Goal: Task Accomplishment & Management: Use online tool/utility

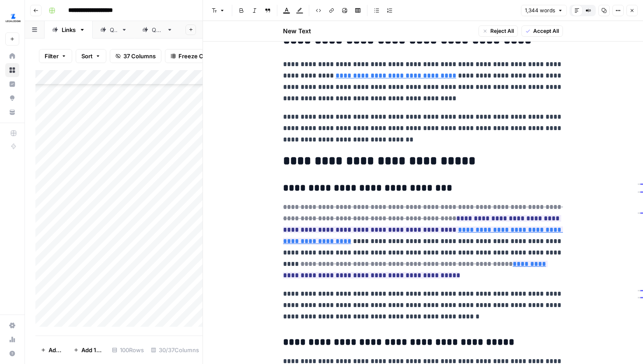
scroll to position [1572, 0]
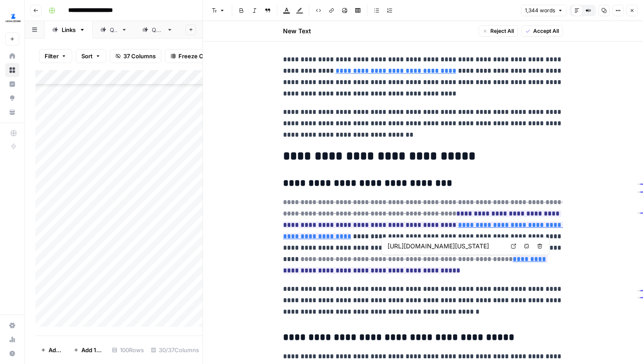
click at [517, 247] on link "Open in a new tab" at bounding box center [513, 245] width 11 height 11
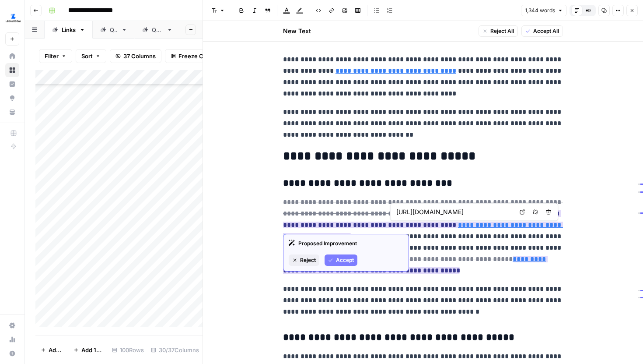
type input "https://dat.maryland.gov/businesses/Documents/FEES.pdf"
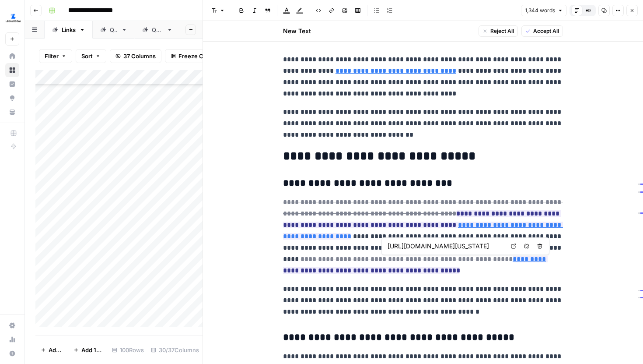
click at [511, 245] on icon at bounding box center [513, 245] width 5 height 5
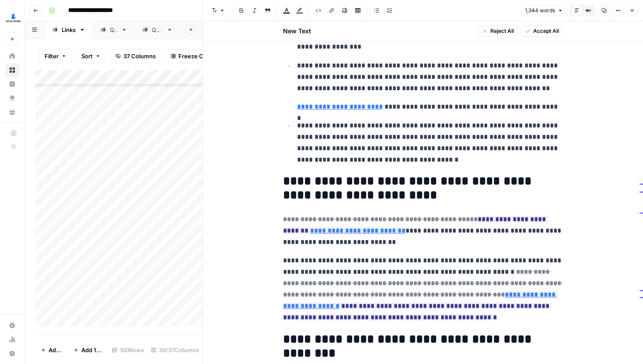
scroll to position [878, 0]
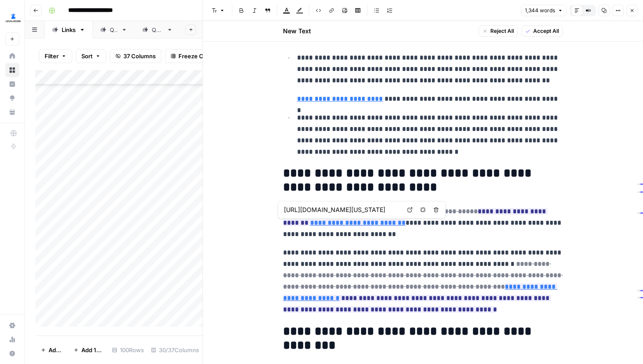
click at [410, 209] on icon at bounding box center [409, 209] width 5 height 5
click at [628, 10] on button "Close" at bounding box center [632, 10] width 11 height 11
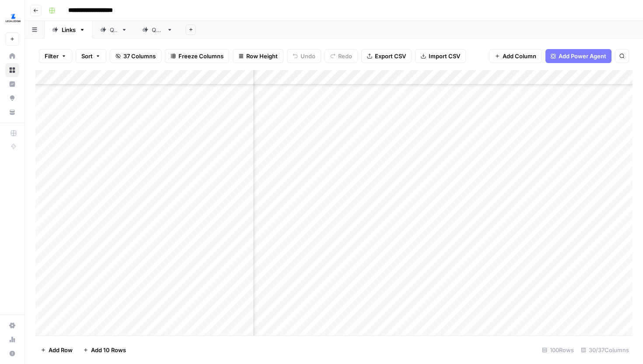
scroll to position [720, 408]
click at [395, 76] on div "Add Column" at bounding box center [333, 202] width 597 height 265
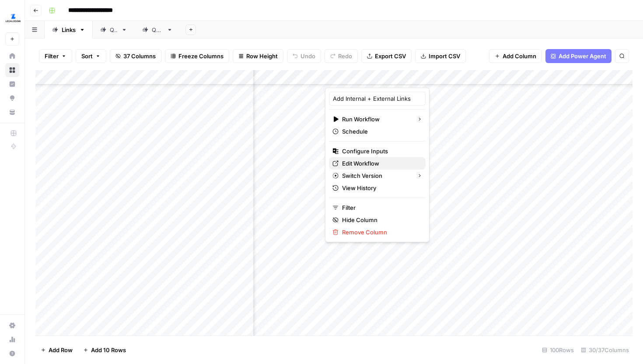
click at [358, 162] on span "Edit Workflow" at bounding box center [380, 163] width 77 height 9
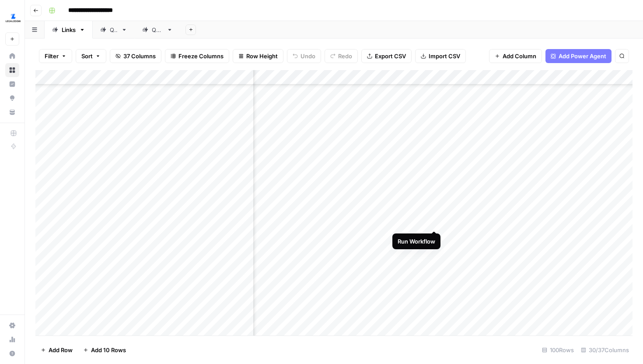
click at [435, 214] on div "Add Column" at bounding box center [333, 202] width 597 height 265
click at [503, 189] on div "Add Column" at bounding box center [333, 202] width 597 height 265
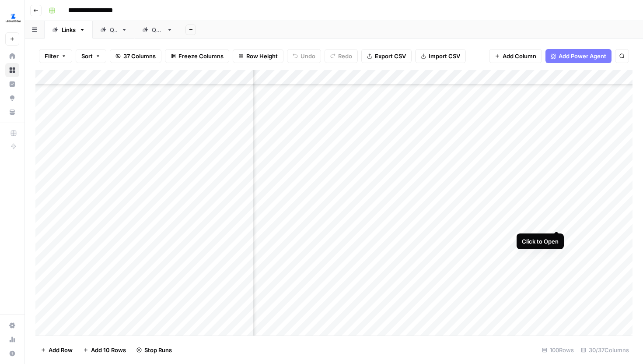
click at [554, 214] on div "Add Column" at bounding box center [333, 202] width 597 height 265
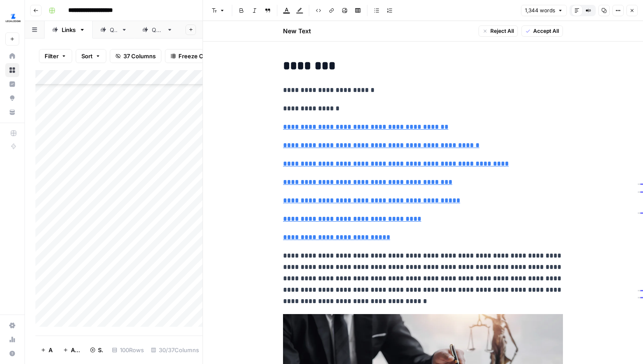
click at [617, 9] on icon "button" at bounding box center [618, 10] width 5 height 5
click at [583, 90] on span "Code" at bounding box center [592, 92] width 42 height 9
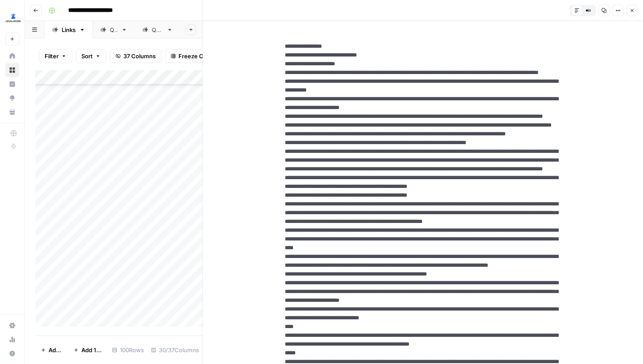
click at [628, 12] on button "Close" at bounding box center [632, 10] width 11 height 11
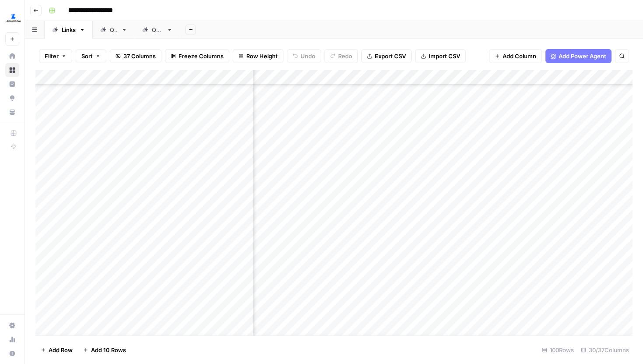
scroll to position [720, 180]
click at [540, 212] on div "Add Column" at bounding box center [333, 202] width 597 height 265
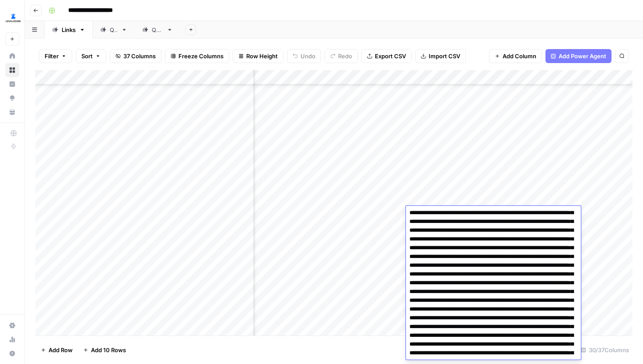
scroll to position [870, 0]
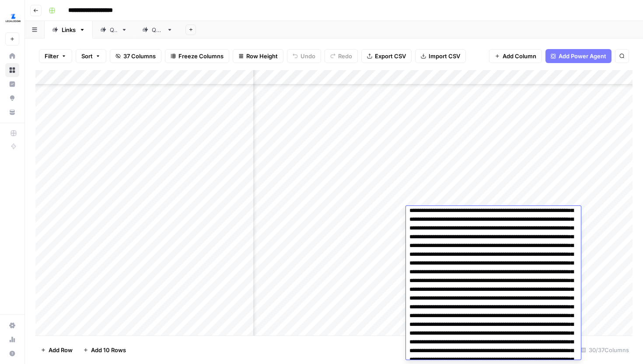
click at [500, 274] on textarea at bounding box center [493, 363] width 175 height 2051
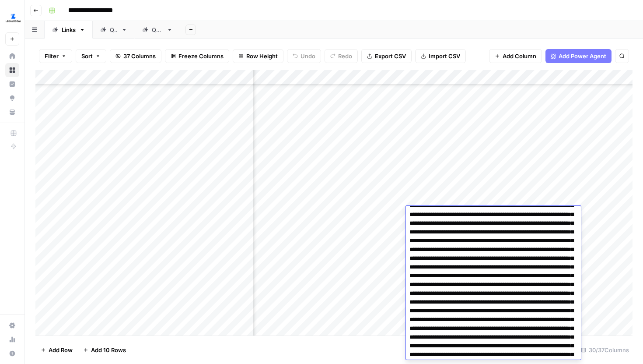
scroll to position [132, 0]
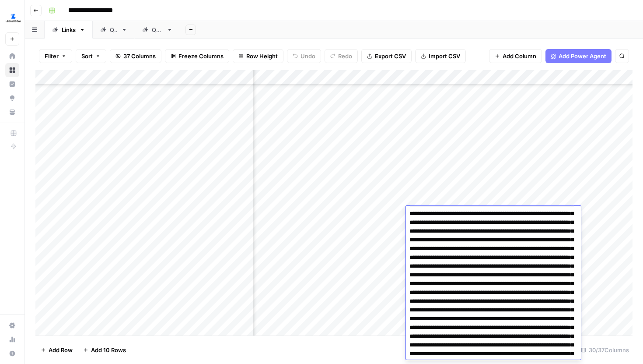
click at [485, 37] on div "Add Sheet" at bounding box center [411, 30] width 463 height 18
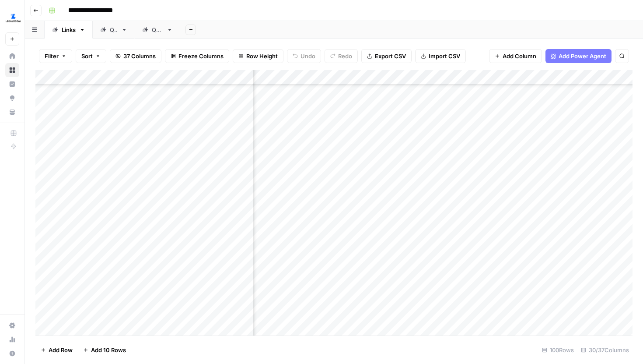
scroll to position [720, 0]
click at [308, 71] on div "Add Column" at bounding box center [333, 202] width 597 height 265
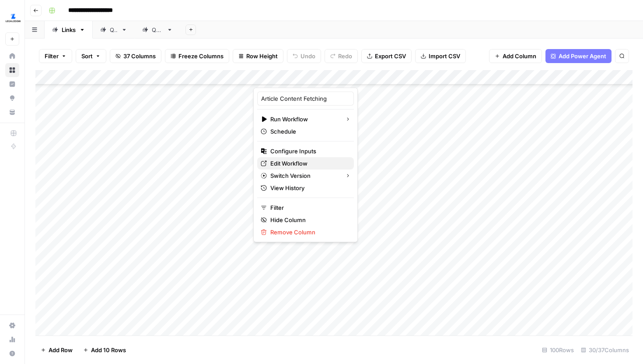
click at [300, 162] on span "Edit Workflow" at bounding box center [308, 163] width 77 height 9
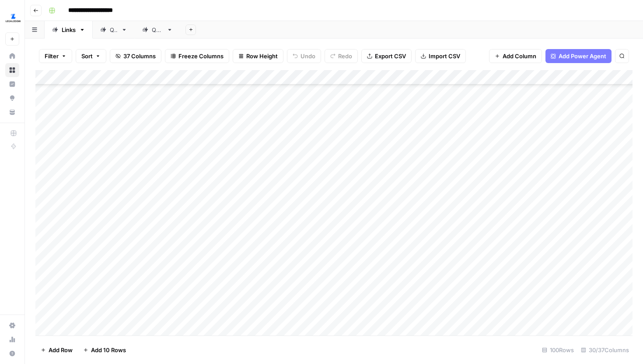
click at [476, 60] on div "Filter Sort 37 Columns Freeze Columns Row Height Undo Redo Export CSV Import CS…" at bounding box center [333, 56] width 597 height 28
click at [245, 213] on div "Add Column" at bounding box center [333, 202] width 597 height 265
click at [334, 217] on div "Add Column" at bounding box center [333, 202] width 597 height 265
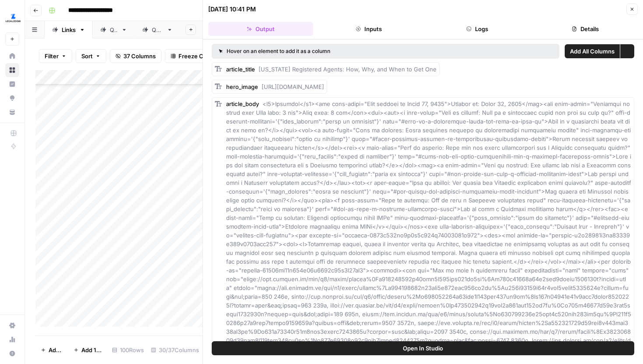
click at [480, 33] on button "Logs" at bounding box center [477, 29] width 105 height 14
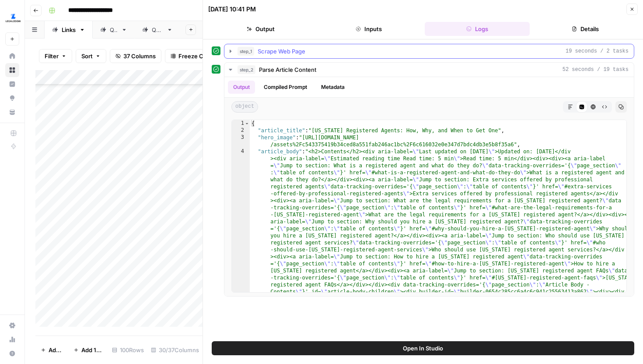
click at [231, 54] on icon "button" at bounding box center [230, 51] width 7 height 7
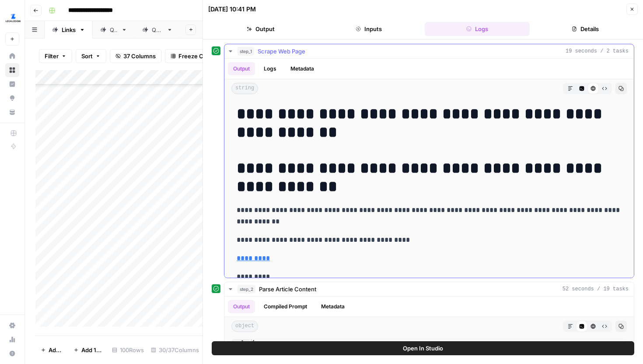
click at [601, 88] on button "Raw Output" at bounding box center [604, 88] width 11 height 11
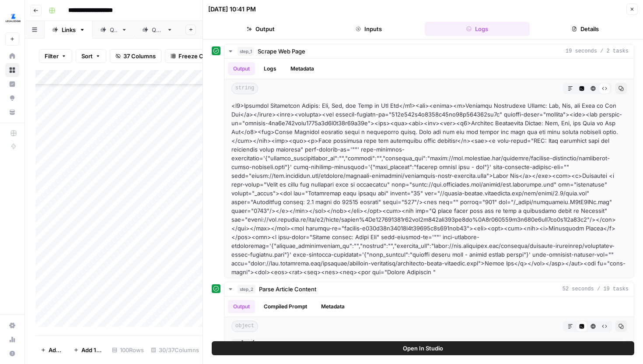
click at [631, 10] on icon "button" at bounding box center [632, 9] width 3 height 3
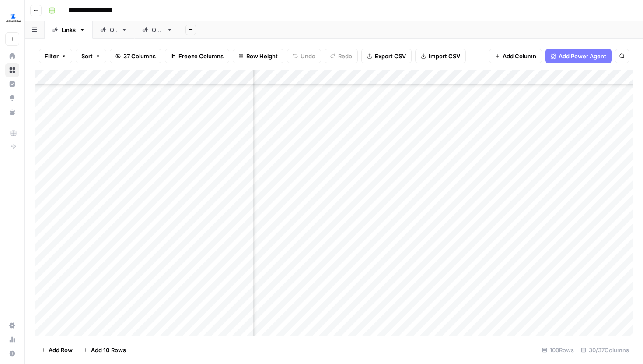
scroll to position [716, 1617]
click at [414, 193] on div "Add Column" at bounding box center [333, 202] width 597 height 265
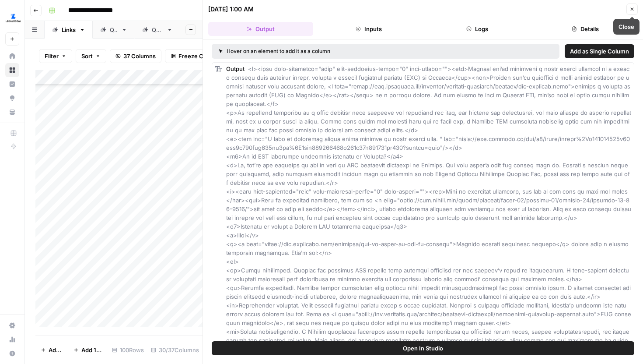
click at [625, 9] on div "09/18/25 at 1:00 AM Close" at bounding box center [423, 9] width 430 height 11
click at [628, 9] on button "Close" at bounding box center [632, 9] width 11 height 11
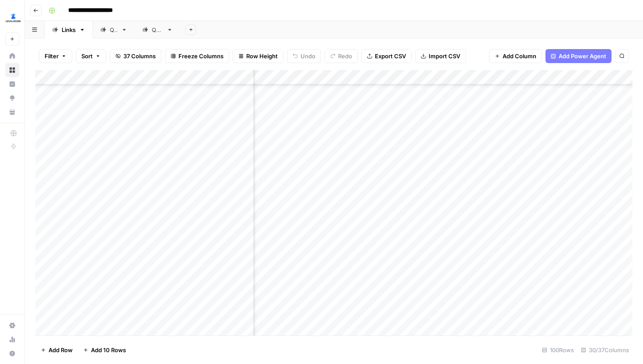
click at [548, 193] on div "Add Column" at bounding box center [333, 202] width 597 height 265
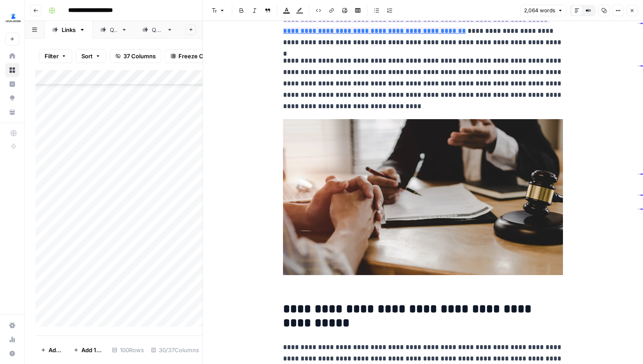
scroll to position [53, 0]
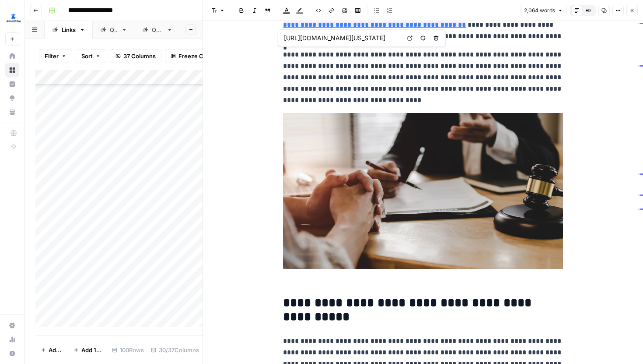
click at [412, 37] on icon at bounding box center [409, 37] width 5 height 5
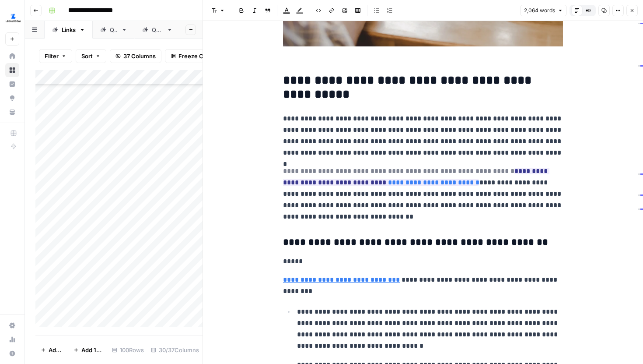
scroll to position [278, 0]
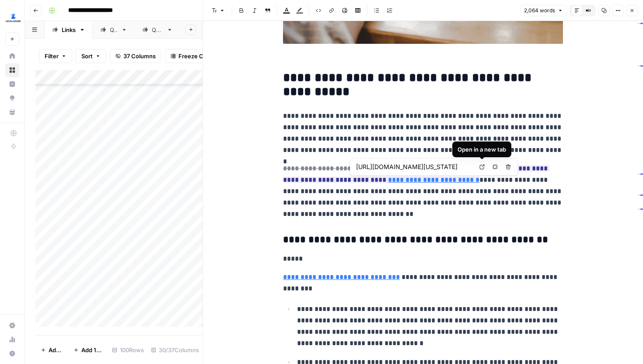
click at [482, 168] on icon at bounding box center [482, 166] width 5 height 5
click at [486, 207] on p "**********" at bounding box center [423, 191] width 280 height 57
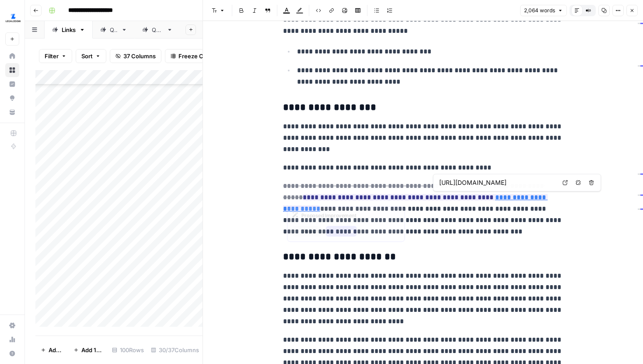
scroll to position [1282, 0]
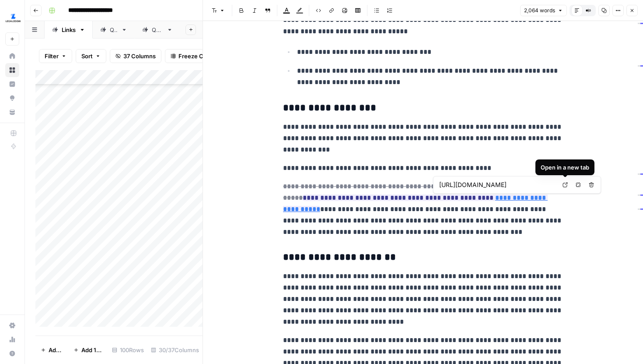
click at [567, 187] on icon at bounding box center [565, 184] width 5 height 5
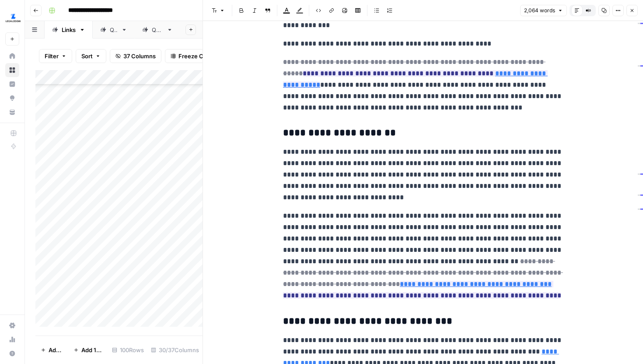
scroll to position [1408, 0]
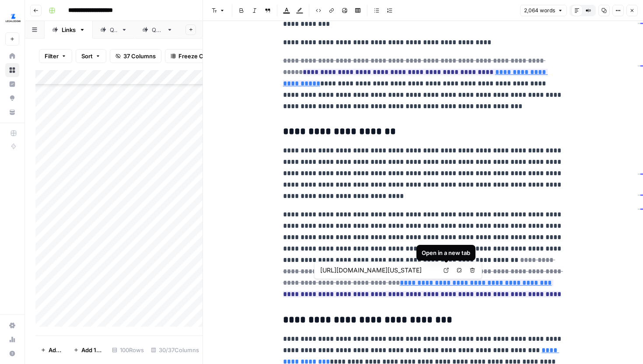
click at [449, 267] on icon at bounding box center [446, 269] width 5 height 5
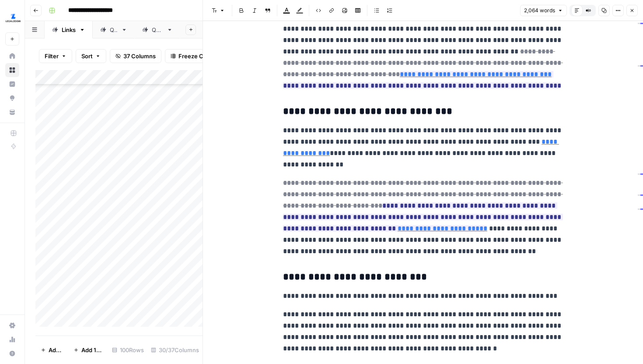
scroll to position [1617, 0]
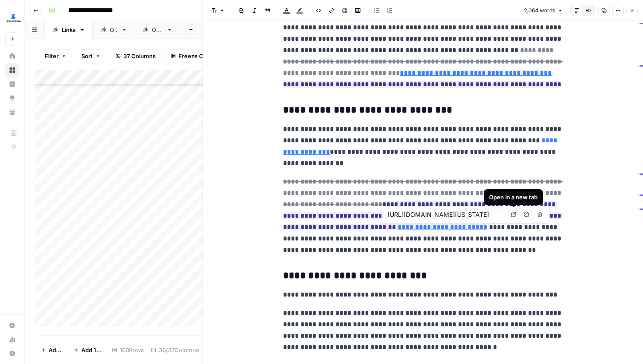
click at [513, 214] on icon at bounding box center [513, 214] width 5 height 5
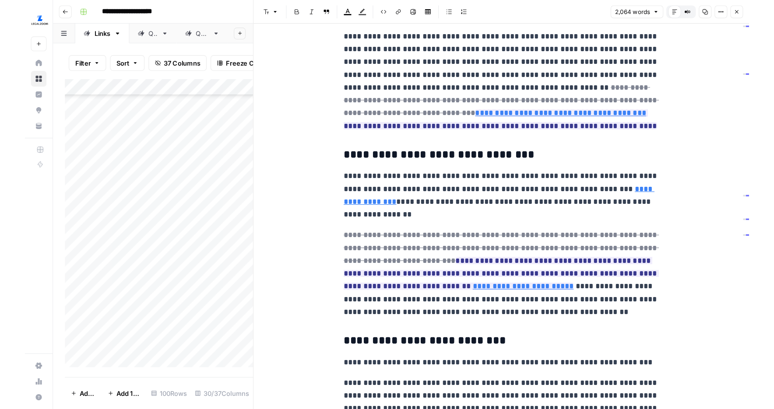
scroll to position [1585, 0]
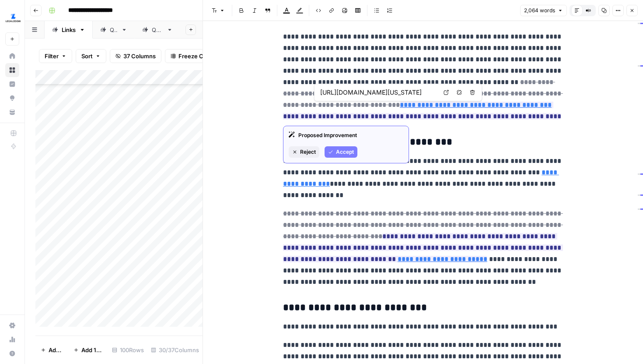
click at [445, 93] on icon at bounding box center [446, 92] width 5 height 5
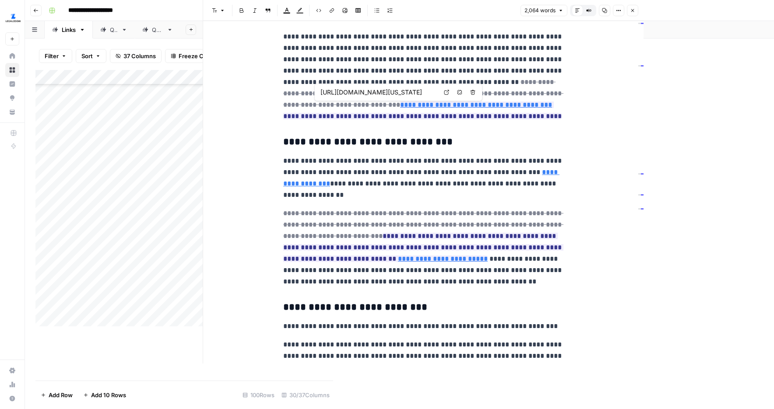
scroll to position [1606, 0]
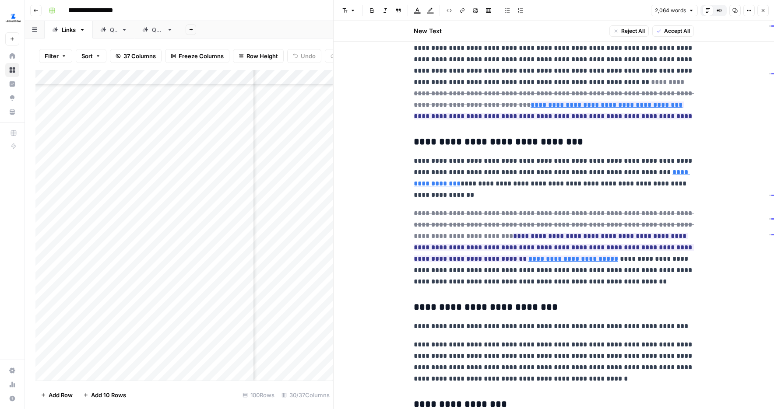
click at [643, 12] on icon "button" at bounding box center [762, 10] width 5 height 5
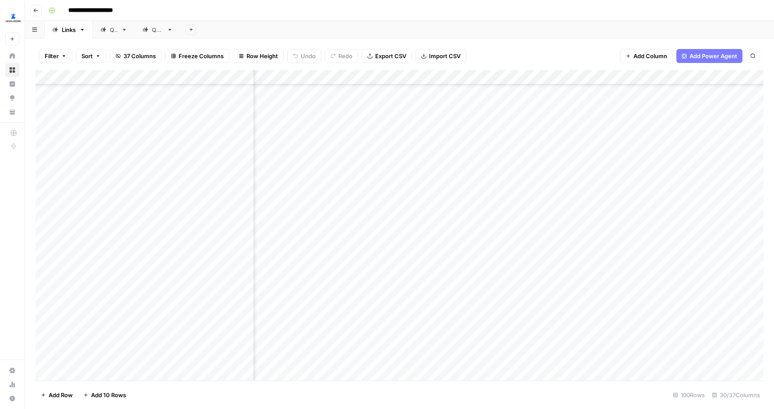
scroll to position [459, 1551]
click at [618, 245] on div "Add Column" at bounding box center [399, 225] width 728 height 311
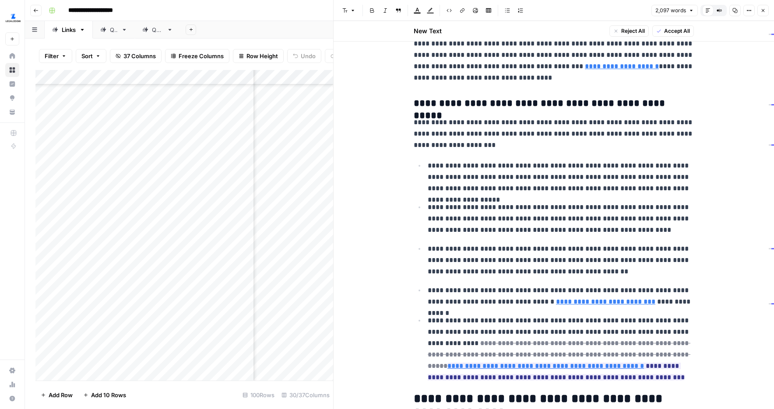
scroll to position [528, 0]
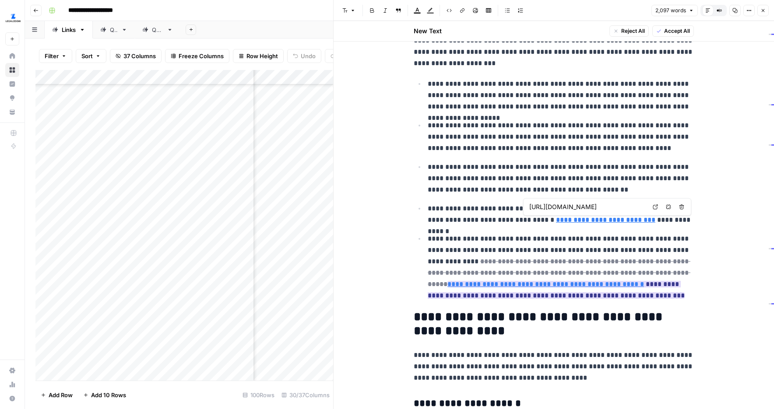
type input "https://california.public.law/codes/ca_corp_code_section_17701.10"
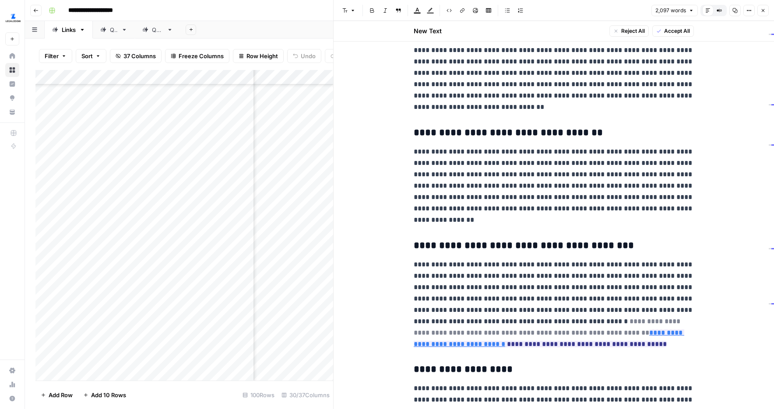
scroll to position [2240, 0]
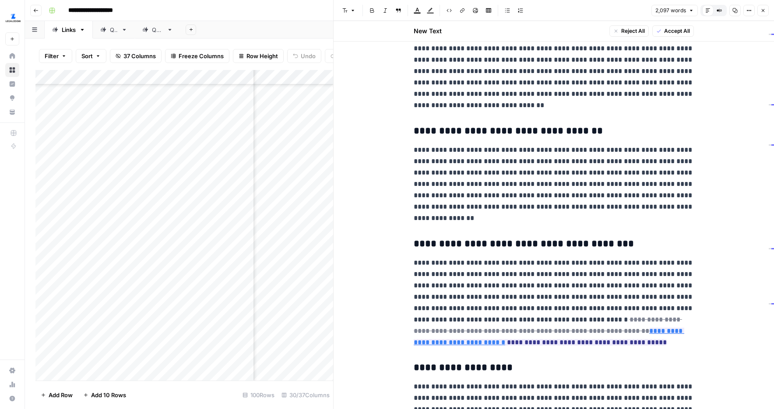
click at [643, 10] on icon "button" at bounding box center [762, 10] width 5 height 5
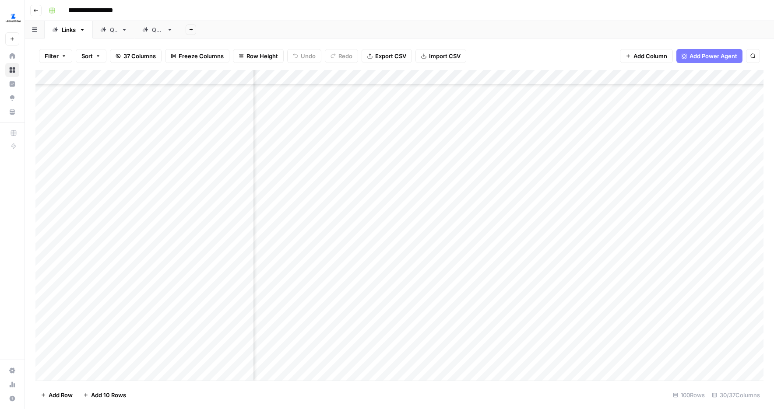
scroll to position [738, 1523]
click at [643, 173] on div "Add Column" at bounding box center [399, 225] width 728 height 311
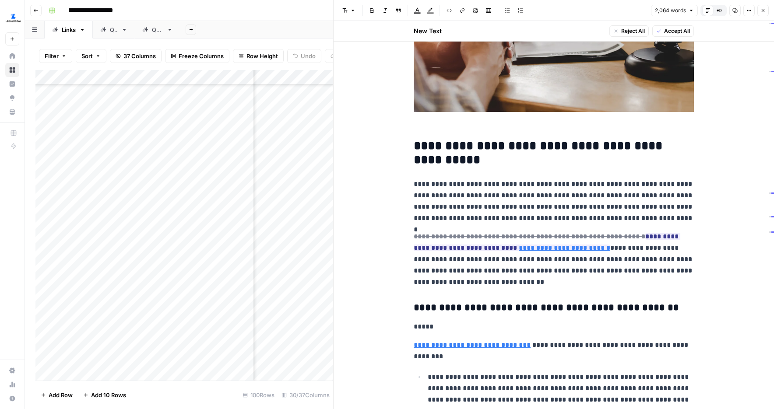
scroll to position [236, 0]
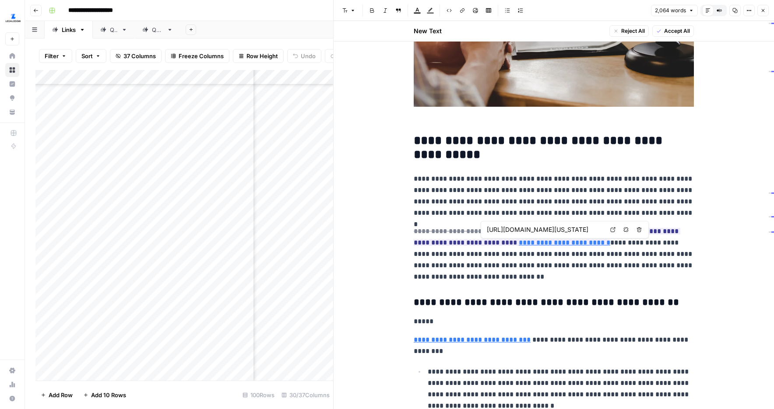
click at [610, 230] on icon at bounding box center [612, 229] width 5 height 5
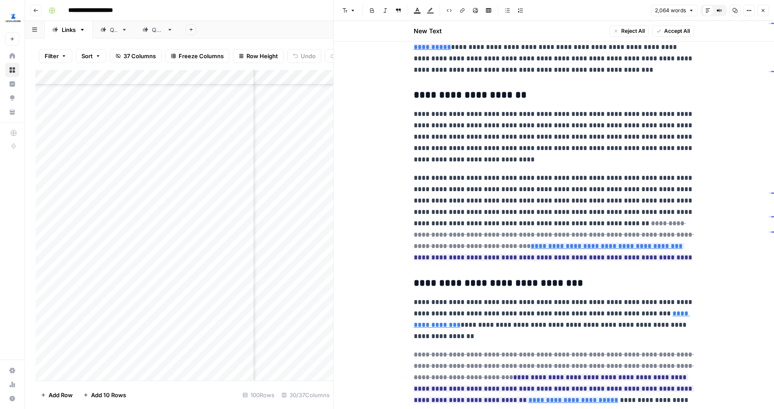
scroll to position [1470, 0]
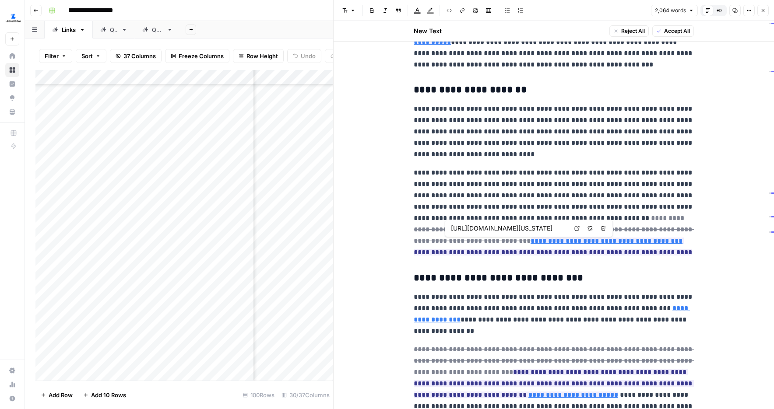
click at [574, 230] on icon at bounding box center [576, 228] width 5 height 5
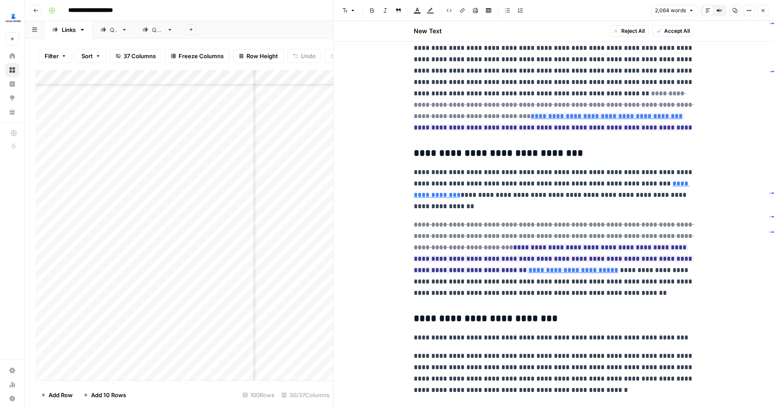
scroll to position [1602, 0]
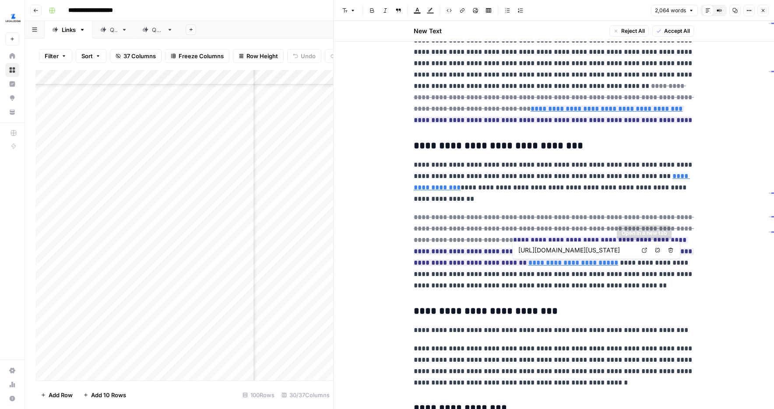
click at [641, 246] on link "Open in a new tab" at bounding box center [643, 250] width 11 height 11
click at [643, 14] on button "Close" at bounding box center [762, 10] width 11 height 11
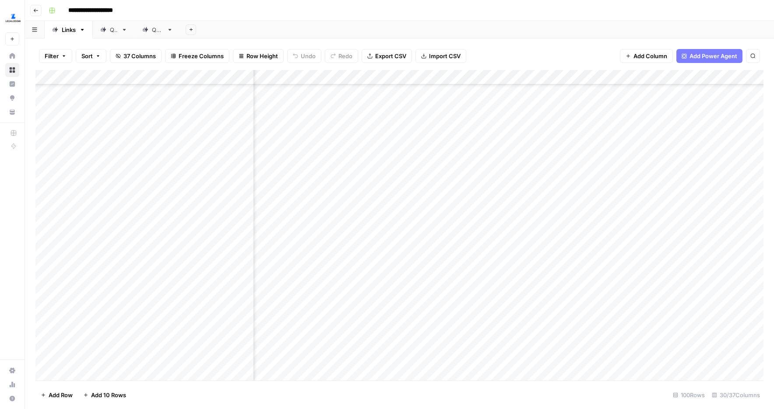
scroll to position [738, 461]
click at [370, 174] on div "Add Column" at bounding box center [399, 225] width 728 height 311
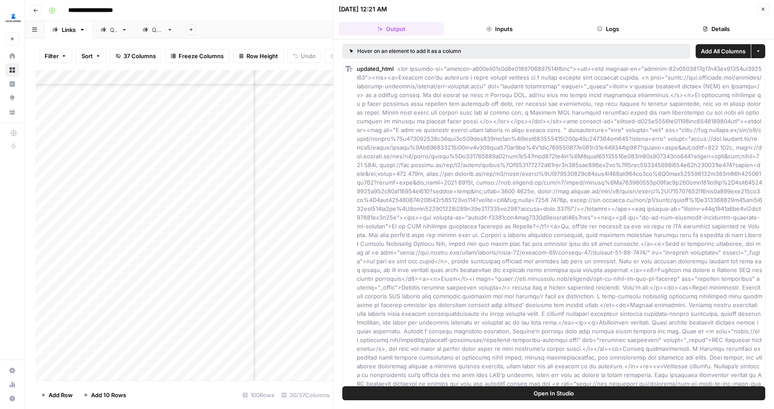
click at [643, 26] on button "Details" at bounding box center [716, 29] width 105 height 14
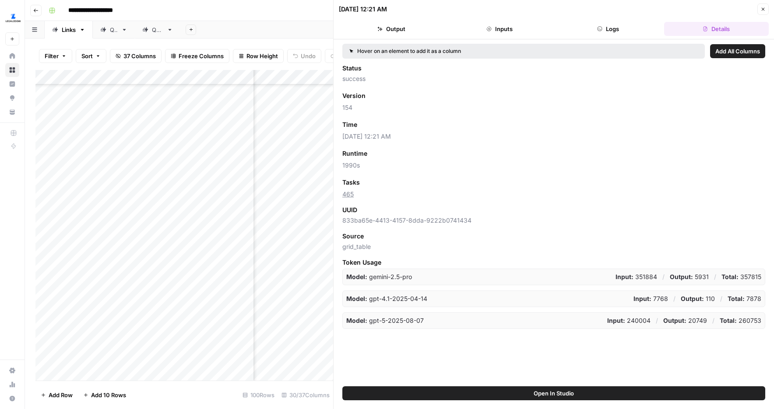
click at [643, 4] on button "Close" at bounding box center [762, 9] width 11 height 11
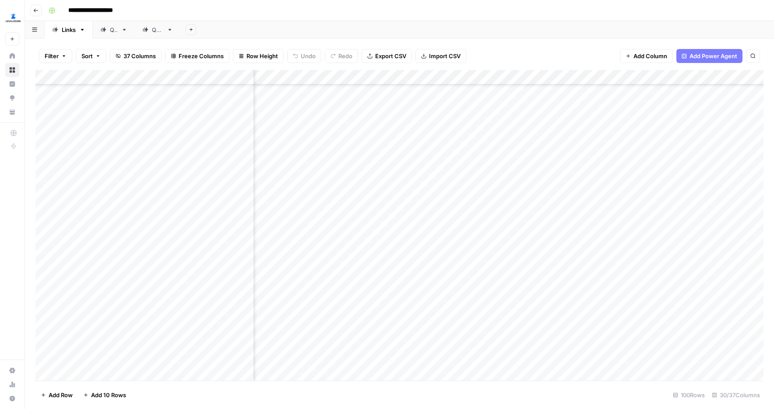
scroll to position [738, 420]
click at [421, 217] on div "Add Column" at bounding box center [399, 225] width 728 height 311
click at [513, 261] on div "Add Column" at bounding box center [399, 225] width 728 height 311
click at [513, 287] on div "Add Column" at bounding box center [399, 225] width 728 height 311
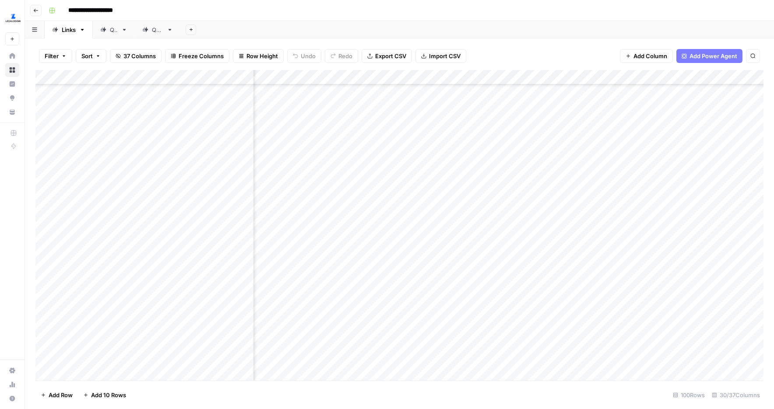
scroll to position [739, 0]
click at [333, 308] on div "Add Column" at bounding box center [399, 225] width 728 height 311
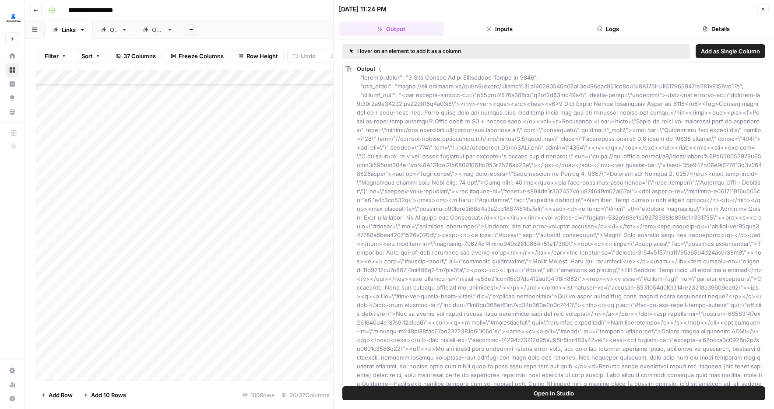
click at [591, 32] on button "Logs" at bounding box center [607, 29] width 105 height 14
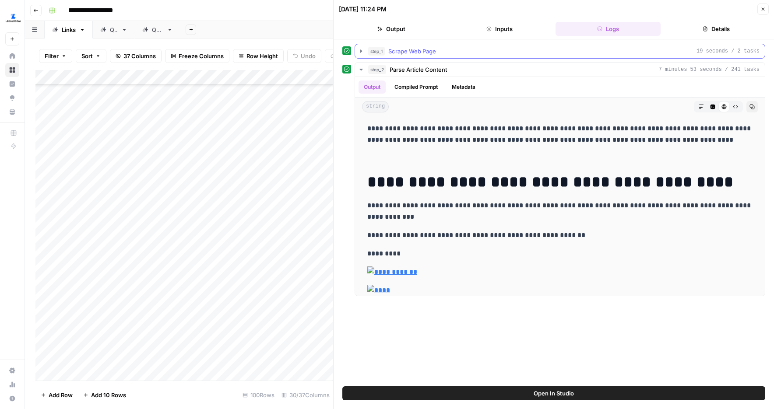
click at [360, 51] on icon "button" at bounding box center [361, 51] width 7 height 7
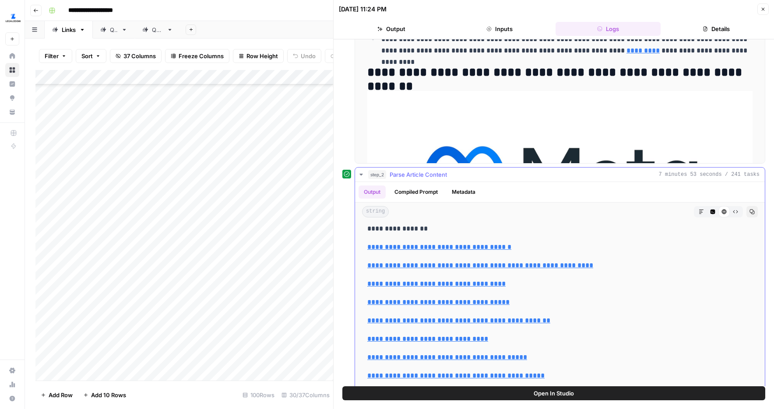
scroll to position [252, 0]
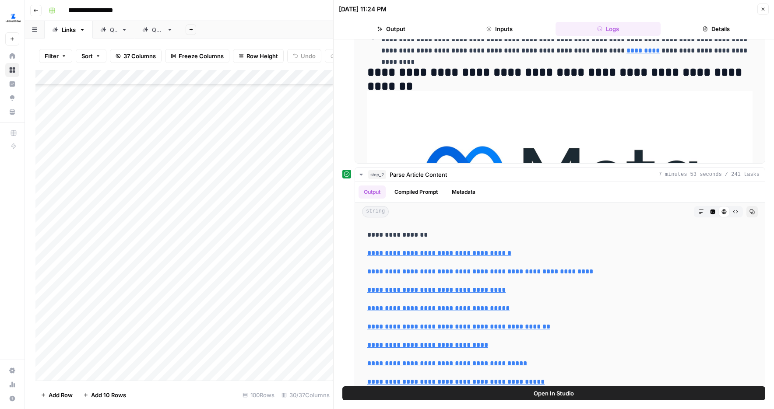
click at [643, 10] on button "Close" at bounding box center [762, 9] width 11 height 11
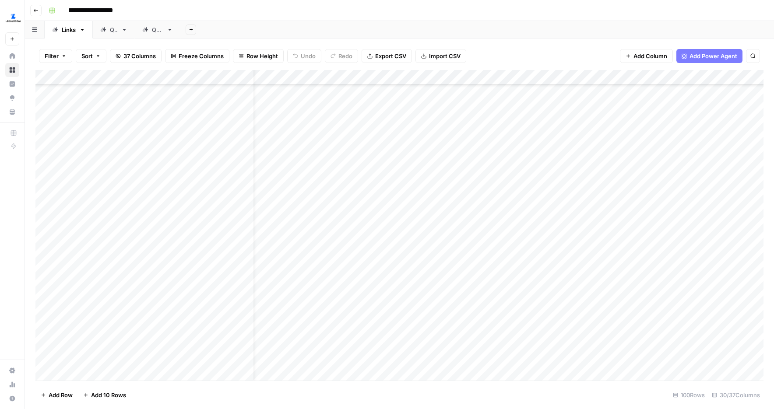
scroll to position [739, 24]
click at [310, 308] on div "Add Column" at bounding box center [399, 225] width 728 height 311
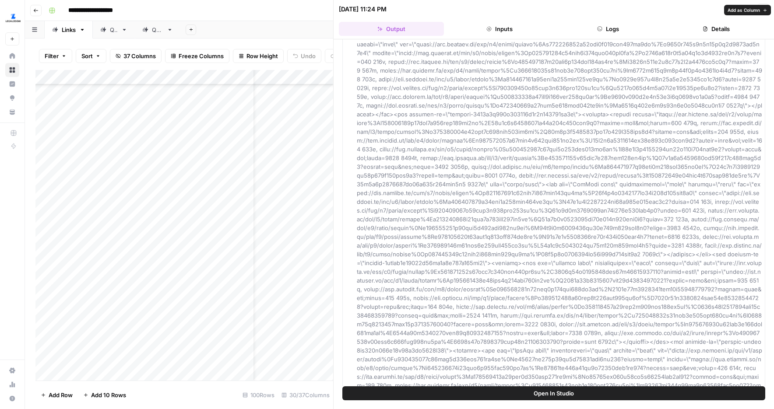
scroll to position [4677, 0]
click at [311, 285] on div "Add Column" at bounding box center [184, 225] width 298 height 311
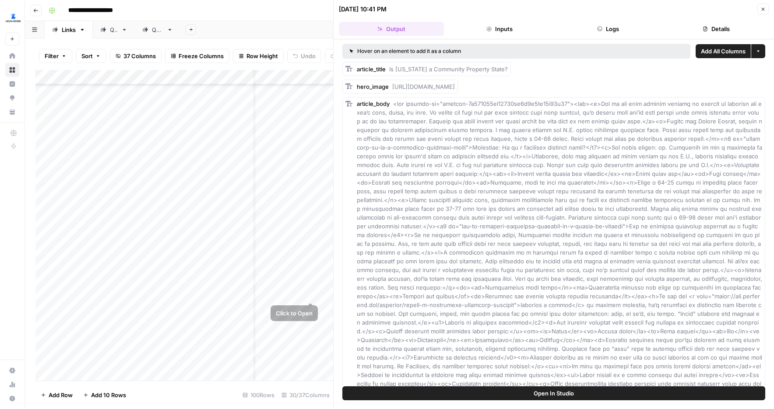
click at [312, 284] on div "Add Column" at bounding box center [184, 225] width 298 height 311
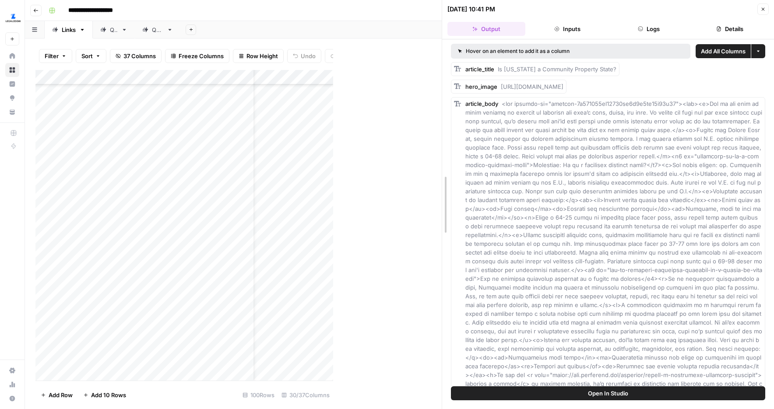
drag, startPoint x: 333, startPoint y: 264, endPoint x: 446, endPoint y: 263, distance: 112.5
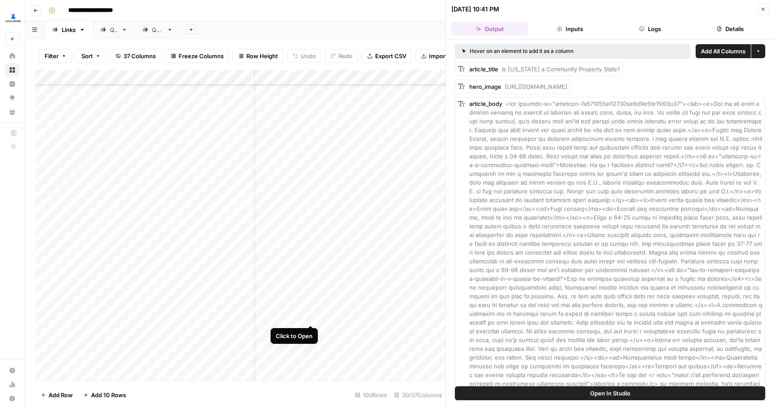
click at [312, 307] on div "Add Column" at bounding box center [240, 225] width 410 height 311
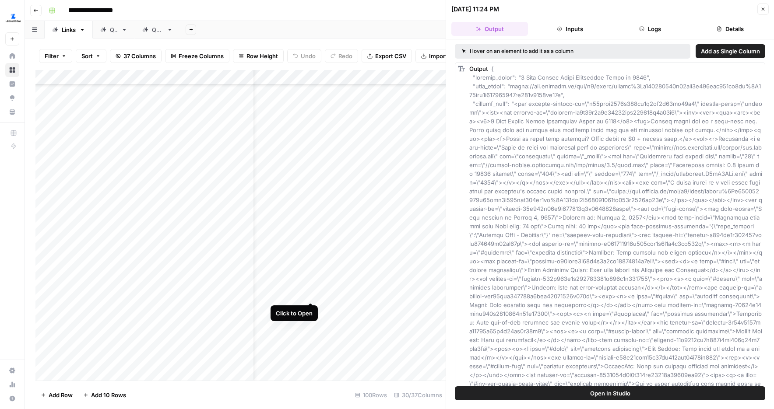
click at [310, 285] on div "Add Column" at bounding box center [240, 225] width 410 height 311
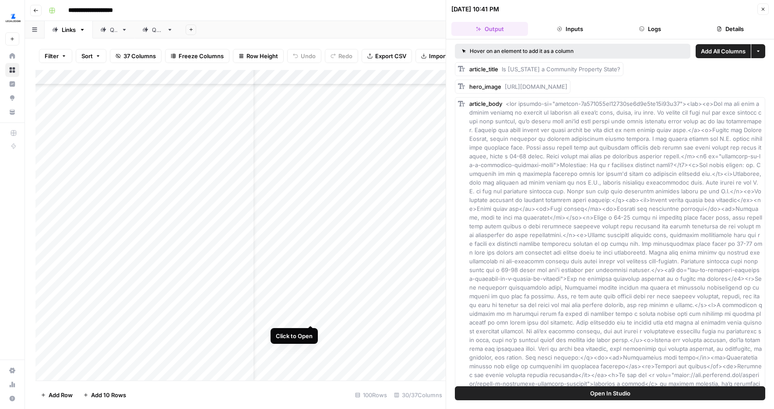
click at [310, 309] on div "Add Column" at bounding box center [240, 225] width 410 height 311
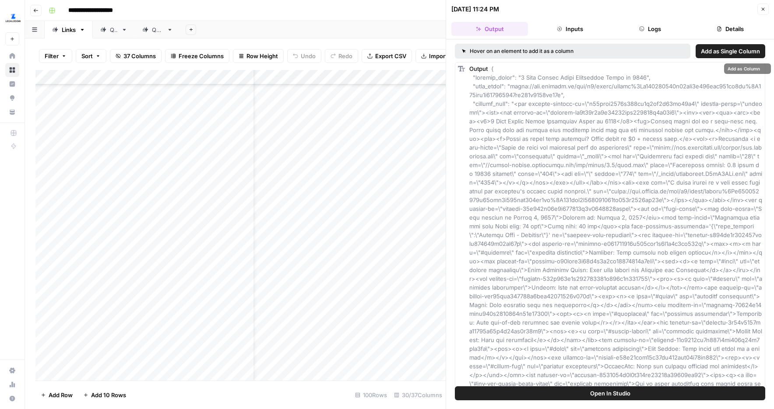
click at [546, 363] on button "Open In Studio" at bounding box center [610, 393] width 310 height 14
click at [643, 23] on button "Logs" at bounding box center [650, 29] width 77 height 14
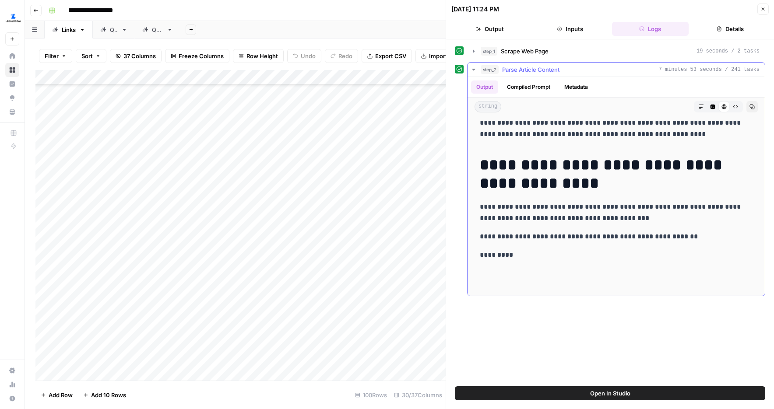
scroll to position [18, 0]
click at [643, 106] on icon "button" at bounding box center [735, 106] width 5 height 5
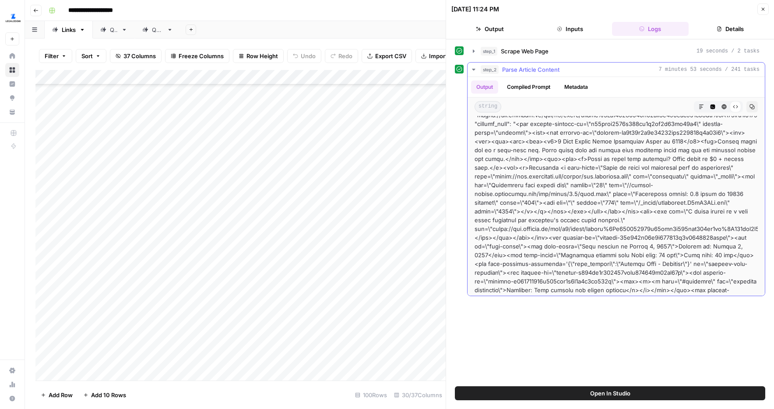
scroll to position [0, 0]
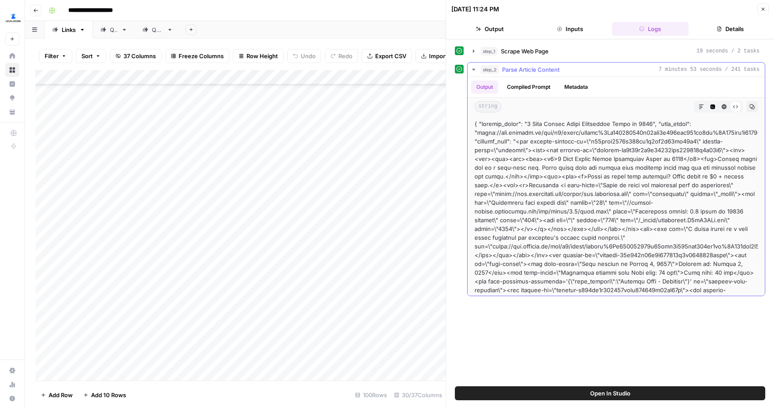
click at [334, 262] on div "Add Column" at bounding box center [240, 225] width 410 height 311
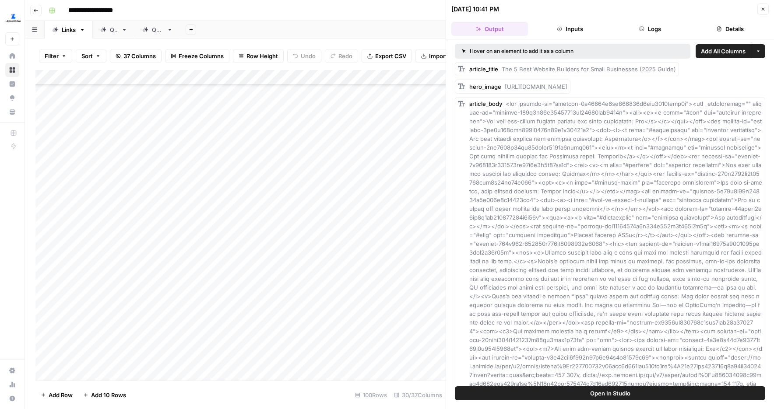
click at [634, 32] on button "Logs" at bounding box center [650, 29] width 77 height 14
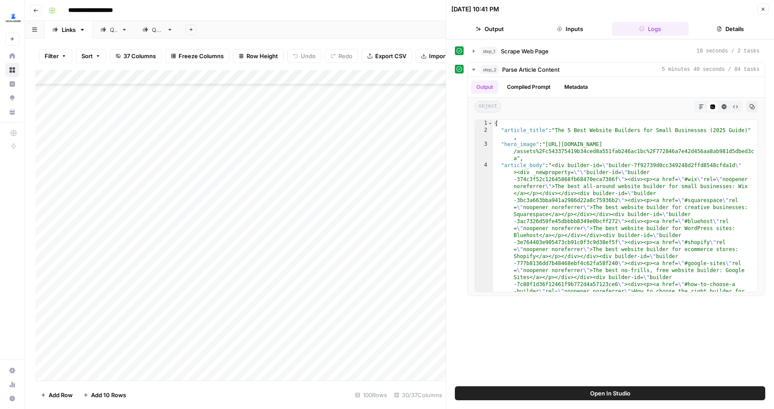
click at [333, 304] on div "Add Column" at bounding box center [240, 225] width 410 height 311
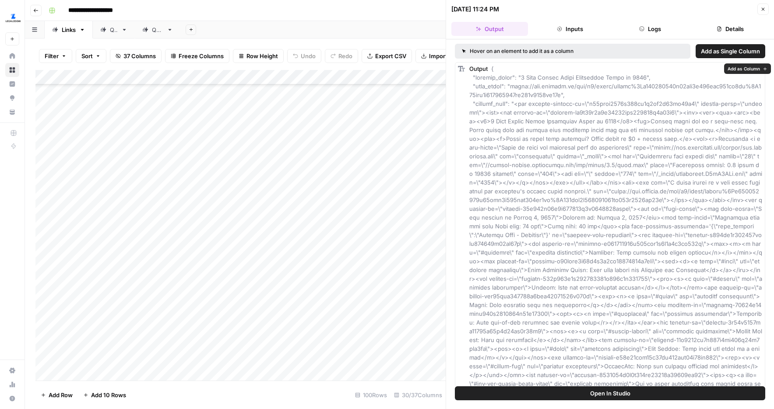
click at [643, 22] on button "Logs" at bounding box center [650, 29] width 77 height 14
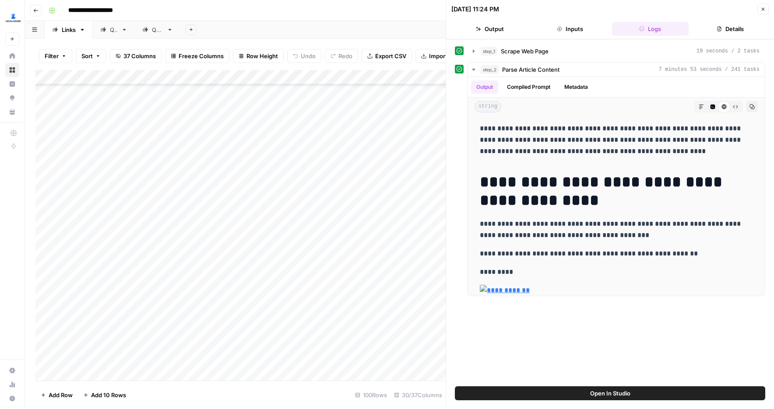
click at [552, 363] on button "Open In Studio" at bounding box center [610, 393] width 310 height 14
click at [643, 107] on icon "button" at bounding box center [701, 107] width 4 height 4
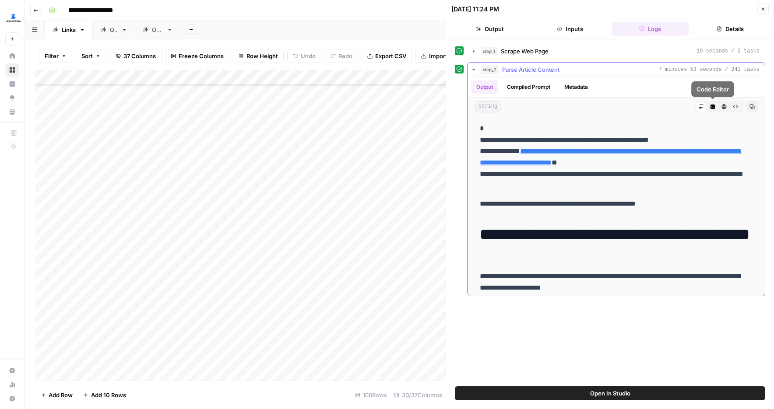
click at [643, 109] on icon "button" at bounding box center [712, 106] width 5 height 5
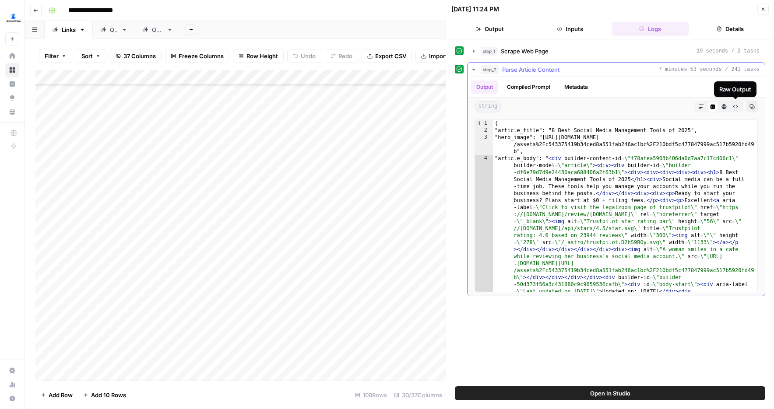
click at [643, 108] on icon "button" at bounding box center [735, 106] width 5 height 3
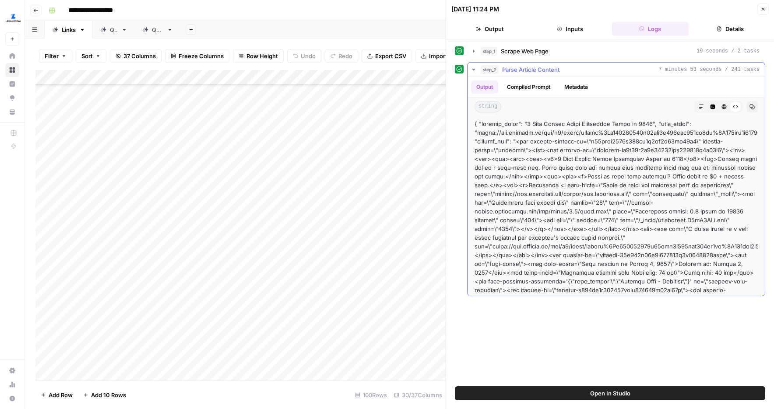
click at [643, 107] on icon "button" at bounding box center [712, 106] width 5 height 5
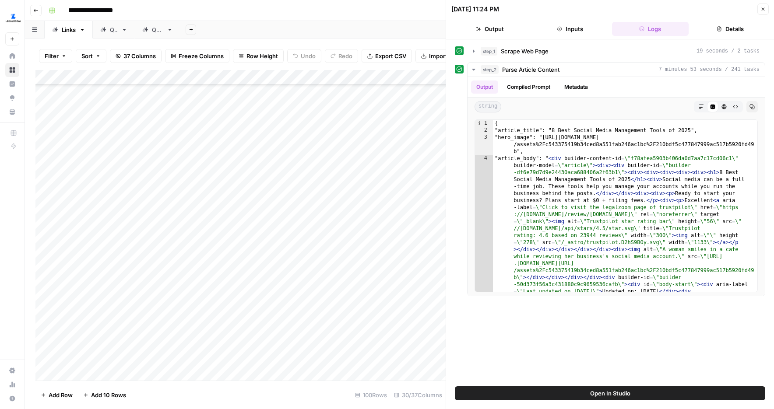
click at [335, 283] on div "Add Column" at bounding box center [240, 225] width 410 height 311
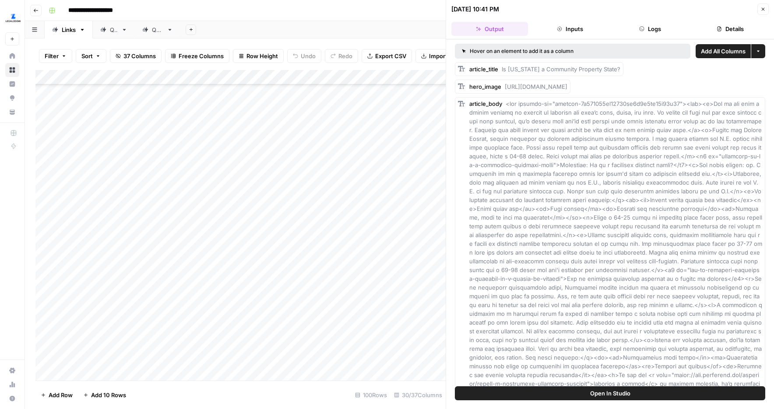
click at [643, 23] on button "Logs" at bounding box center [650, 29] width 77 height 14
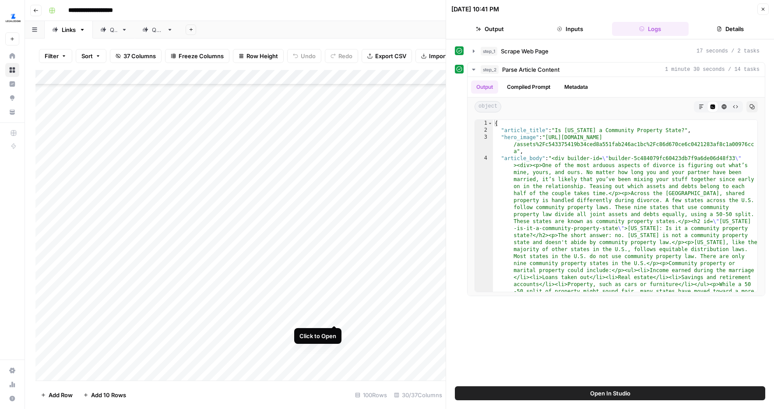
click at [335, 308] on div "Add Column" at bounding box center [240, 225] width 410 height 311
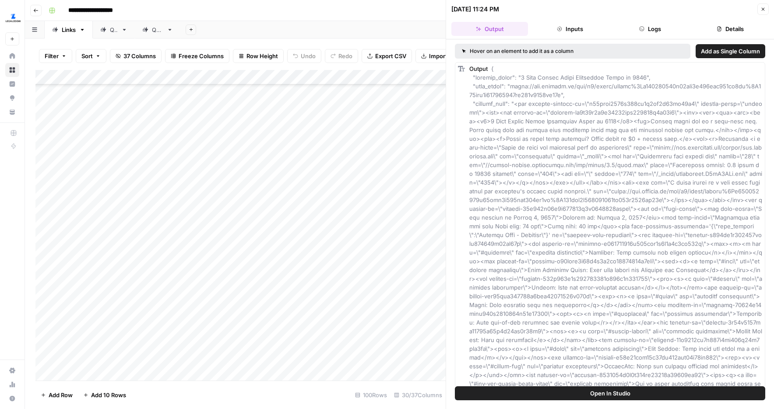
click at [643, 35] on button "Logs" at bounding box center [650, 29] width 77 height 14
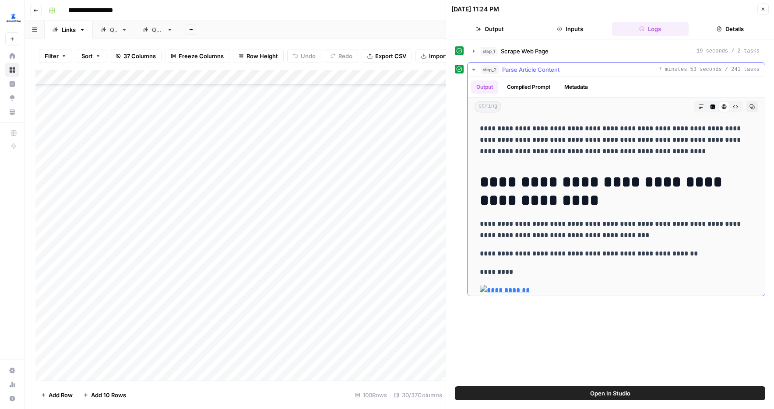
click at [643, 109] on icon "button" at bounding box center [712, 107] width 5 height 5
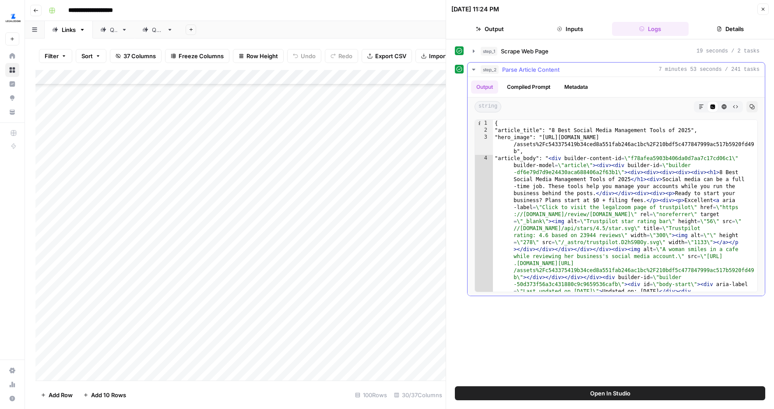
click at [489, 105] on span "string" at bounding box center [487, 106] width 27 height 11
click at [335, 283] on div "Add Column" at bounding box center [240, 225] width 410 height 311
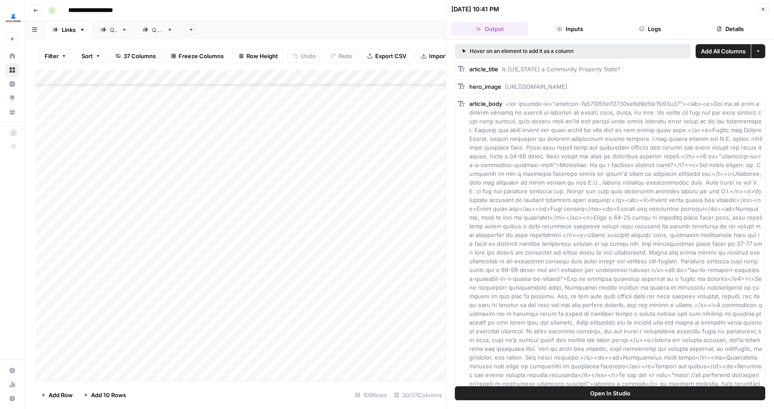
click at [643, 26] on button "Logs" at bounding box center [650, 29] width 77 height 14
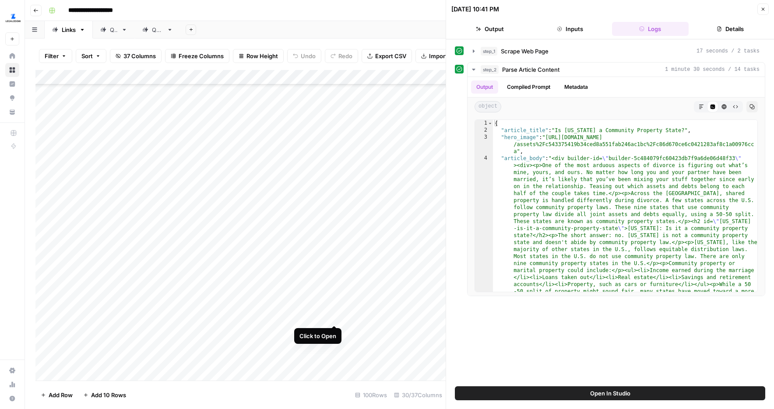
click at [333, 308] on div "Add Column" at bounding box center [240, 225] width 410 height 311
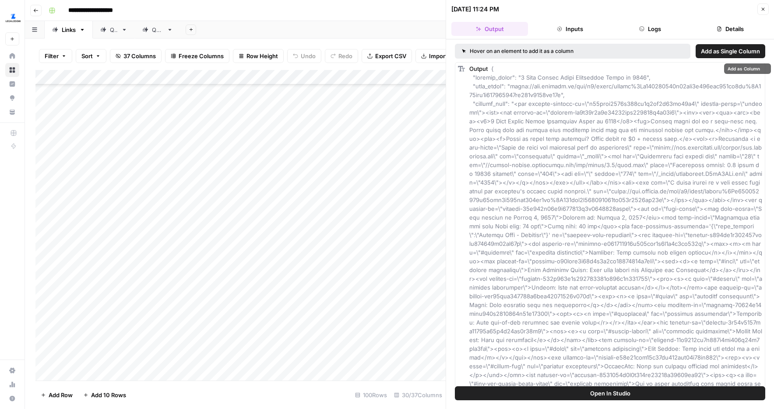
click at [643, 34] on button "Logs" at bounding box center [650, 29] width 77 height 14
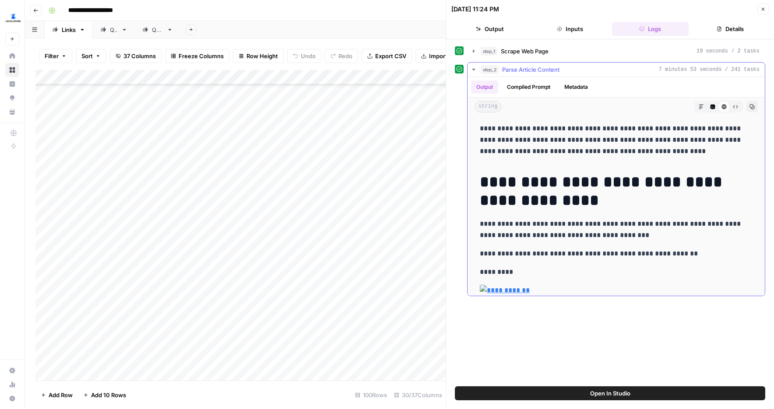
drag, startPoint x: 715, startPoint y: 107, endPoint x: 645, endPoint y: 119, distance: 70.6
click at [643, 107] on icon "button" at bounding box center [712, 106] width 5 height 5
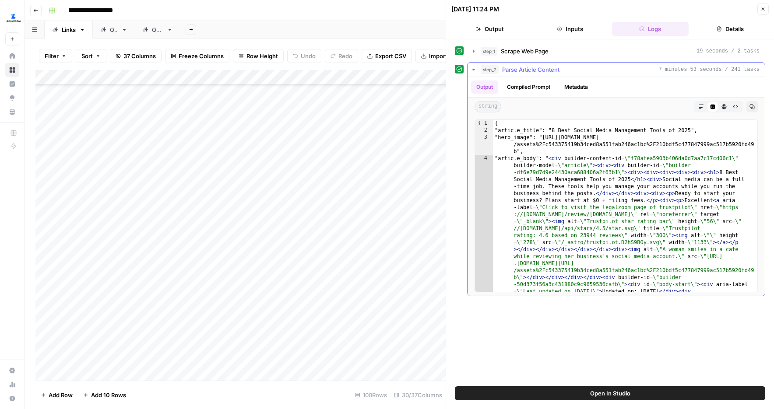
click at [490, 108] on span "string" at bounding box center [487, 106] width 27 height 11
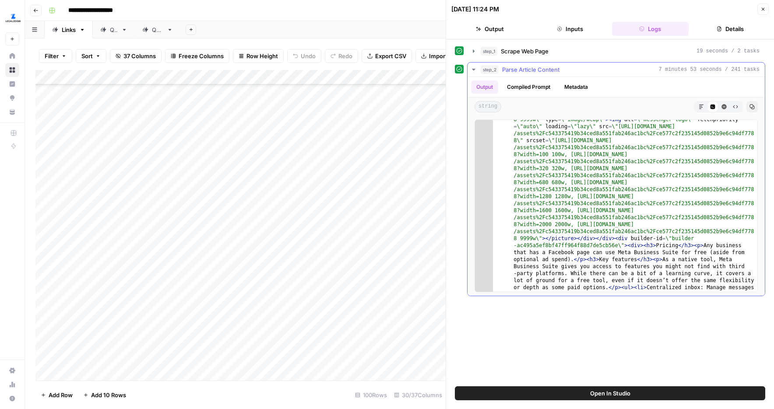
scroll to position [10393, 0]
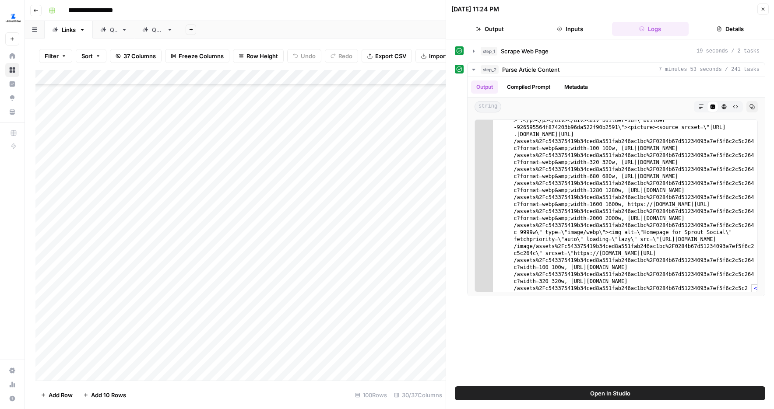
click at [614, 363] on span "Open In Studio" at bounding box center [610, 393] width 40 height 9
click at [643, 4] on button "Close" at bounding box center [762, 9] width 11 height 11
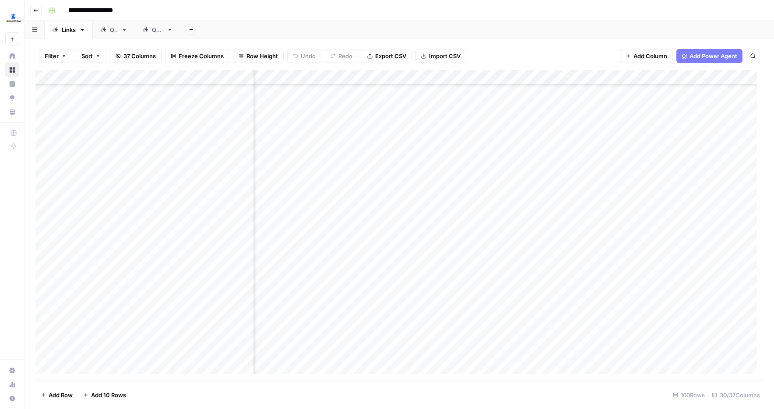
scroll to position [739, 1513]
click at [509, 263] on div "Add Column" at bounding box center [399, 225] width 728 height 311
click at [492, 242] on div "Add Column" at bounding box center [399, 225] width 728 height 311
click at [334, 308] on div "Add Column" at bounding box center [399, 225] width 728 height 311
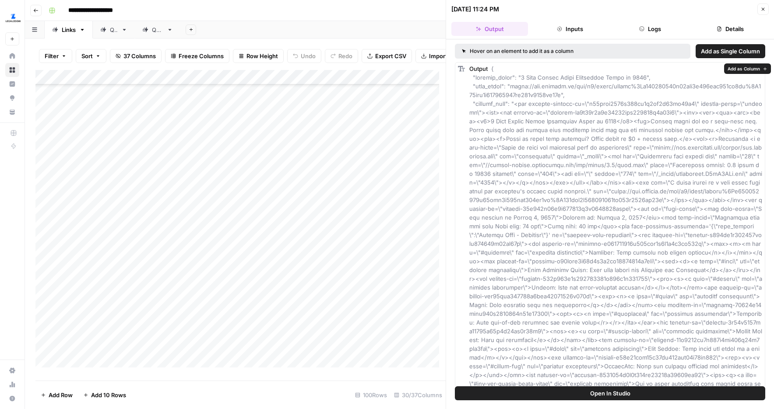
click at [536, 363] on button "Open In Studio" at bounding box center [610, 393] width 310 height 14
click at [643, 4] on button "Close" at bounding box center [762, 9] width 11 height 11
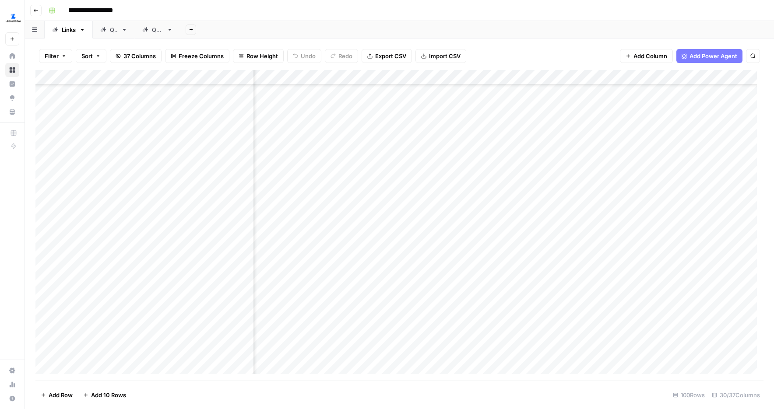
scroll to position [739, 1507]
click at [643, 263] on div "Add Column" at bounding box center [399, 225] width 728 height 311
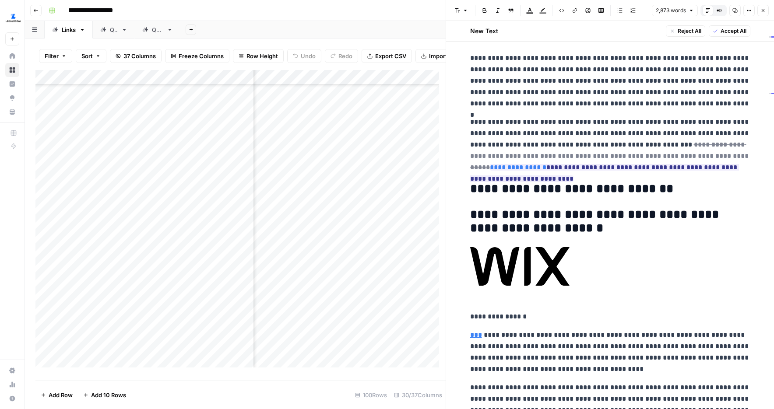
scroll to position [184, 0]
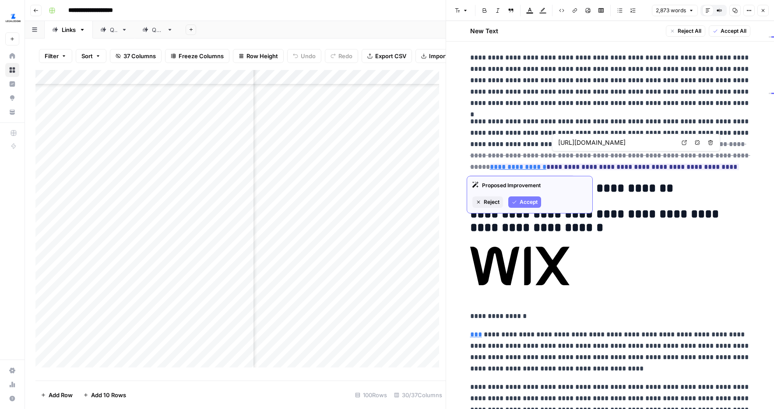
click at [643, 144] on icon at bounding box center [683, 142] width 5 height 5
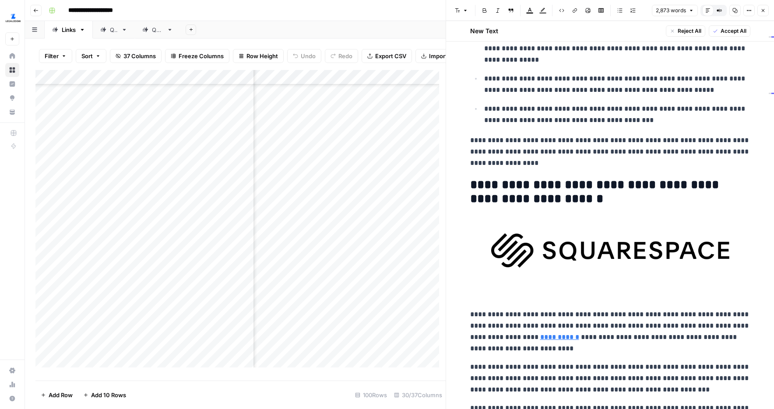
scroll to position [1346, 0]
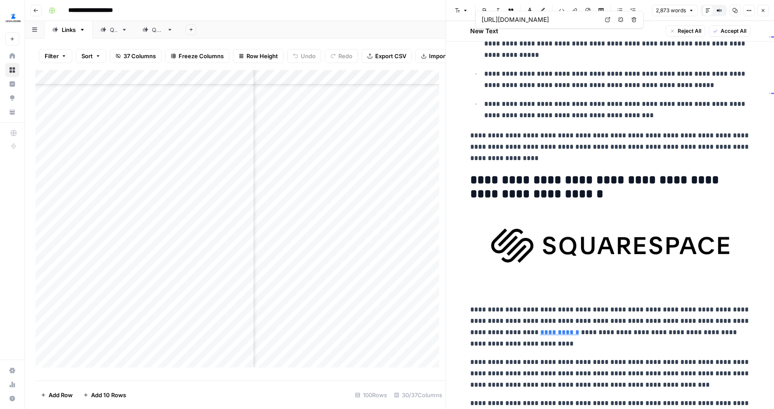
click at [605, 18] on icon at bounding box center [607, 19] width 5 height 5
click at [643, 10] on icon "button" at bounding box center [762, 10] width 5 height 5
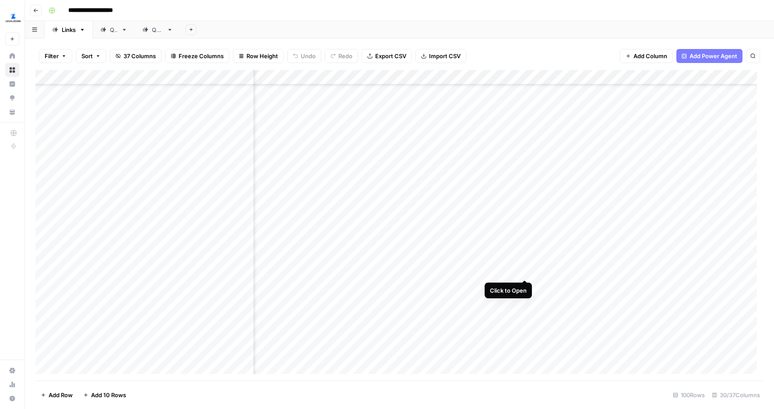
click at [524, 262] on div "Add Column" at bounding box center [399, 225] width 728 height 311
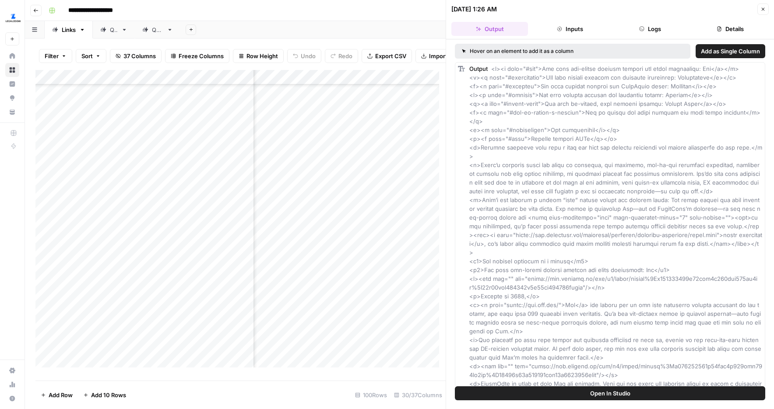
click at [643, 9] on button "Close" at bounding box center [762, 9] width 11 height 11
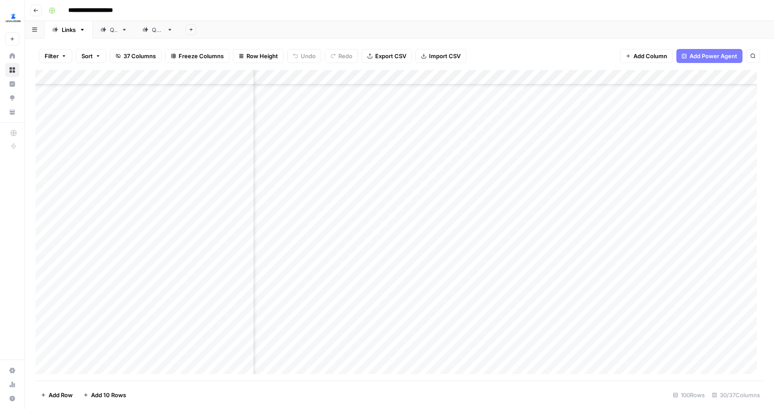
click at [643, 262] on div "Add Column" at bounding box center [399, 225] width 728 height 311
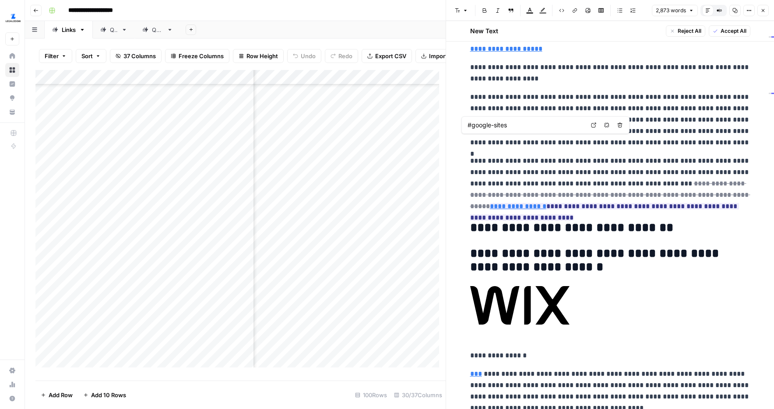
scroll to position [156, 0]
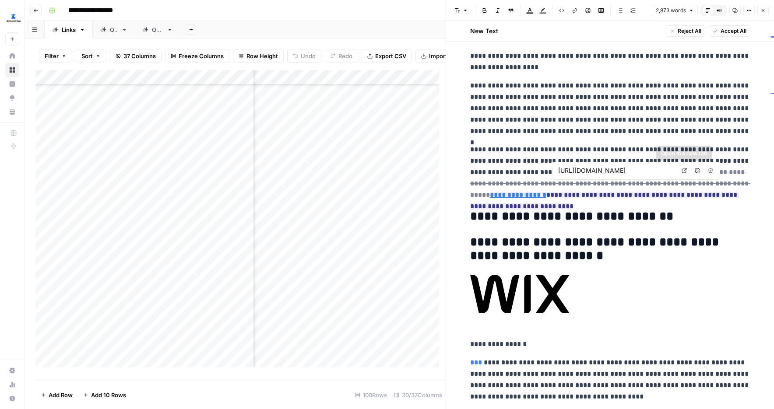
click at [643, 171] on link "Open in a new tab" at bounding box center [683, 170] width 11 height 11
click at [643, 172] on icon at bounding box center [683, 170] width 5 height 5
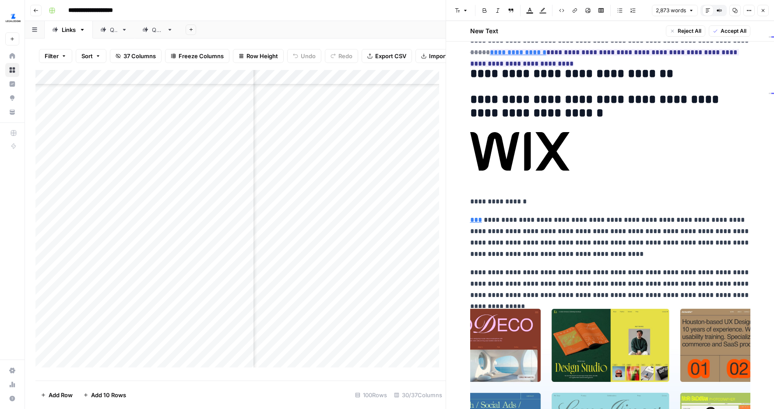
scroll to position [305, 0]
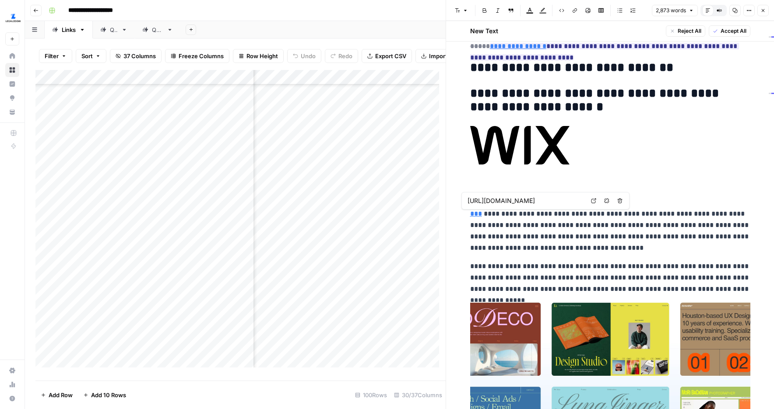
click at [588, 200] on link "Open in a new tab" at bounding box center [593, 200] width 11 height 11
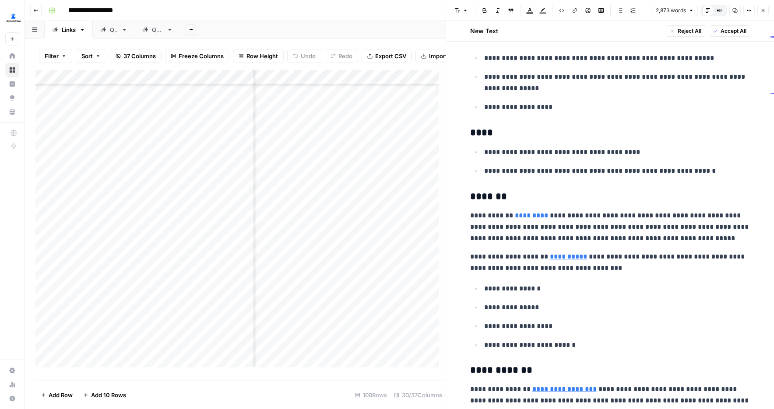
scroll to position [831, 0]
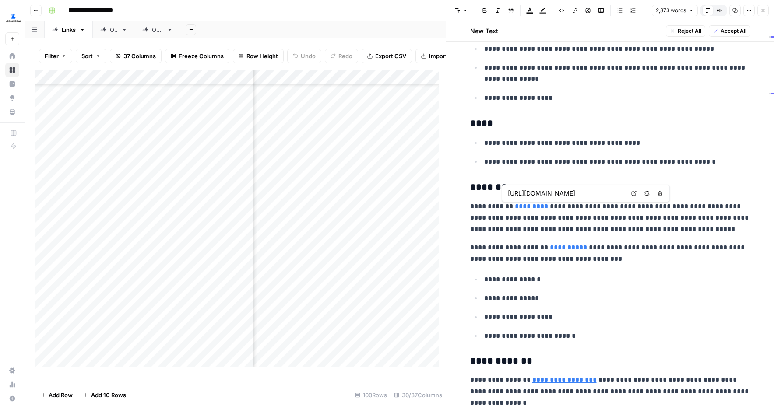
click at [629, 192] on link "Open in a new tab" at bounding box center [633, 193] width 11 height 11
type input "https://www.wix.com/plans"
click at [643, 232] on icon at bounding box center [666, 234] width 5 height 5
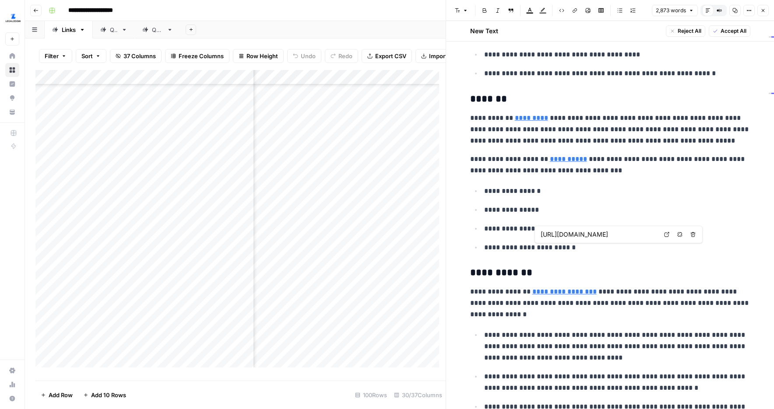
scroll to position [926, 0]
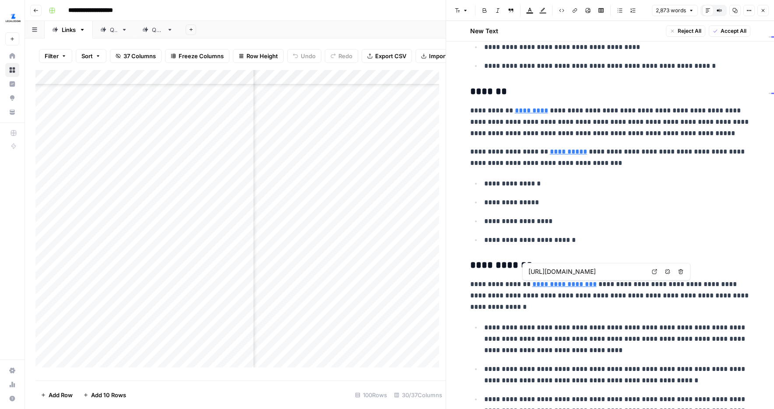
click at [643, 271] on icon at bounding box center [654, 271] width 5 height 5
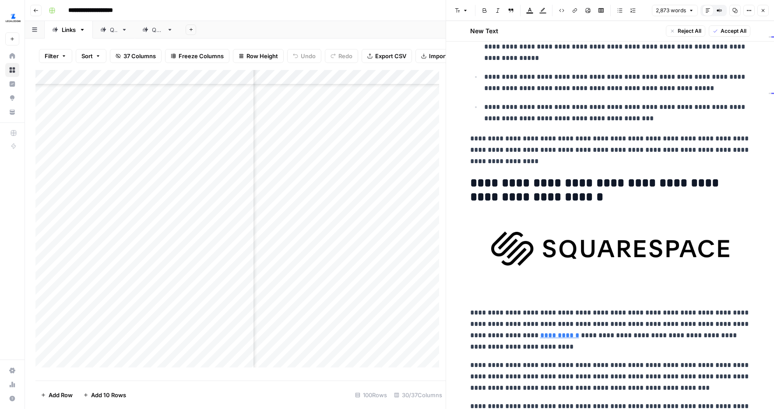
scroll to position [1345, 0]
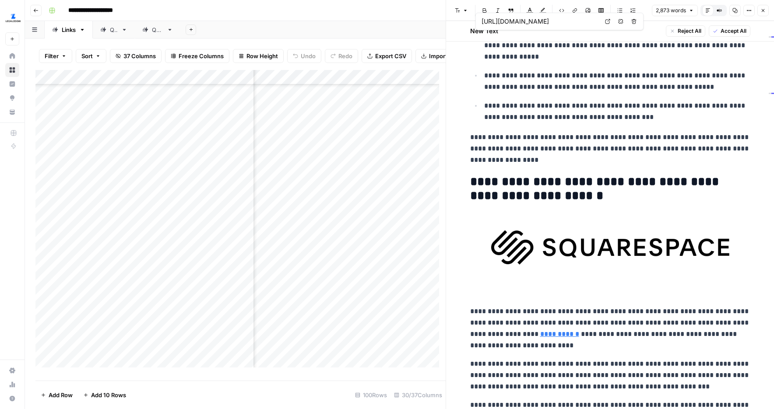
click at [603, 17] on link "Open in a new tab" at bounding box center [607, 21] width 11 height 11
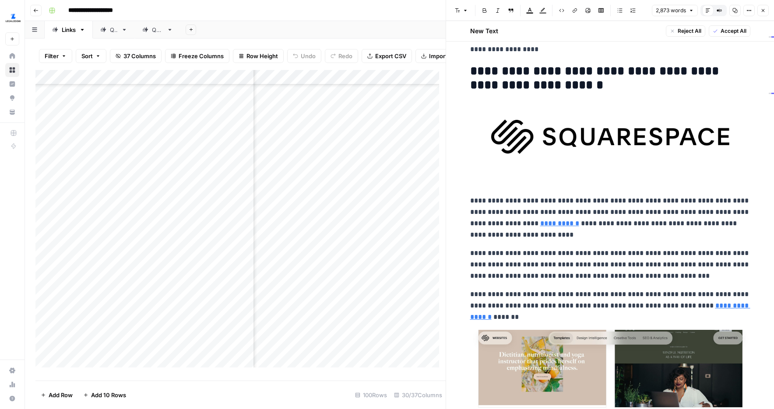
scroll to position [1455, 0]
click at [643, 213] on icon at bounding box center [654, 211] width 5 height 5
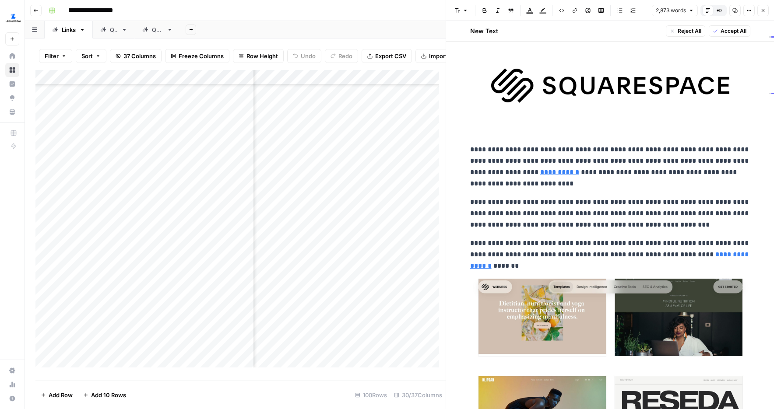
scroll to position [1511, 0]
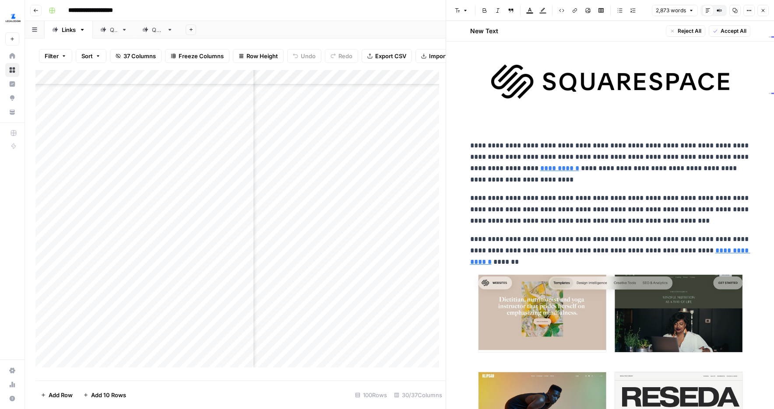
click at [643, 231] on div "https://www.legalzoom.com/articles/how-do-you-build-a-brand-name Open in a new …" at bounding box center [650, 238] width 168 height 18
click at [643, 240] on icon at bounding box center [698, 237] width 5 height 5
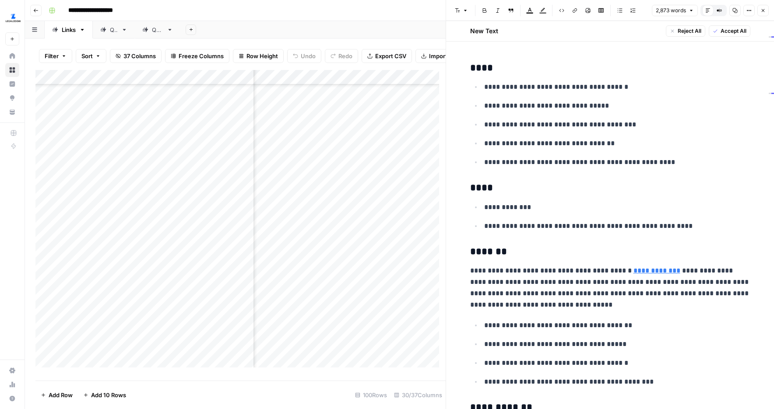
scroll to position [1962, 0]
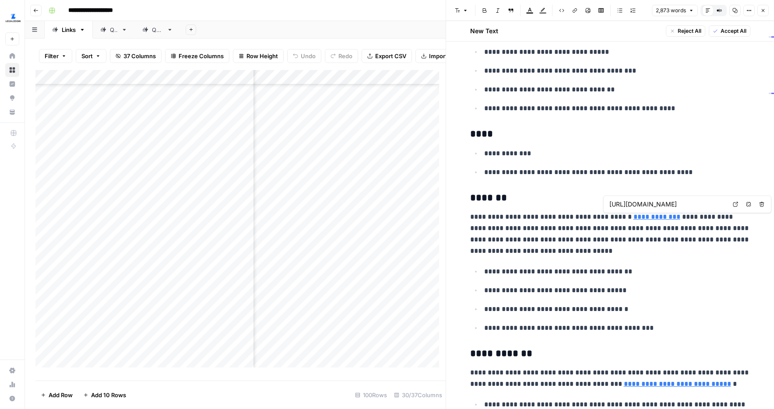
click at [643, 203] on icon at bounding box center [735, 204] width 5 height 5
click at [643, 363] on link "Open in a new tab" at bounding box center [708, 371] width 11 height 11
drag, startPoint x: 445, startPoint y: 113, endPoint x: 555, endPoint y: 127, distance: 110.8
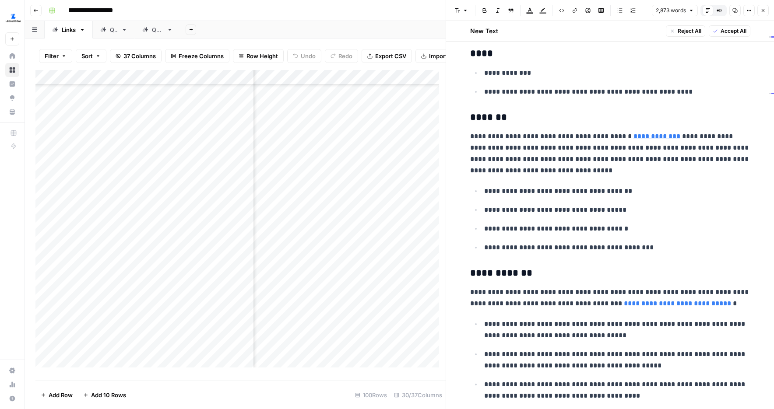
scroll to position [2046, 0]
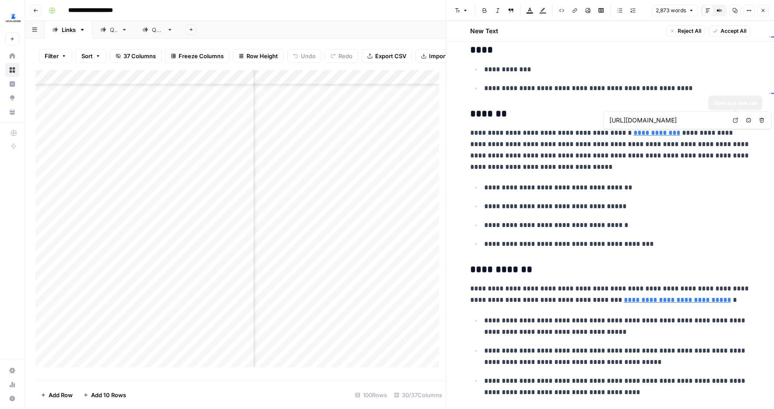
click at [643, 121] on link "Open in a new tab" at bounding box center [734, 120] width 11 height 11
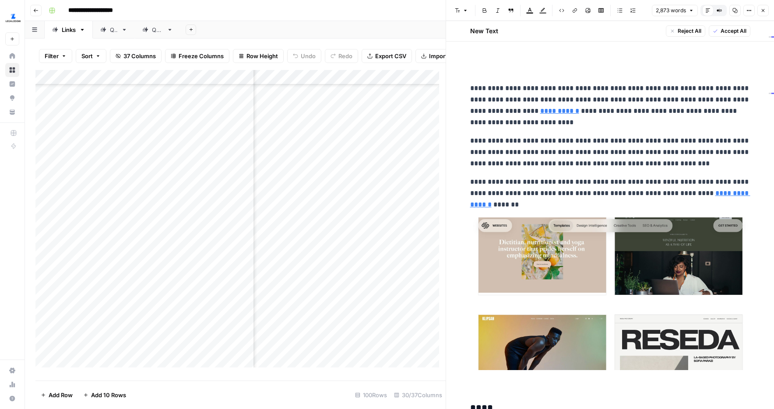
scroll to position [1567, 0]
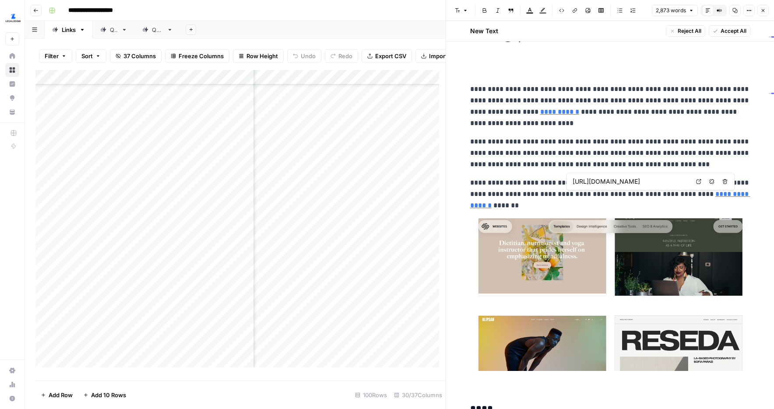
click at [643, 182] on link "Open in a new tab" at bounding box center [698, 181] width 11 height 11
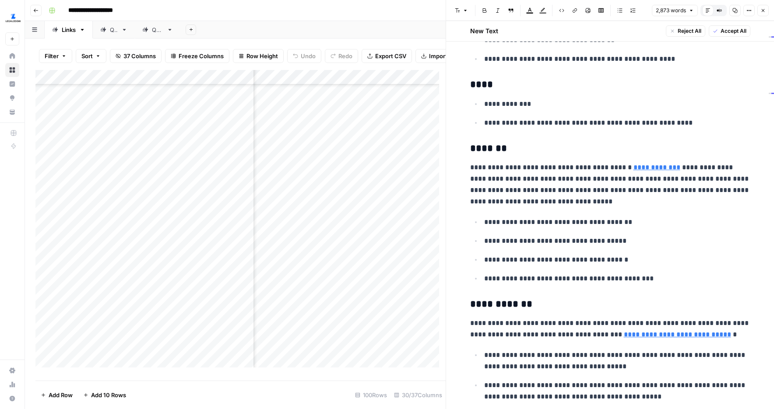
scroll to position [1998, 0]
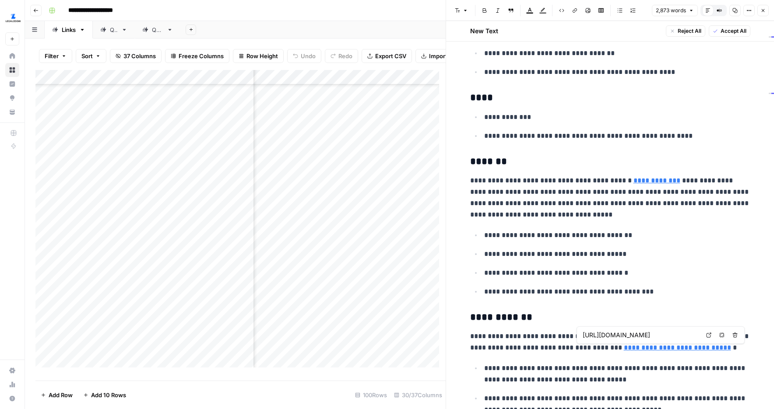
type input "https://www.squarespace.com/pricing"
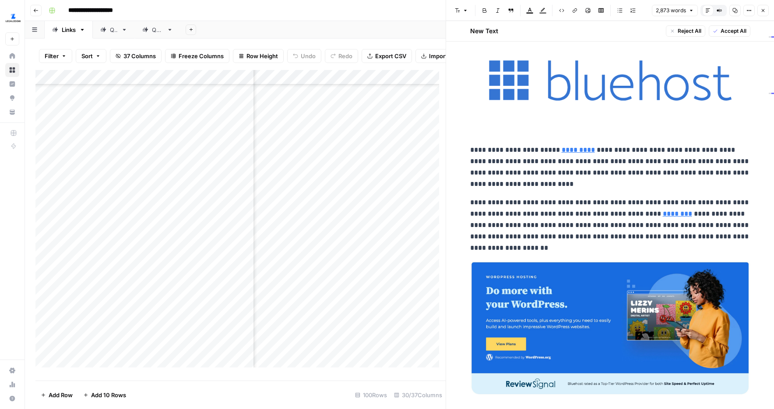
scroll to position [2595, 0]
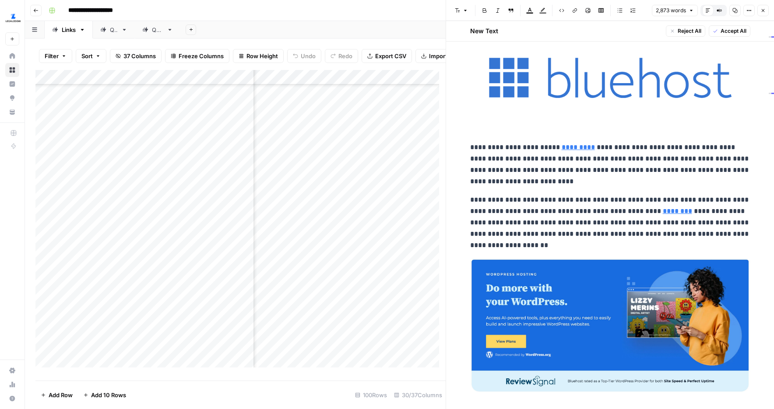
type input "https://www.bluehost.com/"
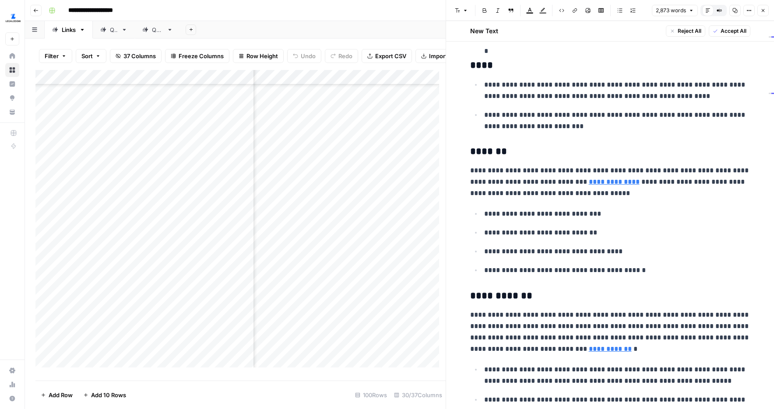
scroll to position [3105, 0]
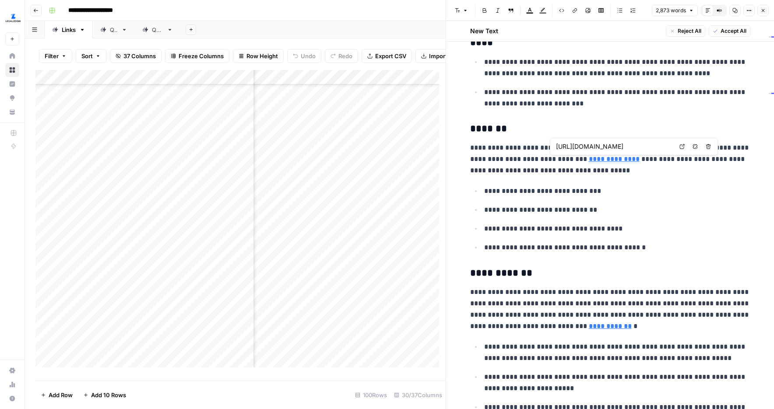
type input "https://www.bluehost.com/hosting_features/"
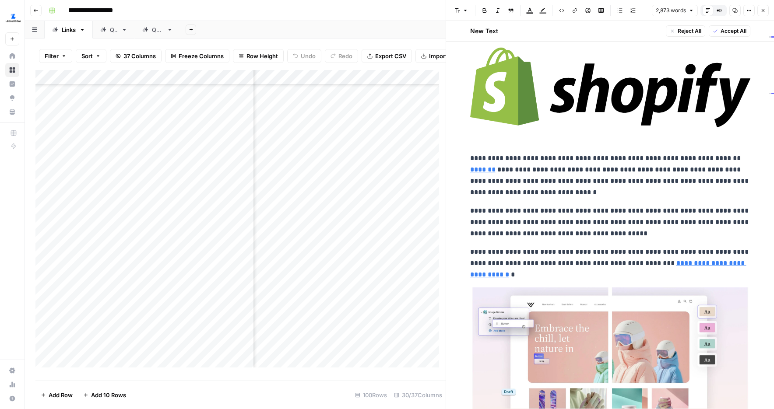
scroll to position [3649, 0]
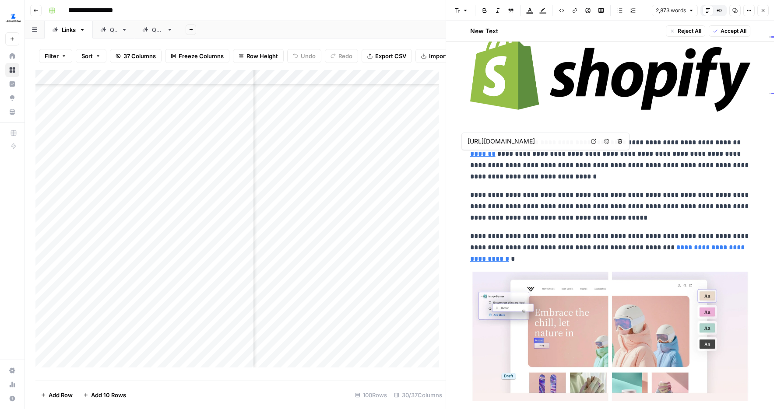
type input "https://www.legalzoom.com/articles/how-to-improve-traffic-to-your-website"
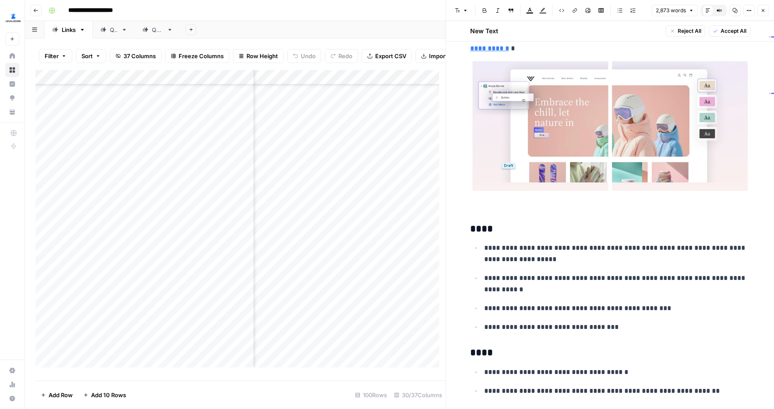
scroll to position [3864, 0]
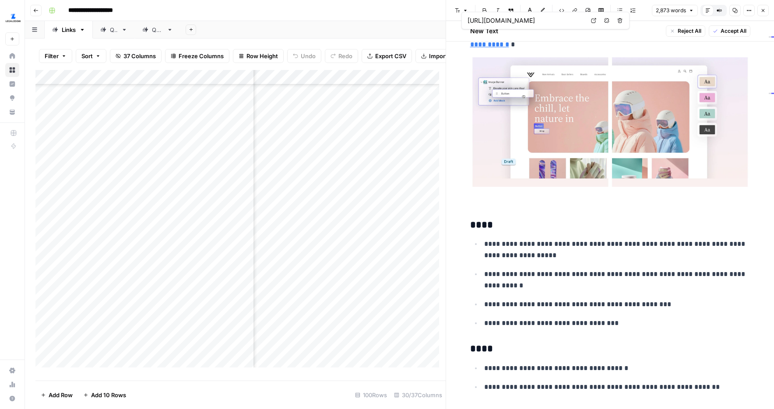
click at [591, 21] on icon at bounding box center [593, 20] width 5 height 5
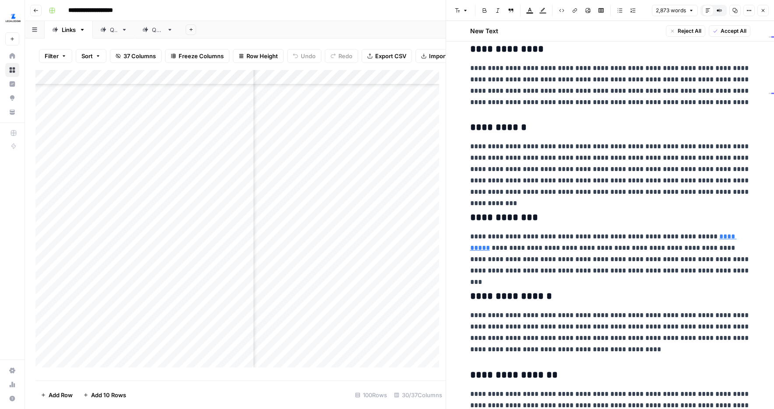
scroll to position [6216, 0]
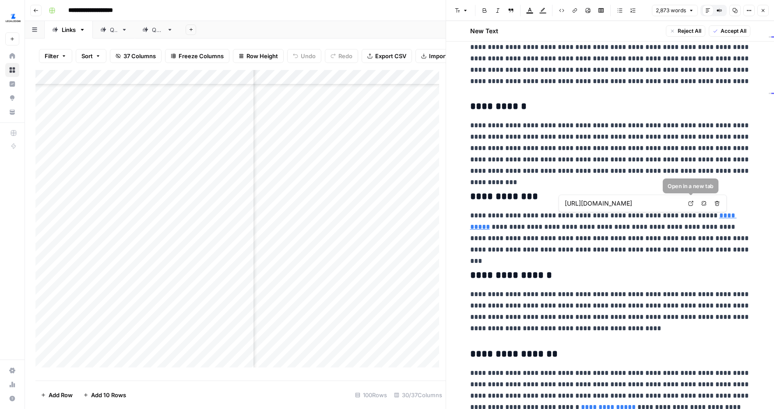
click at [643, 206] on link "Open in a new tab" at bounding box center [690, 203] width 11 height 11
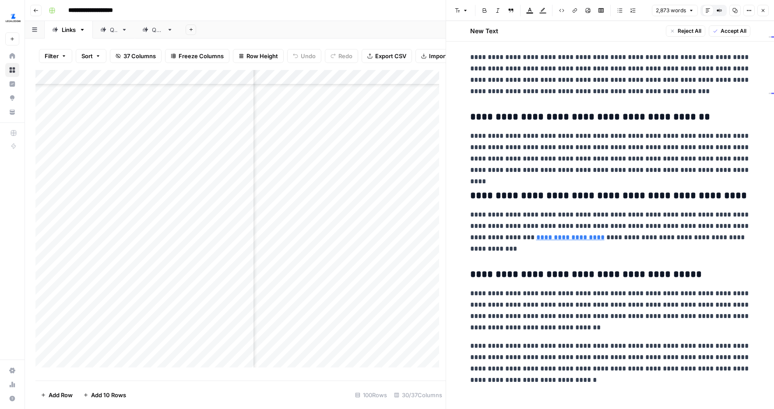
scroll to position [6757, 0]
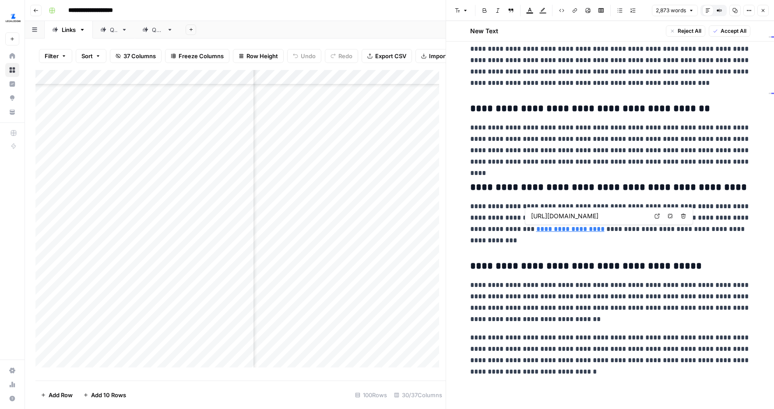
click at [643, 214] on icon at bounding box center [656, 216] width 5 height 5
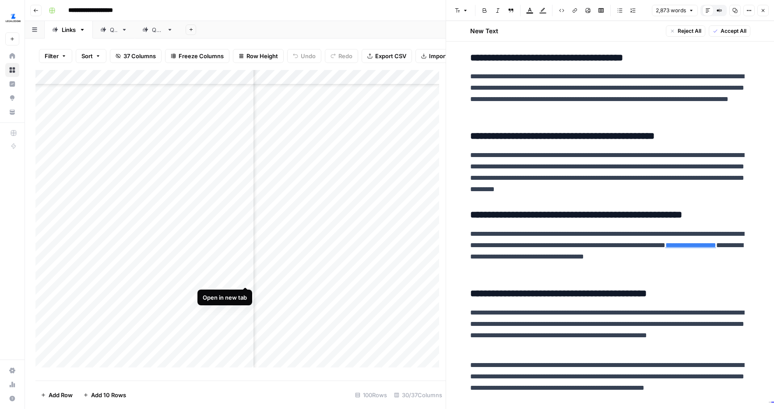
click at [241, 270] on div "Add Column" at bounding box center [240, 222] width 410 height 304
click at [643, 13] on button "Options" at bounding box center [748, 10] width 11 height 11
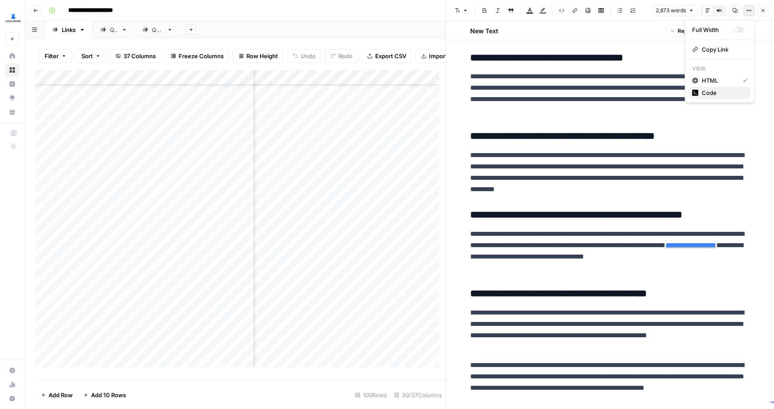
click at [643, 90] on icon "button" at bounding box center [695, 93] width 6 height 6
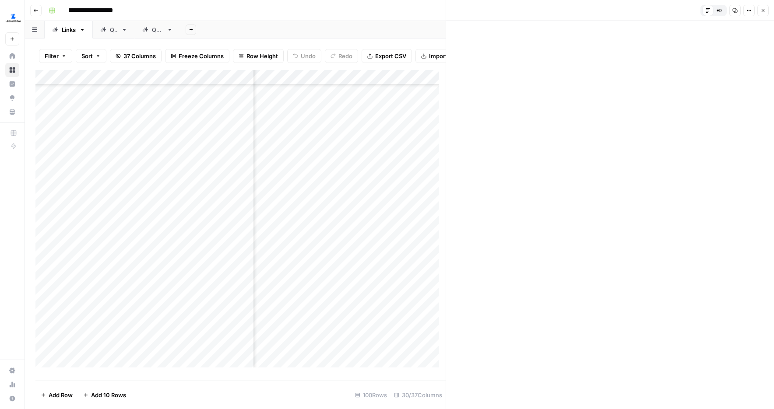
scroll to position [0, 0]
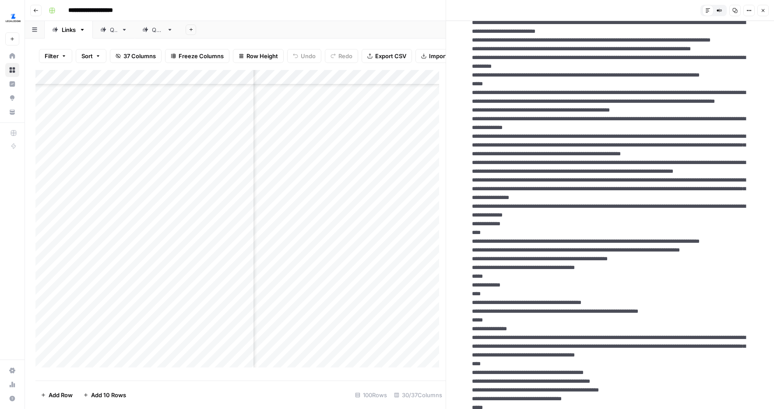
scroll to position [3594, 0]
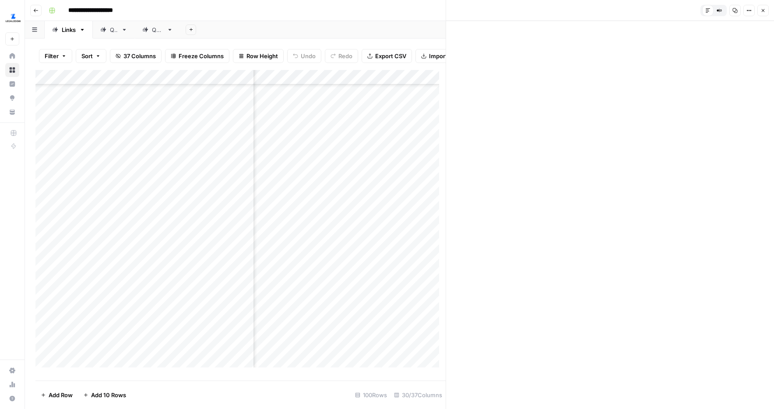
click at [643, 13] on button "Close" at bounding box center [762, 10] width 11 height 11
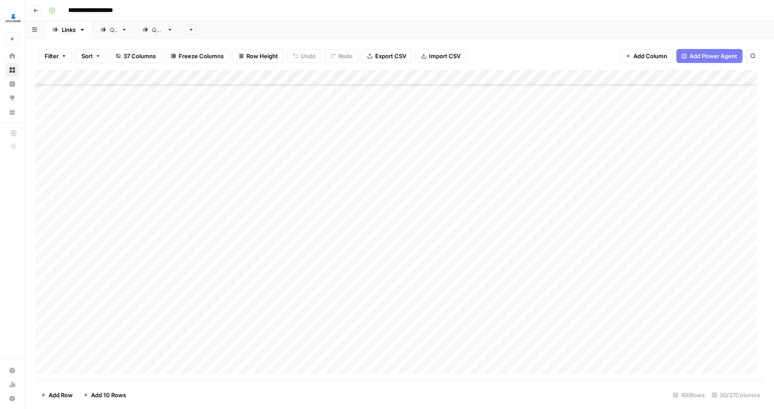
scroll to position [738, 0]
click at [643, 265] on div "Add Column" at bounding box center [399, 225] width 728 height 311
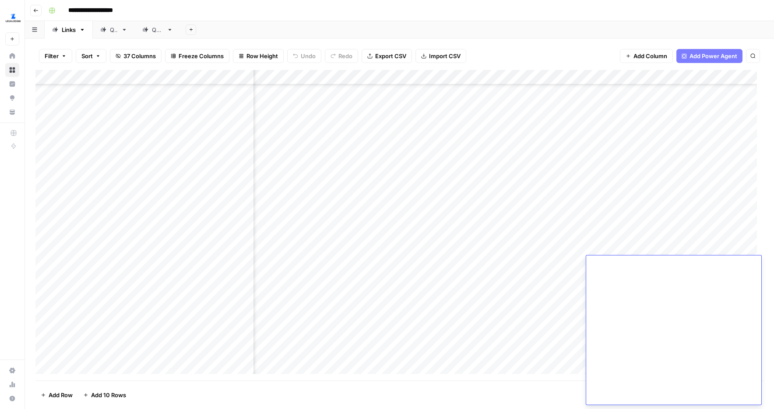
scroll to position [738, 1480]
click at [522, 53] on div "Filter Sort 37 Columns Freeze Columns Row Height Undo Redo Export CSV Import CS…" at bounding box center [399, 56] width 728 height 28
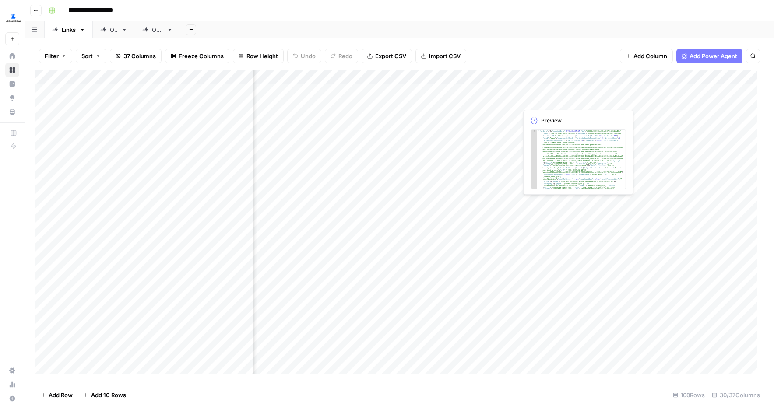
click at [601, 94] on div "Add Column" at bounding box center [399, 225] width 728 height 311
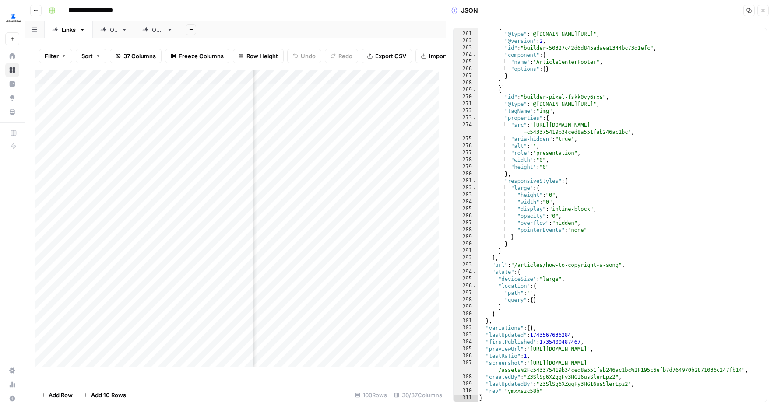
scroll to position [3667, 0]
click at [643, 12] on icon "button" at bounding box center [762, 10] width 5 height 5
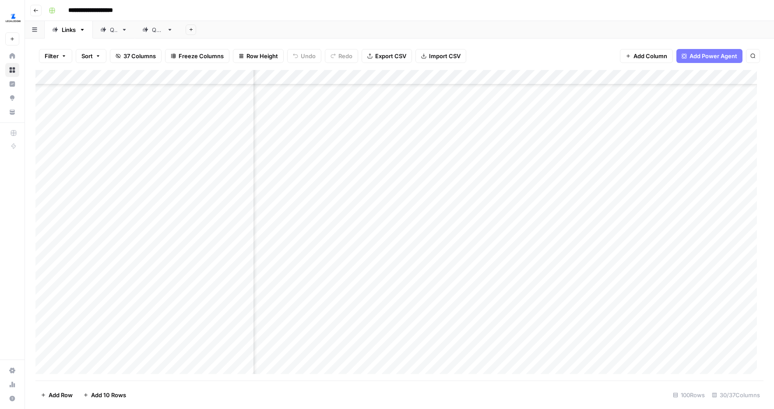
scroll to position [705, 1542]
click at [623, 297] on div "Add Column" at bounding box center [399, 225] width 728 height 311
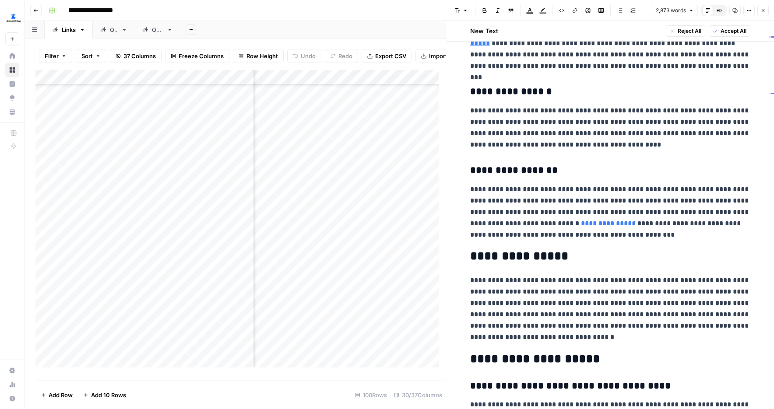
scroll to position [6757, 0]
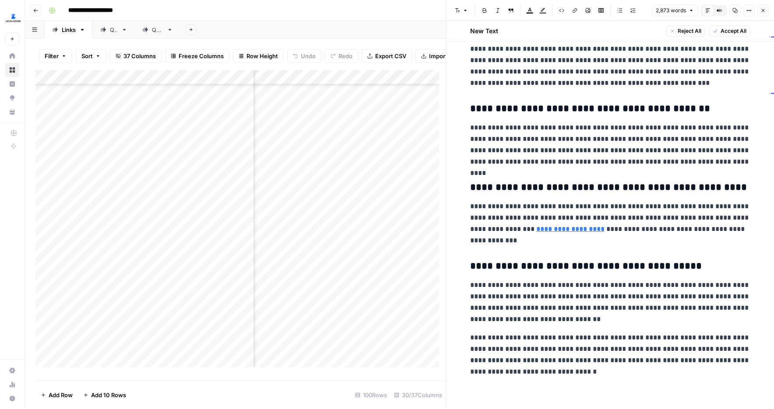
click at [643, 11] on icon "button" at bounding box center [762, 10] width 5 height 5
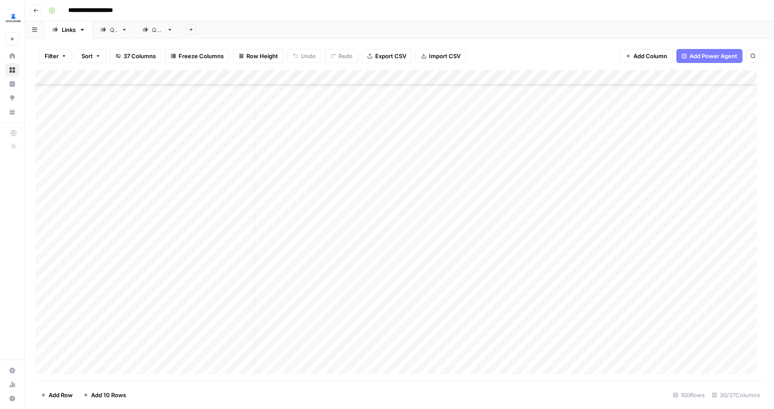
scroll to position [705, 14]
click at [320, 298] on div "Add Column" at bounding box center [399, 225] width 728 height 311
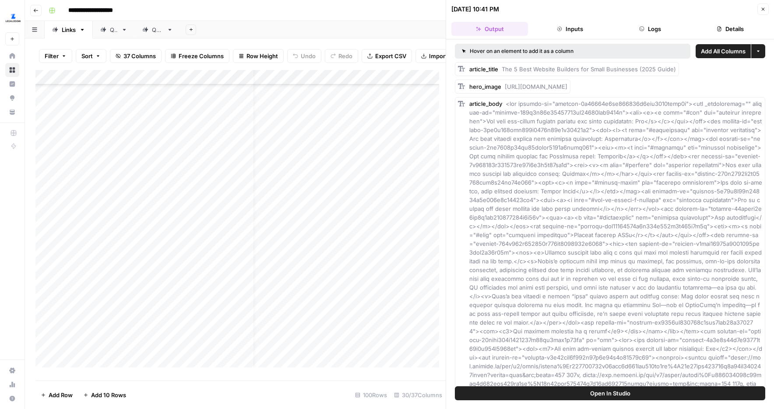
click at [643, 26] on button "Logs" at bounding box center [650, 29] width 77 height 14
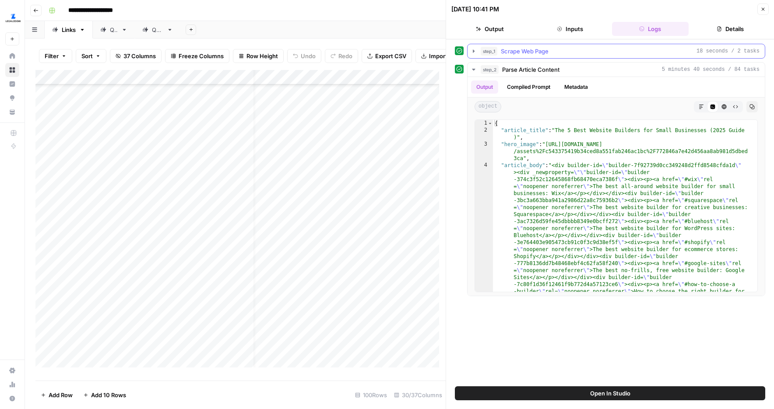
click at [473, 50] on icon "button" at bounding box center [474, 50] width 2 height 3
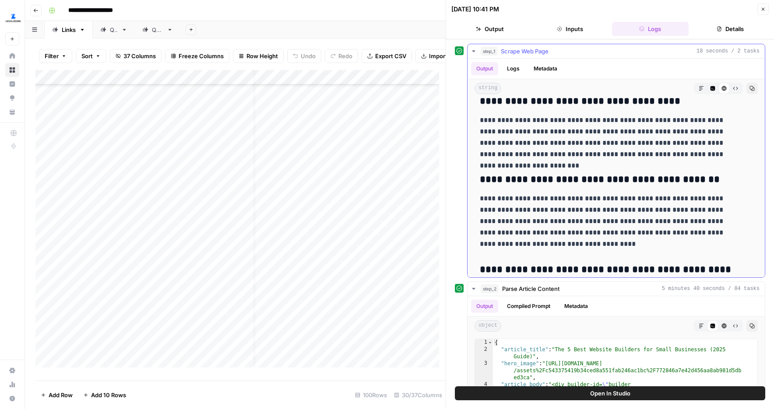
scroll to position [8703, 0]
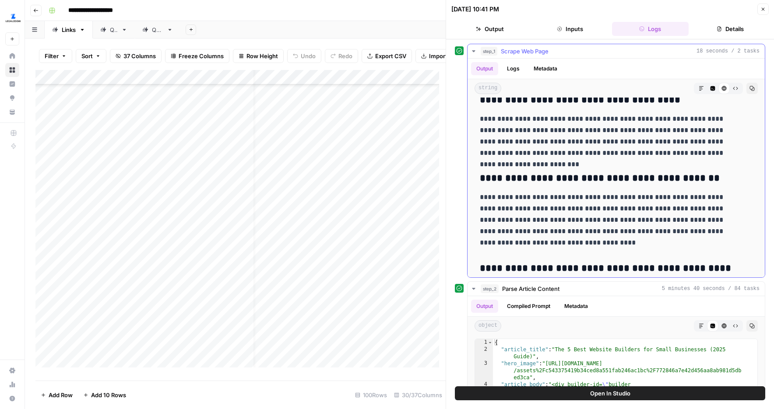
click at [619, 300] on p "**********" at bounding box center [609, 323] width 259 height 46
click at [643, 5] on button "Close" at bounding box center [762, 9] width 11 height 11
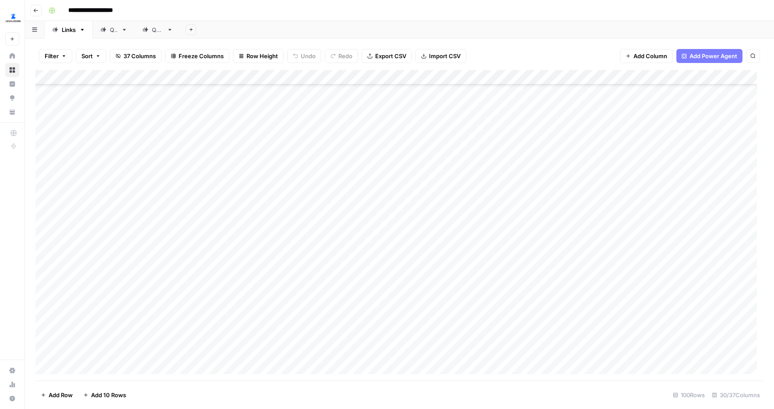
scroll to position [705, 0]
click at [245, 298] on div "Add Column" at bounding box center [399, 225] width 728 height 311
click at [335, 298] on div "Add Column" at bounding box center [399, 225] width 728 height 311
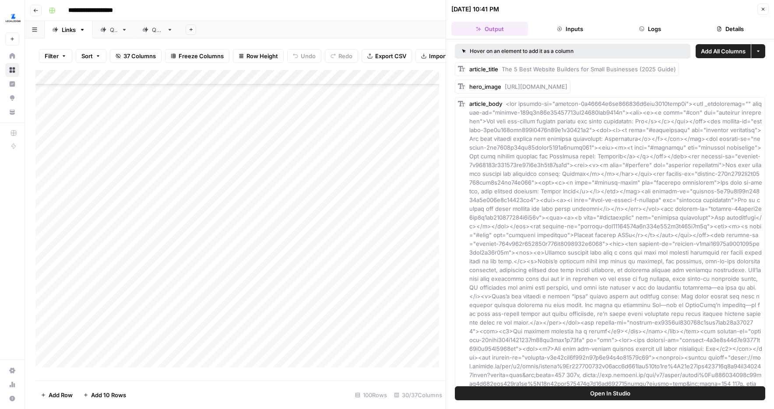
click at [643, 14] on button "Close" at bounding box center [762, 9] width 11 height 11
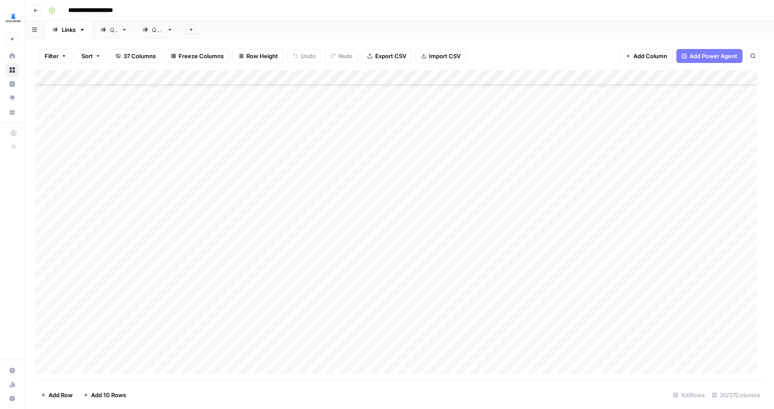
click at [631, 301] on div "Add Column" at bounding box center [399, 225] width 728 height 311
click at [474, 341] on div "Add Column" at bounding box center [399, 225] width 728 height 311
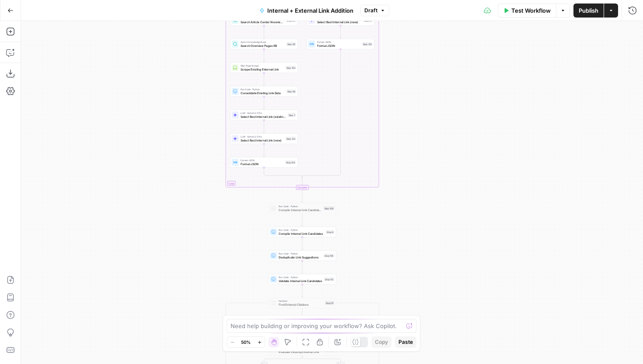
drag, startPoint x: 229, startPoint y: 268, endPoint x: 194, endPoint y: 51, distance: 219.4
click at [194, 51] on div "true false true false true false Workflow Set Inputs Inputs Run Code · Python G…" at bounding box center [332, 192] width 622 height 343
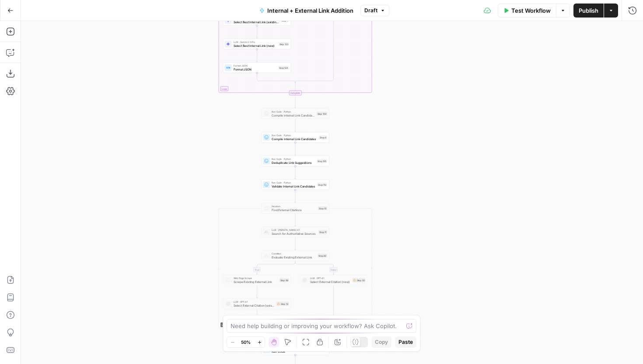
drag, startPoint x: 197, startPoint y: 168, endPoint x: 194, endPoint y: 74, distance: 94.1
click at [194, 74] on div "true false true false true false Workflow Set Inputs Inputs Run Code · Python G…" at bounding box center [332, 192] width 622 height 343
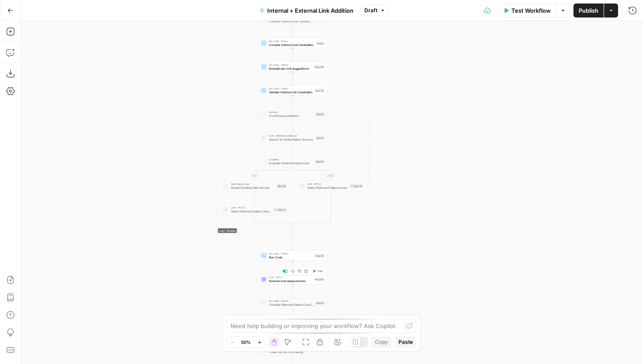
click at [266, 279] on div at bounding box center [263, 279] width 7 height 7
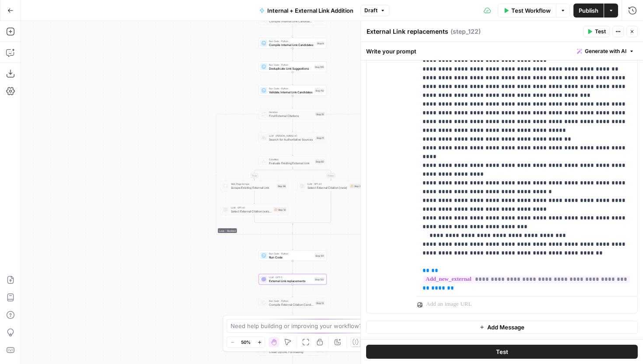
scroll to position [1029, 0]
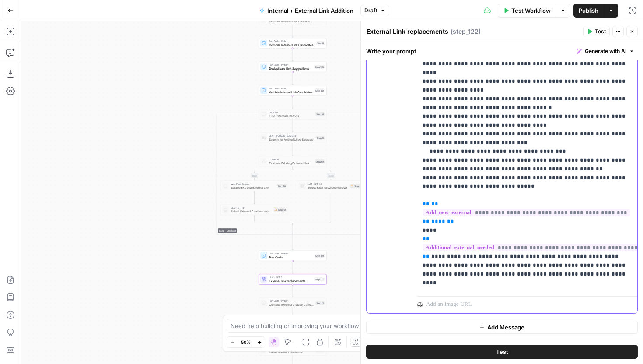
scroll to position [1121, 0]
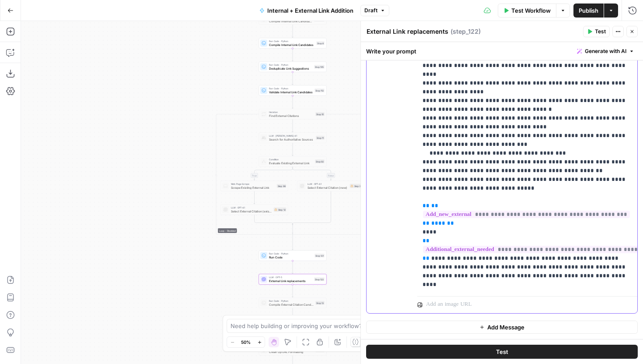
click at [422, 177] on div "**********" at bounding box center [527, 114] width 220 height 357
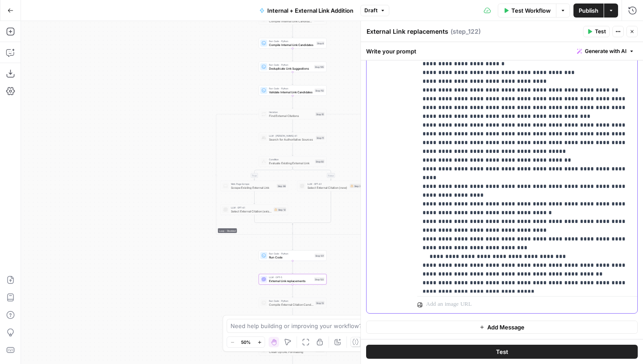
scroll to position [1014, 0]
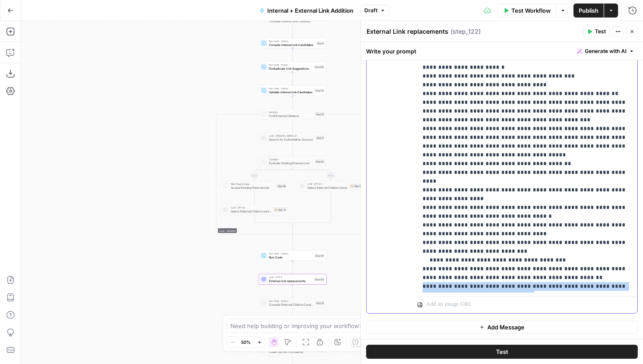
drag, startPoint x: 488, startPoint y: 234, endPoint x: 419, endPoint y: 227, distance: 69.4
click at [419, 227] on div "**********" at bounding box center [527, 114] width 220 height 357
copy p "**********"
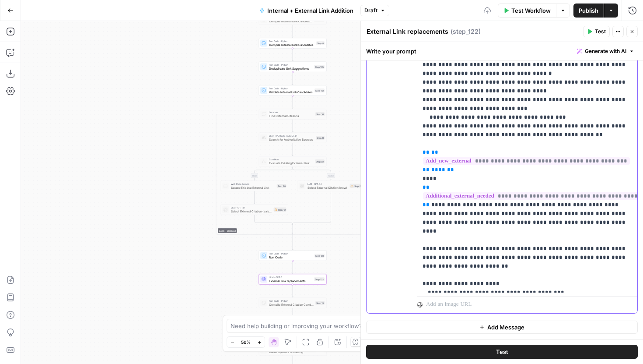
scroll to position [1157, 0]
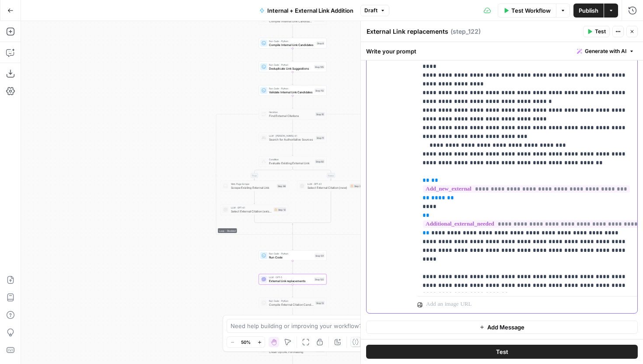
scroll to position [1123, 0]
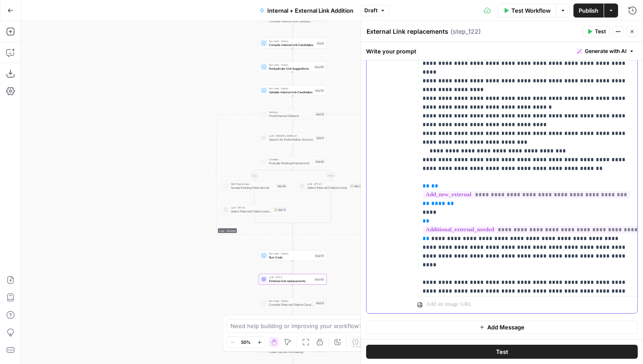
drag, startPoint x: 540, startPoint y: 276, endPoint x: 420, endPoint y: 273, distance: 120.4
click at [420, 273] on div "**********" at bounding box center [527, 114] width 220 height 357
click at [589, 11] on span "Publish" at bounding box center [589, 10] width 20 height 9
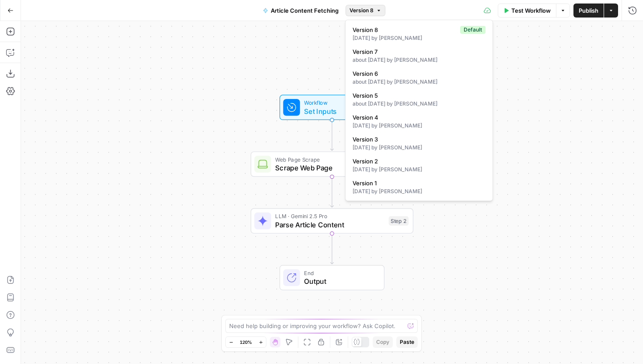
click at [357, 11] on span "Version 8" at bounding box center [362, 11] width 24 height 8
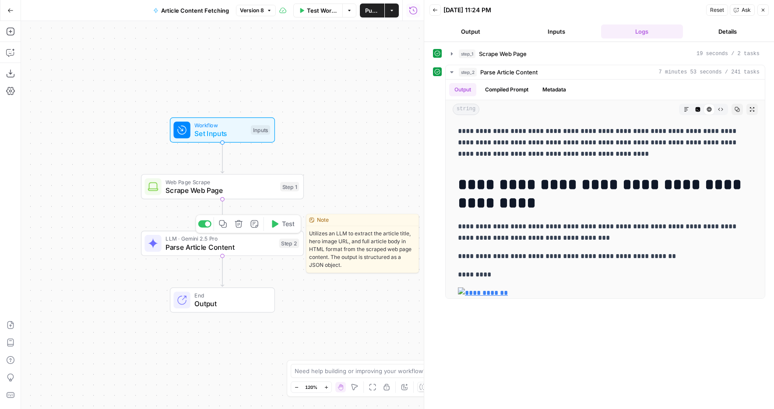
click at [242, 241] on span "LLM · Gemini 2.5 Pro" at bounding box center [219, 239] width 109 height 8
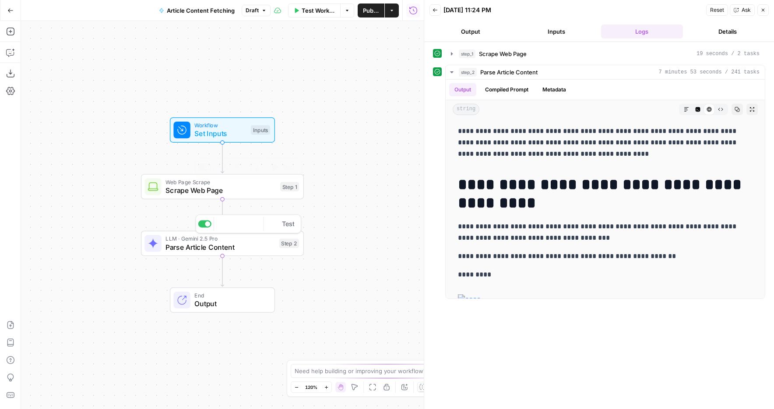
click at [254, 249] on span "Parse Article Content" at bounding box center [219, 247] width 109 height 11
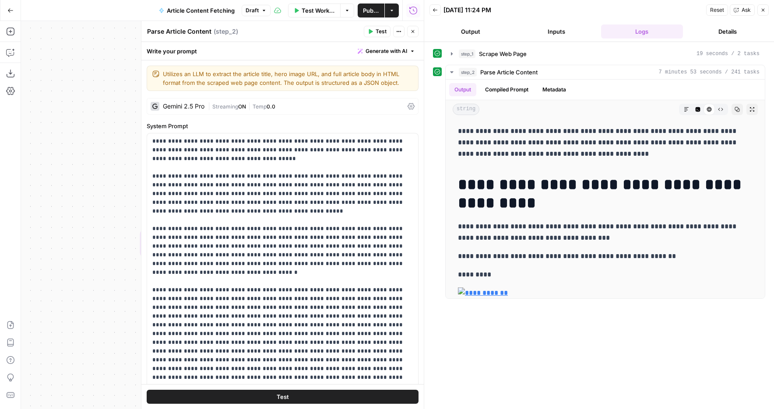
click at [259, 112] on div "Gemini 2.5 Pro | Streaming ON | Temp 0.0" at bounding box center [283, 106] width 272 height 17
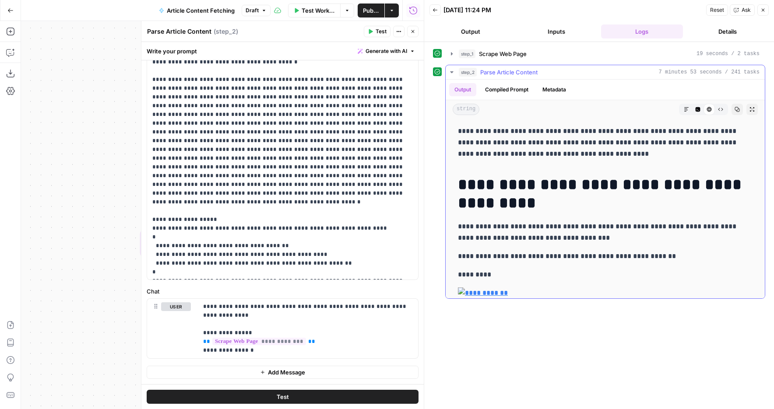
scroll to position [5, 0]
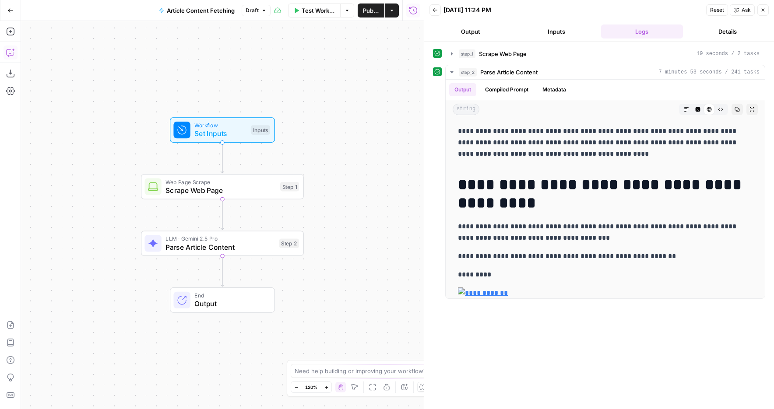
click at [14, 55] on icon "button" at bounding box center [10, 52] width 9 height 9
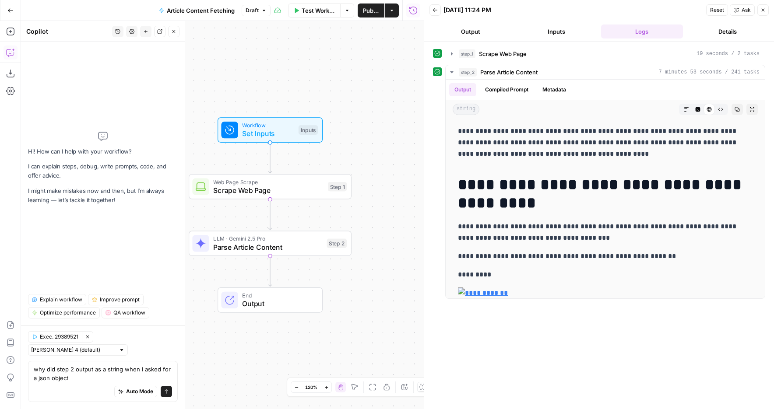
type textarea "why did step 2 output as a string when I asked for a json object?"
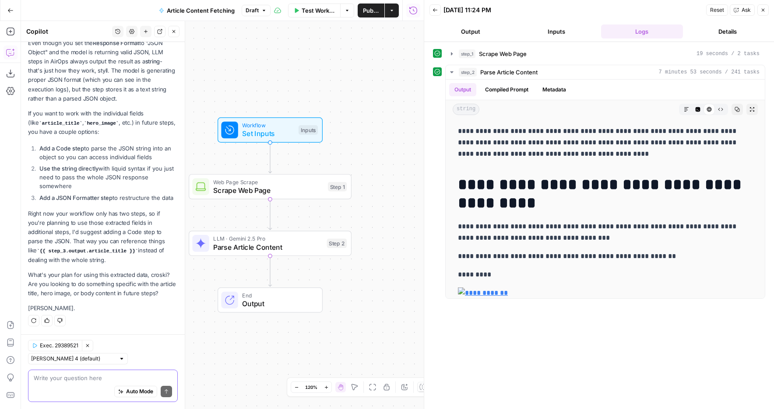
scroll to position [143, 0]
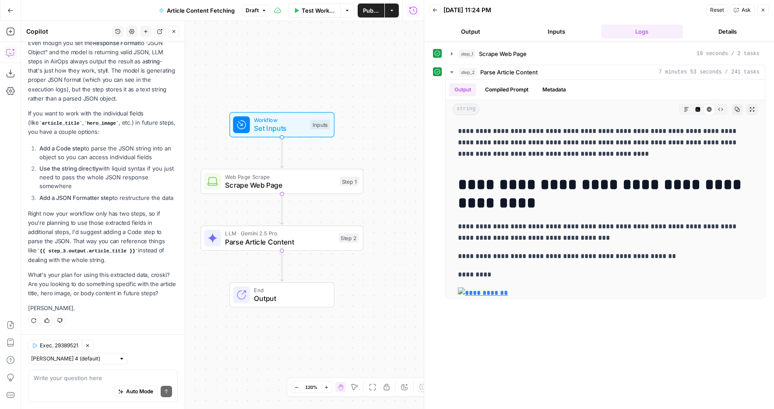
drag, startPoint x: 380, startPoint y: 154, endPoint x: 408, endPoint y: 126, distance: 39.0
click at [408, 126] on div "Workflow Set Inputs Inputs Web Page Scrape Scrape Web Page Step 1 LLM · Gemini …" at bounding box center [222, 215] width 403 height 388
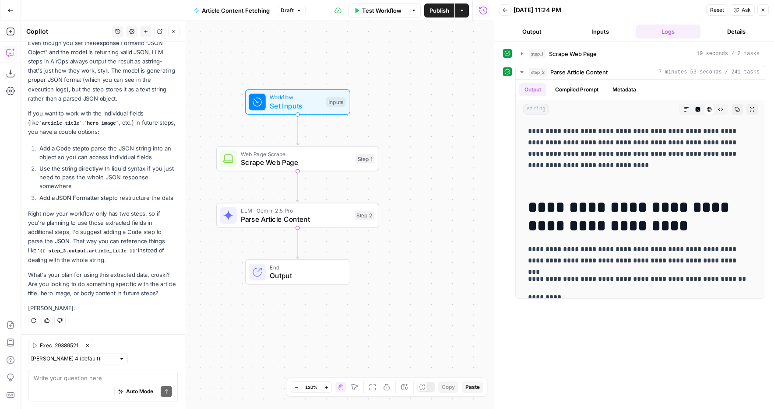
drag, startPoint x: 420, startPoint y: 154, endPoint x: 426, endPoint y: 142, distance: 13.1
click at [426, 142] on div "Workflow Set Inputs Inputs Web Page Scrape Scrape Web Page Step 1 LLM · Gemini …" at bounding box center [257, 215] width 473 height 388
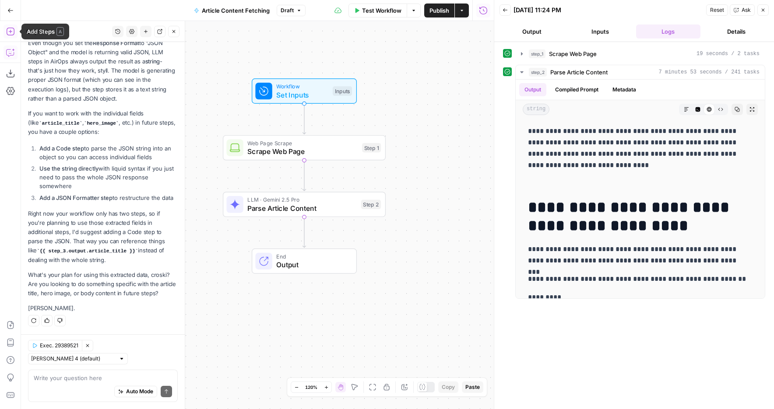
click at [11, 25] on button "Add Steps" at bounding box center [11, 32] width 14 height 14
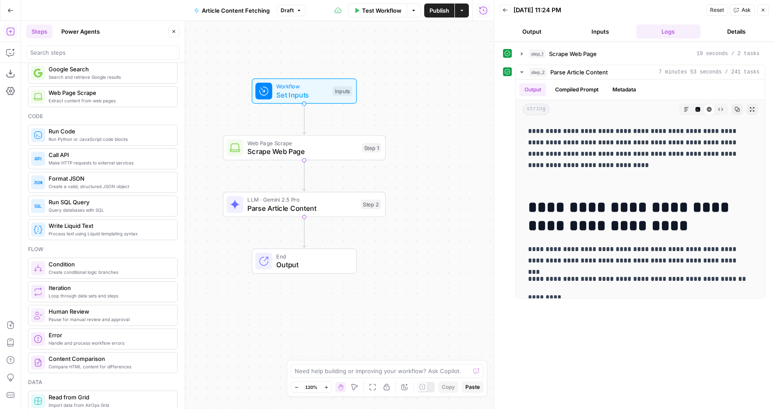
scroll to position [84, 0]
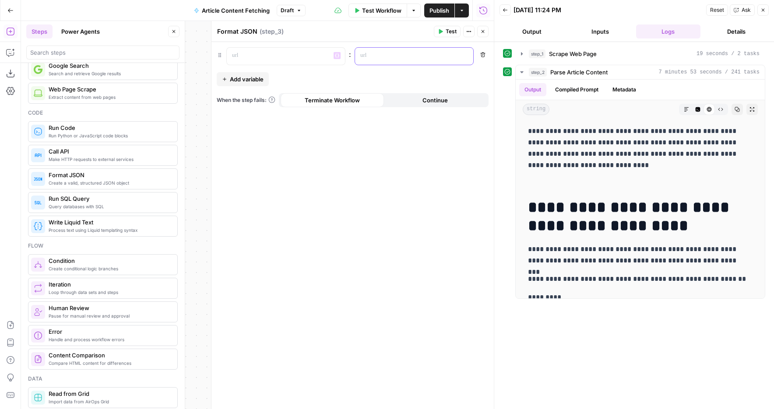
click at [369, 59] on p at bounding box center [407, 55] width 94 height 9
click at [462, 60] on div "“/” to reference Variables Menu" at bounding box center [414, 56] width 118 height 17
click at [464, 56] on icon "button" at bounding box center [465, 55] width 4 height 4
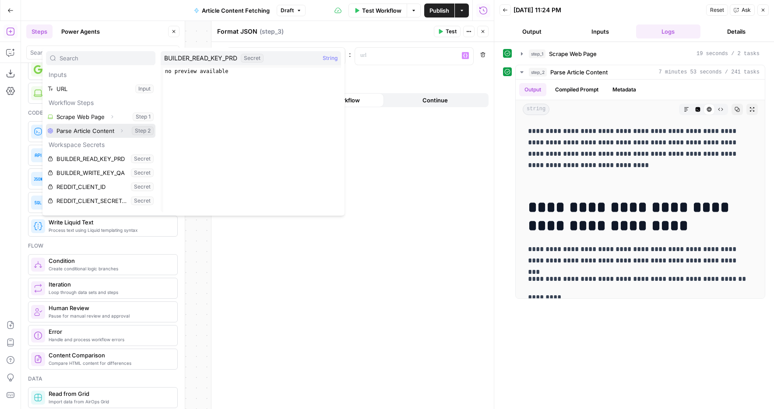
click at [121, 131] on icon "button" at bounding box center [122, 131] width 2 height 3
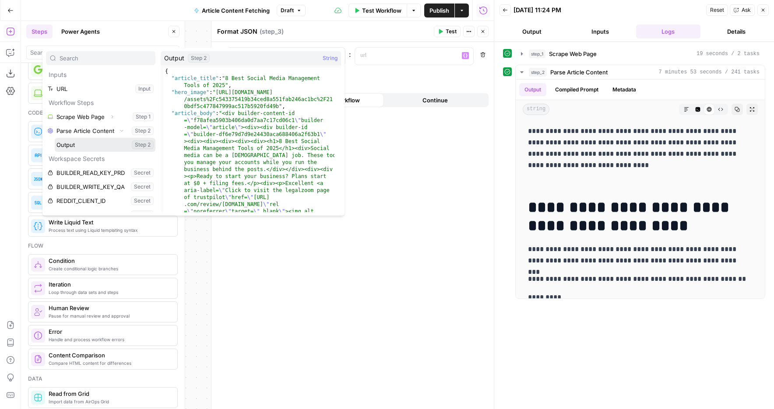
click at [75, 144] on button "Select variable Output" at bounding box center [105, 145] width 101 height 14
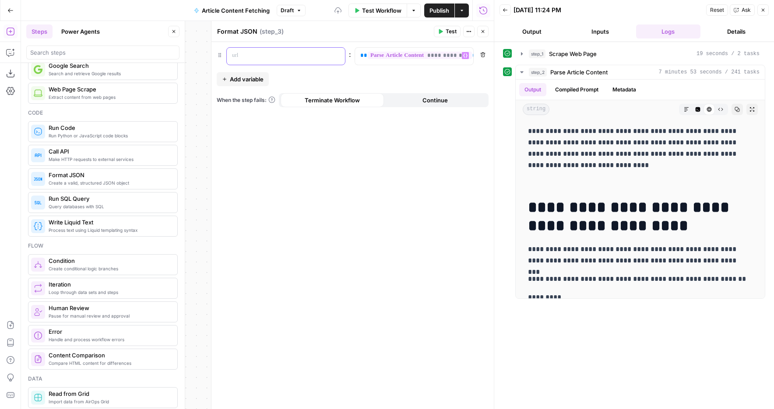
click at [290, 63] on div at bounding box center [279, 56] width 104 height 17
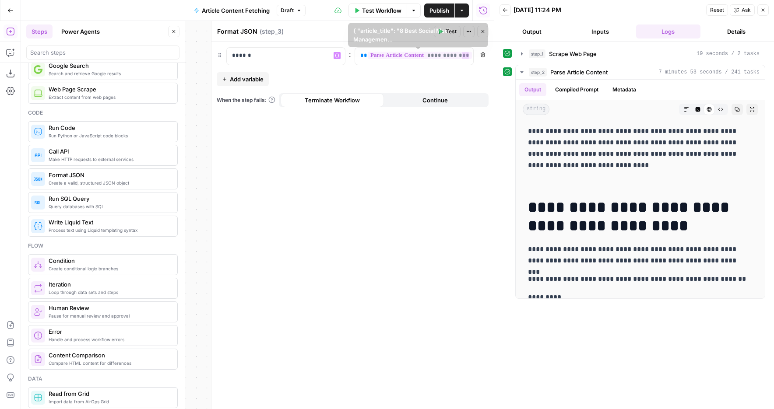
click at [443, 33] on button "Test" at bounding box center [447, 31] width 27 height 11
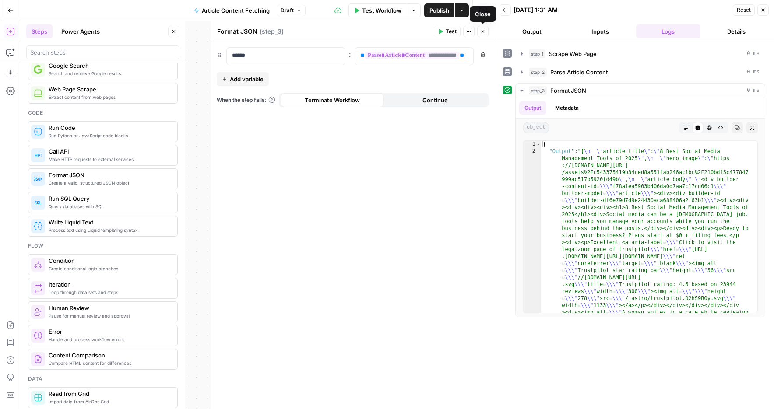
click at [484, 31] on icon "button" at bounding box center [482, 31] width 5 height 5
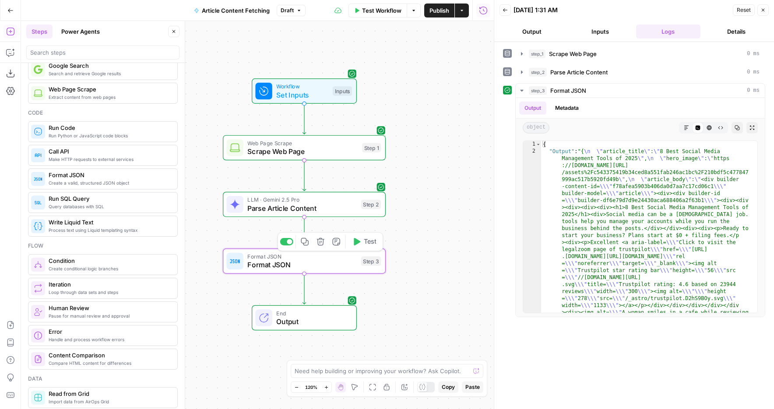
click at [317, 241] on icon "button" at bounding box center [319, 241] width 7 height 7
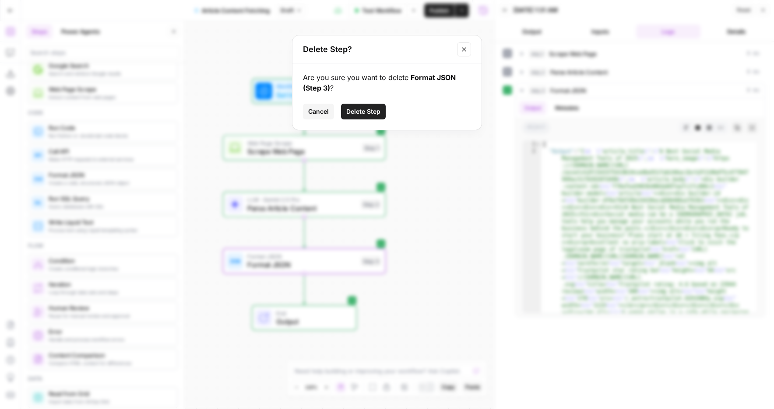
click at [374, 109] on span "Delete Step" at bounding box center [363, 111] width 34 height 9
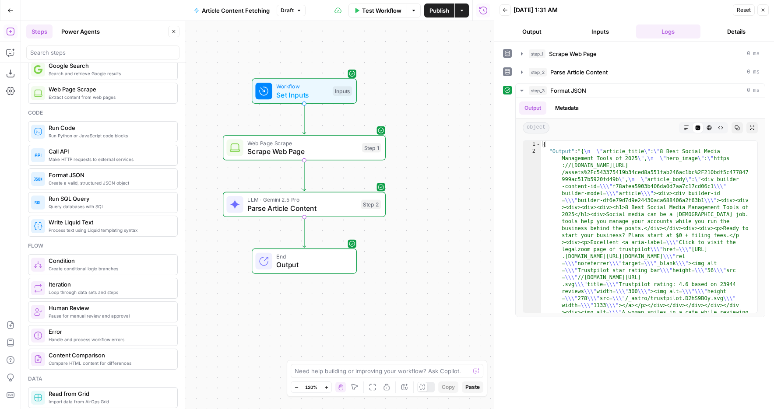
click at [176, 30] on button "Close" at bounding box center [173, 31] width 11 height 11
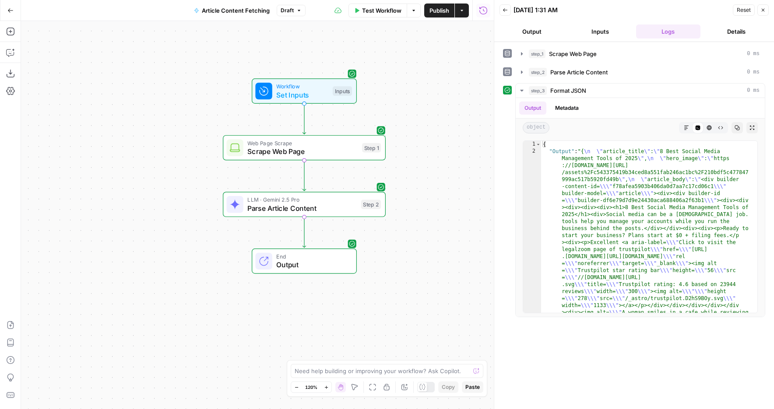
click at [757, 9] on button "Close" at bounding box center [762, 9] width 11 height 11
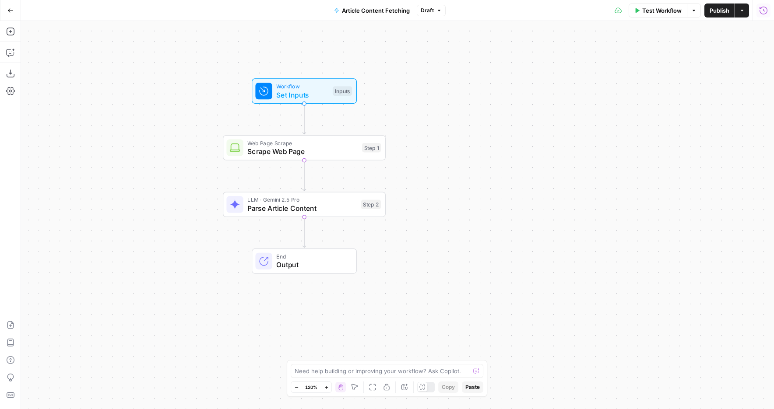
click at [424, 14] on span "Draft" at bounding box center [427, 11] width 13 height 8
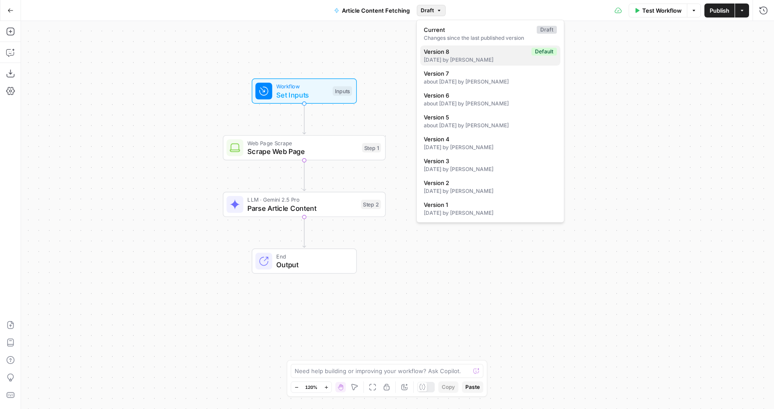
click at [451, 54] on span "Version 8" at bounding box center [476, 51] width 104 height 9
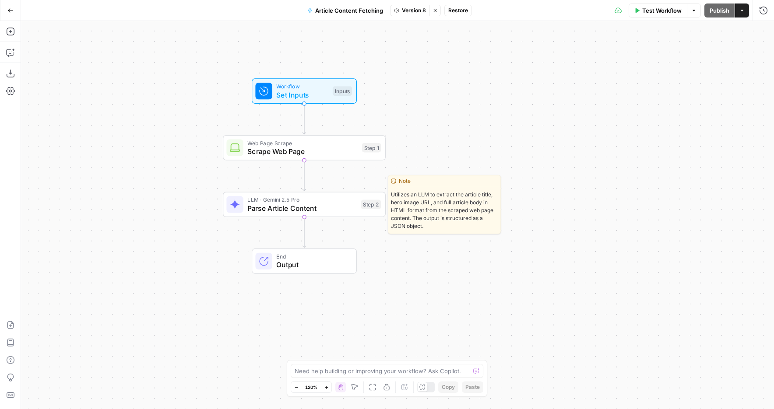
click at [342, 203] on span "Parse Article Content" at bounding box center [301, 208] width 109 height 11
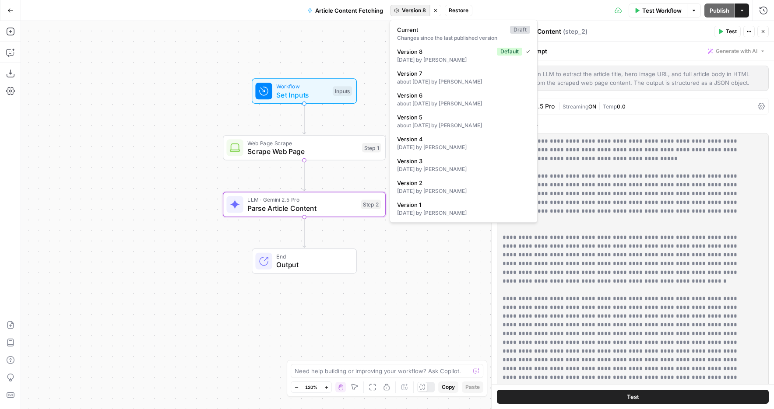
click at [403, 11] on span "Version 8" at bounding box center [414, 11] width 24 height 8
click at [427, 32] on span "Current" at bounding box center [451, 29] width 109 height 9
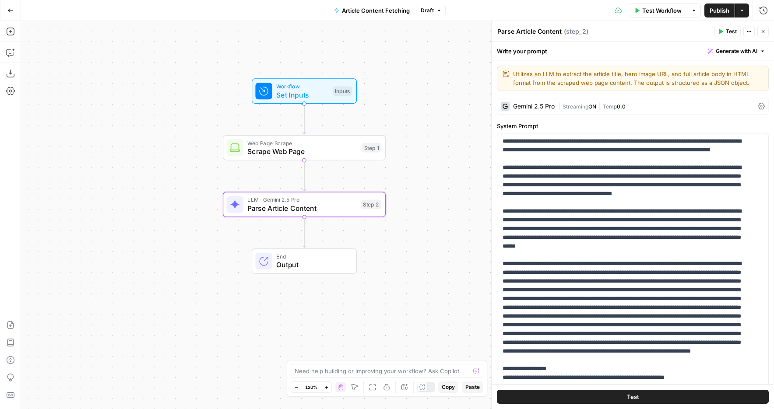
click at [427, 11] on span "Draft" at bounding box center [427, 11] width 13 height 8
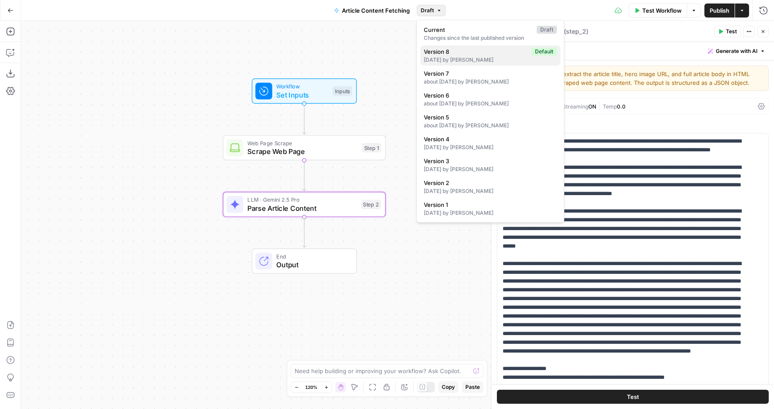
click at [443, 52] on span "Version 8" at bounding box center [476, 51] width 104 height 9
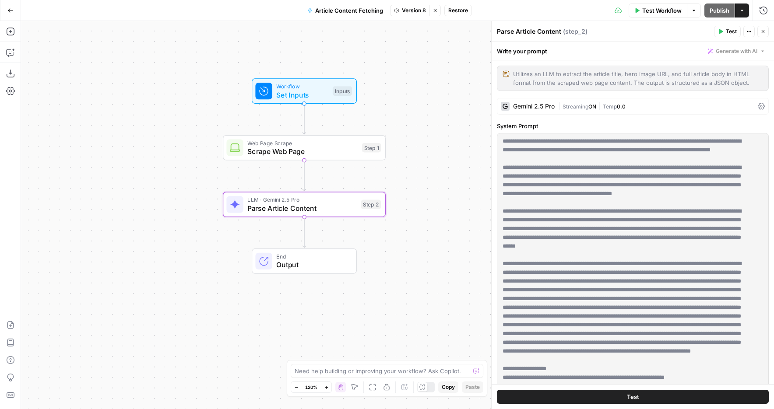
click at [460, 14] on button "Restore" at bounding box center [458, 10] width 28 height 11
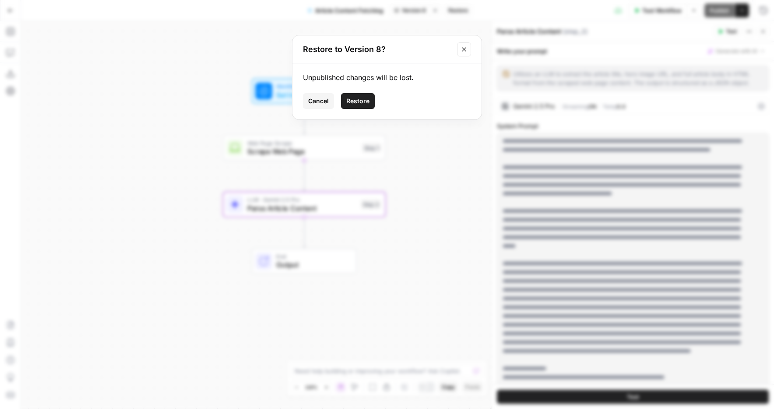
click at [364, 105] on span "Restore" at bounding box center [357, 101] width 23 height 9
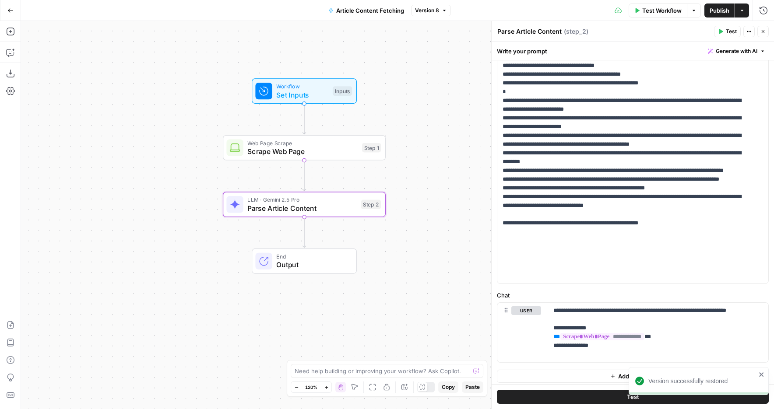
scroll to position [210, 0]
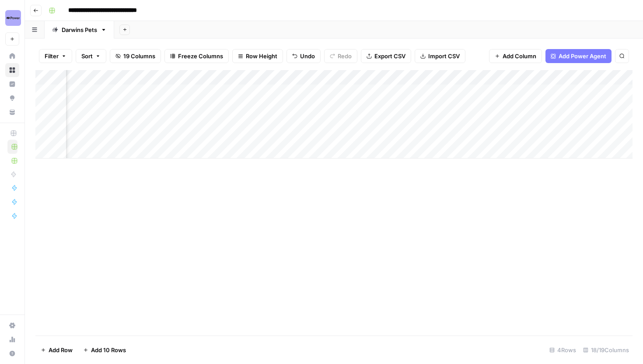
scroll to position [0, 346]
click at [374, 74] on div "Add Column" at bounding box center [333, 114] width 597 height 88
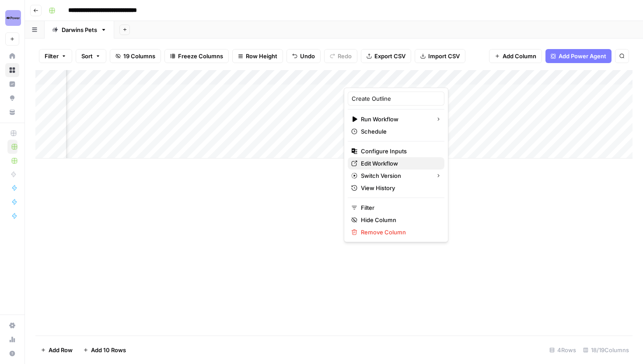
click at [375, 164] on span "Edit Workflow" at bounding box center [399, 163] width 77 height 9
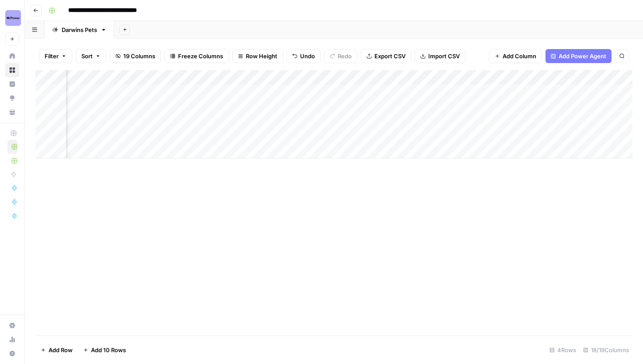
scroll to position [0, 706]
click at [530, 91] on div "Add Column" at bounding box center [333, 114] width 597 height 88
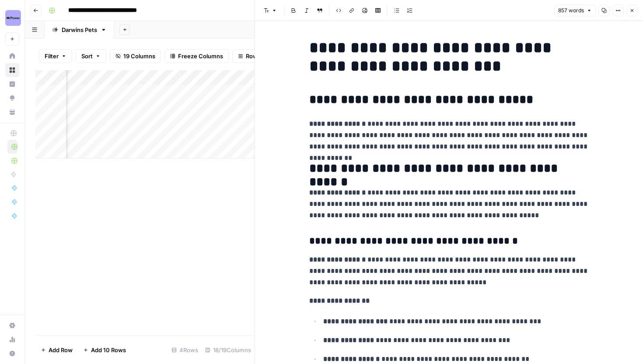
click at [632, 9] on icon "button" at bounding box center [632, 10] width 5 height 5
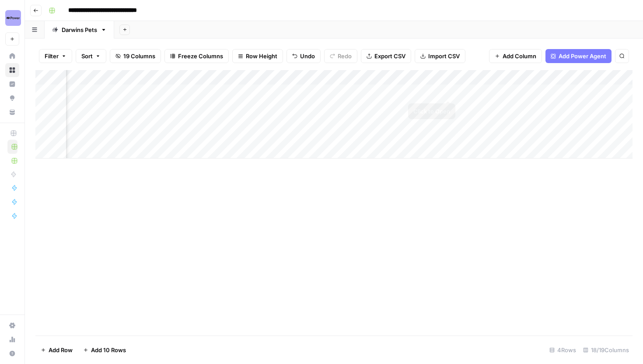
click at [449, 91] on div "Add Column" at bounding box center [333, 114] width 597 height 88
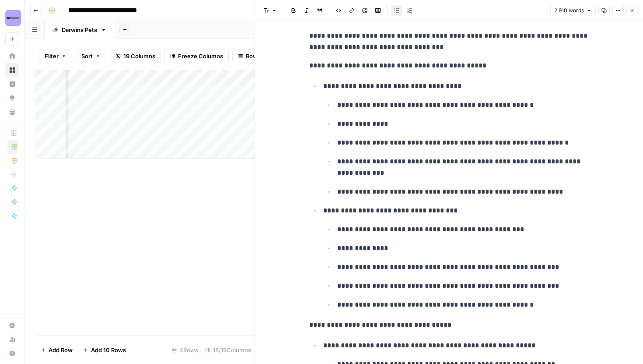
scroll to position [1004, 0]
click at [632, 9] on icon "button" at bounding box center [632, 10] width 5 height 5
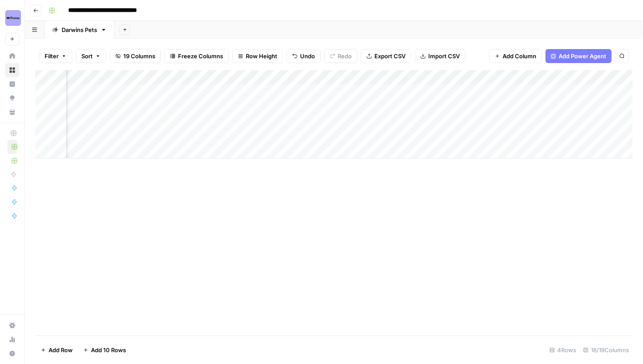
click at [447, 107] on div "Add Column" at bounding box center [333, 114] width 597 height 88
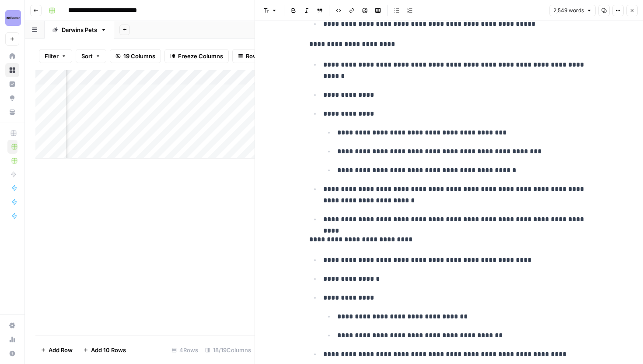
scroll to position [1589, 0]
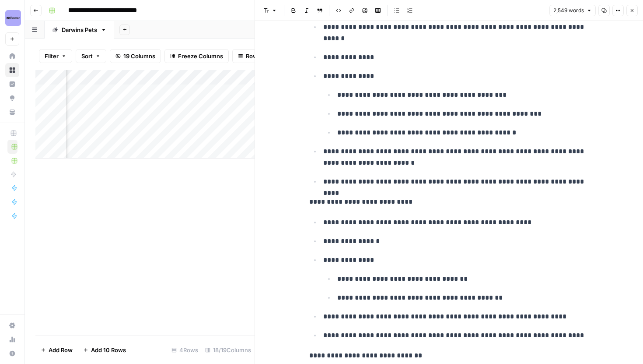
click at [631, 10] on icon "button" at bounding box center [632, 10] width 5 height 5
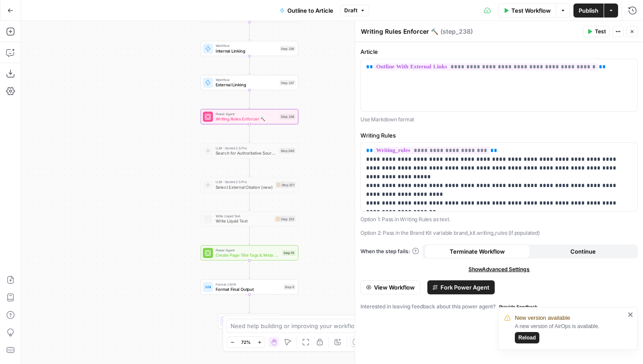
click at [349, 8] on span "Draft" at bounding box center [350, 11] width 13 height 8
click at [354, 9] on span "Draft" at bounding box center [350, 11] width 13 height 8
click at [629, 313] on icon "close" at bounding box center [630, 314] width 4 height 4
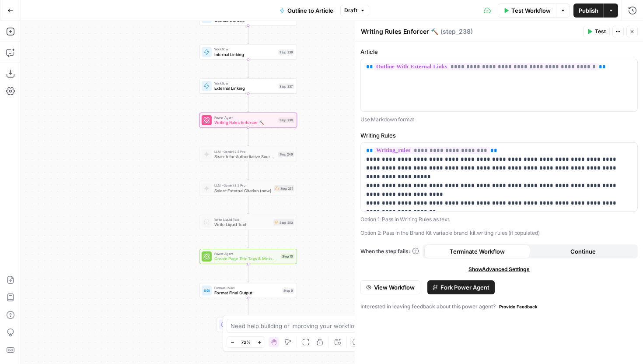
drag, startPoint x: 319, startPoint y: 124, endPoint x: 308, endPoint y: 140, distance: 19.1
click at [308, 140] on div "Workflow Set Inputs Inputs LLM · Gemini 2.5 Pro Initial article draft Step 225 …" at bounding box center [332, 192] width 622 height 343
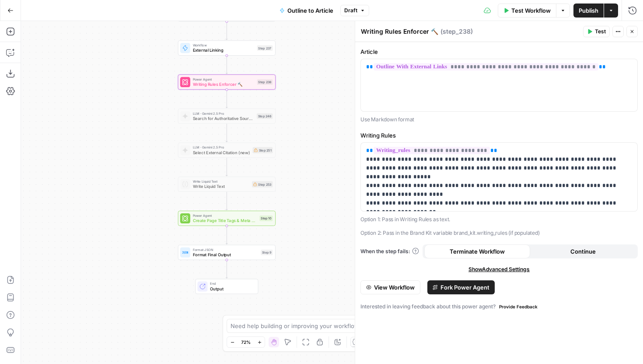
drag, startPoint x: 316, startPoint y: 199, endPoint x: 303, endPoint y: 148, distance: 52.3
click at [303, 148] on div "Workflow Set Inputs Inputs LLM · Gemini 2.5 Pro Initial article draft Step 225 …" at bounding box center [332, 192] width 622 height 343
click at [234, 184] on span "Write Liquid Text" at bounding box center [221, 186] width 57 height 6
click at [222, 188] on span "Write Liquid Text" at bounding box center [221, 186] width 57 height 6
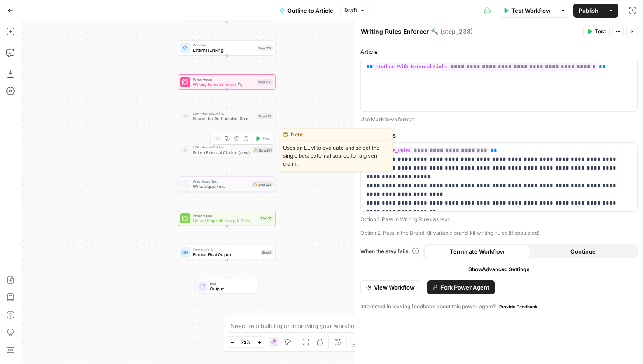
click at [214, 140] on div at bounding box center [214, 138] width 3 height 3
click at [214, 151] on span "Select External Citation (new)" at bounding box center [221, 152] width 57 height 6
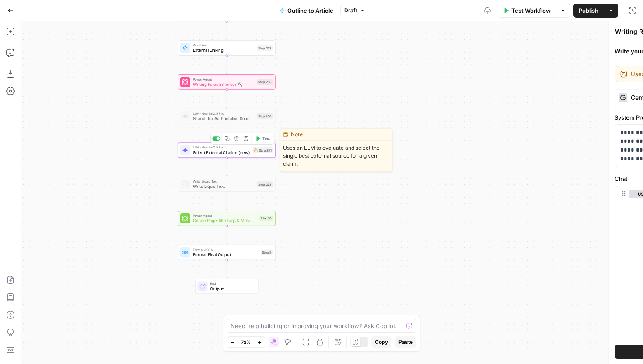
type textarea "Select External Citation (new)"
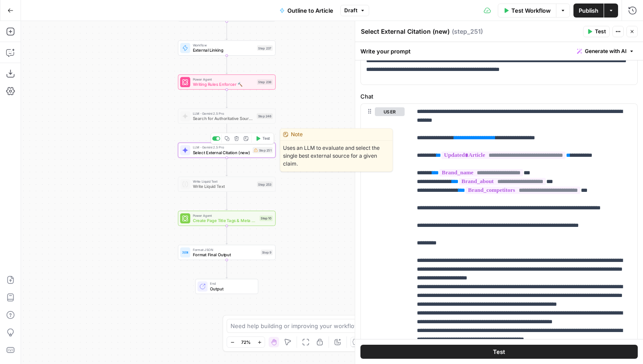
click at [216, 136] on div at bounding box center [216, 138] width 8 height 4
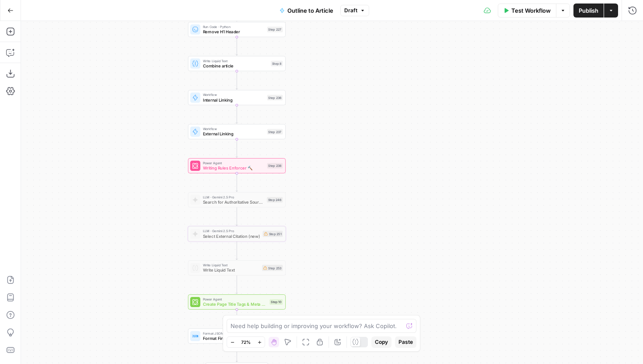
drag, startPoint x: 340, startPoint y: 114, endPoint x: 350, endPoint y: 198, distance: 85.1
click at [350, 198] on div "Workflow Set Inputs Inputs LLM · Gemini 2.5 Pro Initial article draft Step 225 …" at bounding box center [332, 192] width 622 height 343
click at [227, 258] on div at bounding box center [226, 257] width 8 height 4
click at [228, 269] on span "Write Liquid Text" at bounding box center [231, 271] width 57 height 6
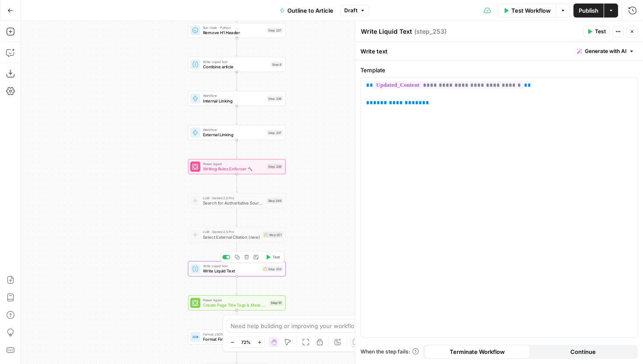
click at [228, 269] on span "Write Liquid Text" at bounding box center [231, 271] width 57 height 6
click at [228, 261] on div "Copy step Delete step Add Note Test" at bounding box center [252, 256] width 63 height 11
click at [227, 258] on div at bounding box center [228, 256] width 3 height 3
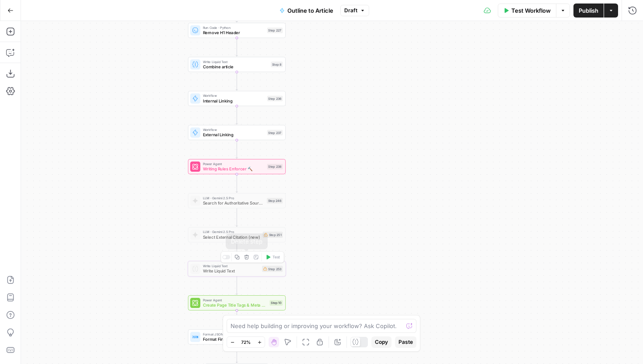
click at [351, 14] on button "Draft" at bounding box center [354, 10] width 29 height 11
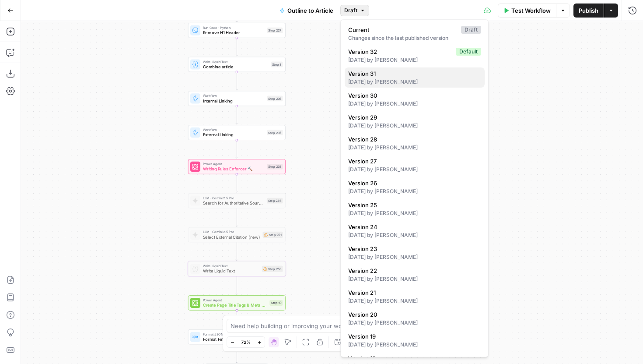
click at [369, 82] on div "2 days ago by Joel Fazecas" at bounding box center [414, 82] width 133 height 8
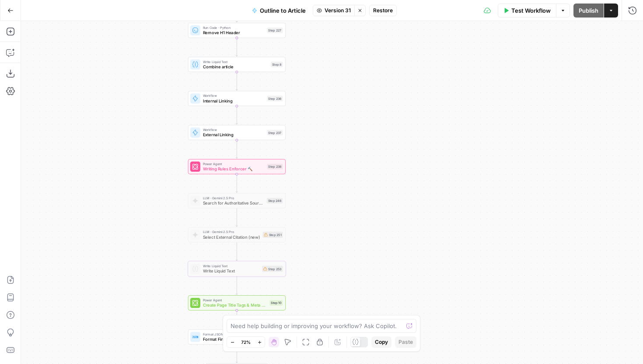
click at [337, 11] on span "Version 31" at bounding box center [338, 11] width 26 height 8
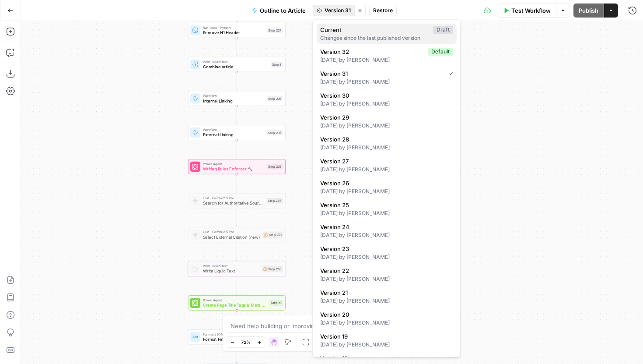
click at [348, 25] on button "Current Draft Changes since the last published version" at bounding box center [387, 34] width 140 height 20
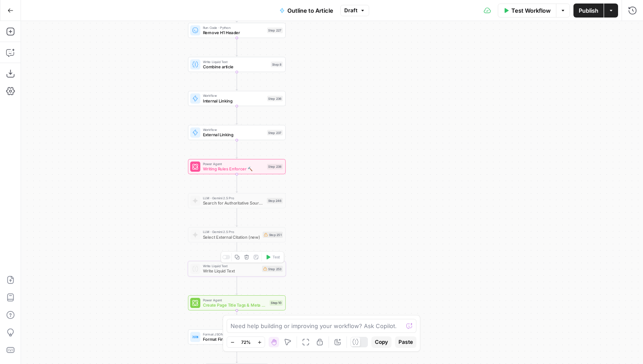
click at [246, 258] on icon "button" at bounding box center [246, 256] width 5 height 5
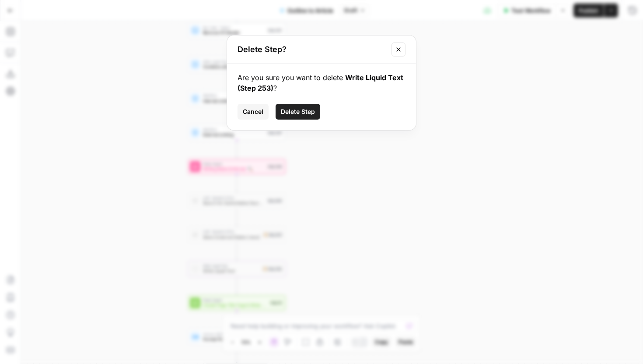
click at [303, 110] on span "Delete Step" at bounding box center [298, 111] width 34 height 9
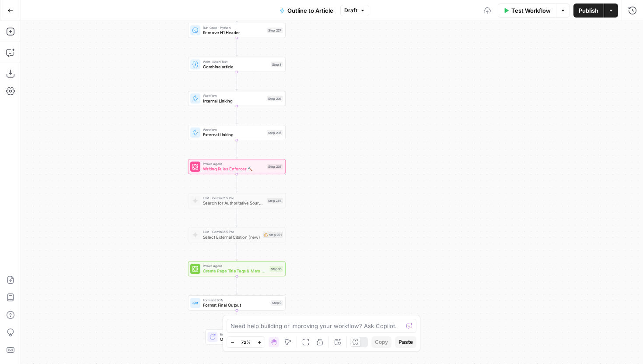
click at [242, 235] on span "Select External Citation (new)" at bounding box center [231, 237] width 57 height 6
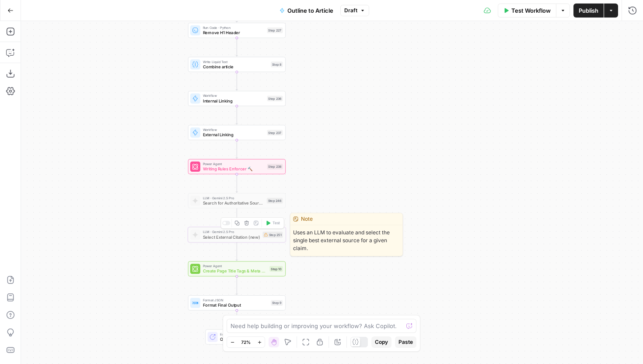
click at [247, 221] on icon "button" at bounding box center [247, 223] width 4 height 4
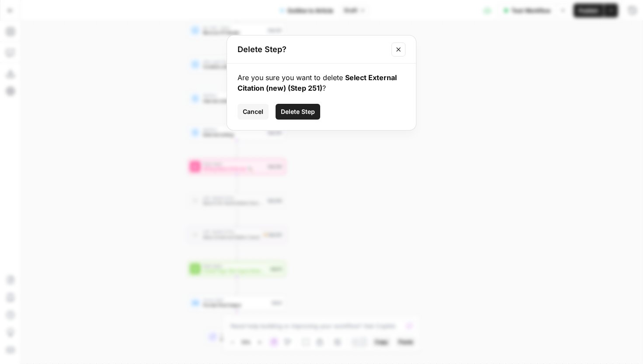
click at [305, 118] on button "Delete Step" at bounding box center [298, 112] width 45 height 16
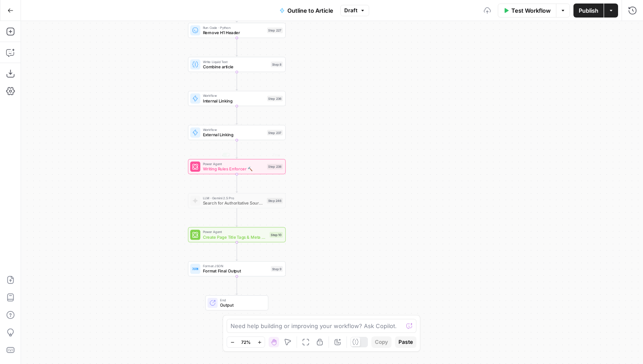
click at [240, 200] on span "Search for Authoritative Sources" at bounding box center [233, 203] width 61 height 6
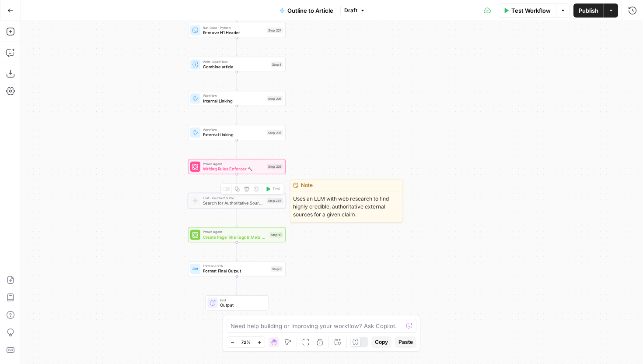
click at [247, 188] on icon "button" at bounding box center [246, 188] width 5 height 5
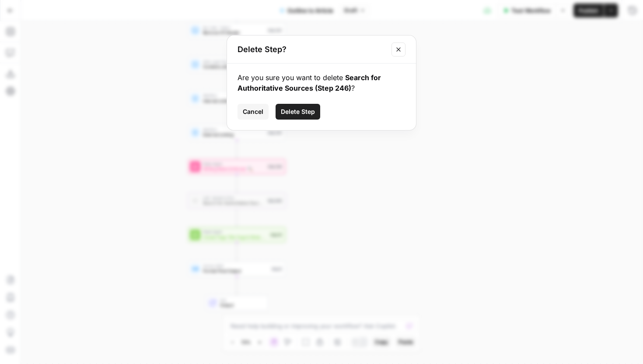
click at [306, 116] on button "Delete Step" at bounding box center [298, 112] width 45 height 16
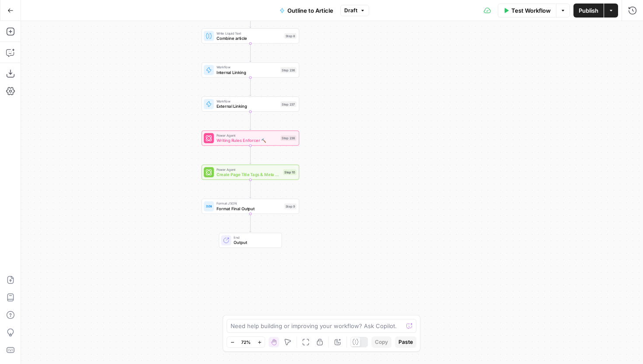
drag, startPoint x: 319, startPoint y: 182, endPoint x: 311, endPoint y: 303, distance: 121.0
click at [311, 300] on div "Workflow Set Inputs Inputs LLM · Gemini 2.5 Pro Initial article draft Step 225 …" at bounding box center [332, 192] width 622 height 343
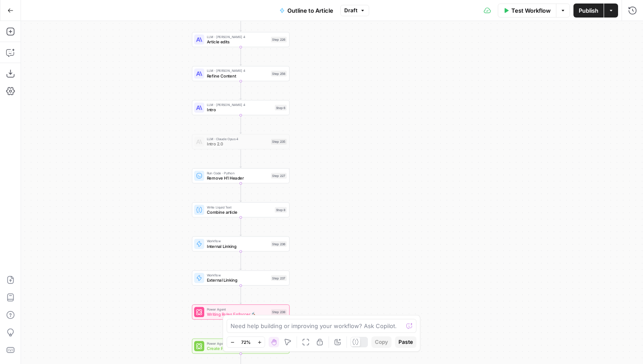
drag, startPoint x: 342, startPoint y: 142, endPoint x: 360, endPoint y: 187, distance: 48.1
click at [360, 187] on div "Workflow Set Inputs Inputs LLM · Gemini 2.5 Pro Initial article draft Step 225 …" at bounding box center [332, 192] width 622 height 343
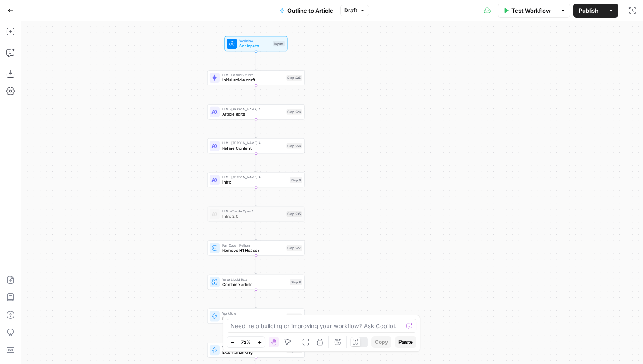
drag, startPoint x: 355, startPoint y: 133, endPoint x: 364, endPoint y: 190, distance: 58.0
click at [364, 190] on div "Workflow Set Inputs Inputs LLM · Gemini 2.5 Pro Initial article draft Step 225 …" at bounding box center [332, 192] width 622 height 343
drag, startPoint x: 374, startPoint y: 135, endPoint x: 374, endPoint y: 144, distance: 8.3
click at [374, 144] on div "Workflow Set Inputs Inputs LLM · Gemini 2.5 Pro Initial article draft Step 225 …" at bounding box center [332, 192] width 622 height 343
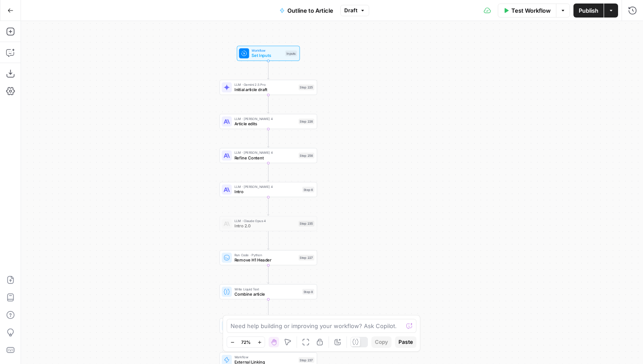
drag, startPoint x: 374, startPoint y: 144, endPoint x: 410, endPoint y: 132, distance: 38.5
click at [410, 133] on div "Workflow Set Inputs Inputs LLM · Gemini 2.5 Pro Initial article draft Step 225 …" at bounding box center [332, 192] width 622 height 343
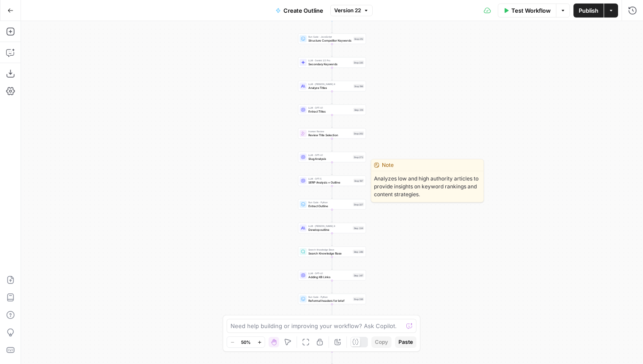
click at [327, 182] on span "SERP Analysis + Outline" at bounding box center [329, 182] width 43 height 4
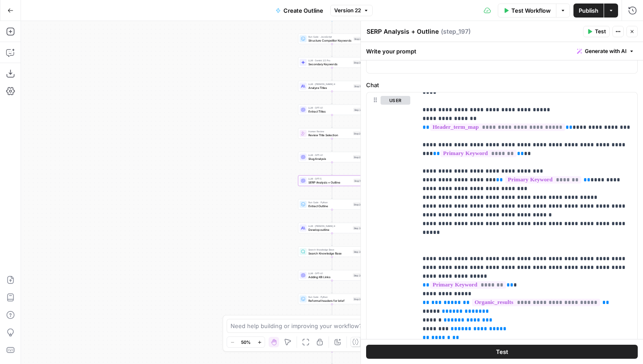
scroll to position [429, 0]
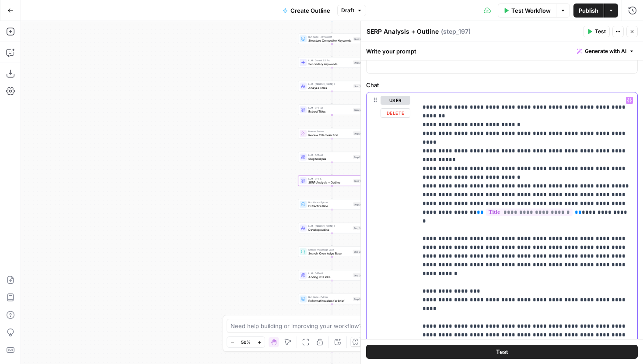
scroll to position [758, 0]
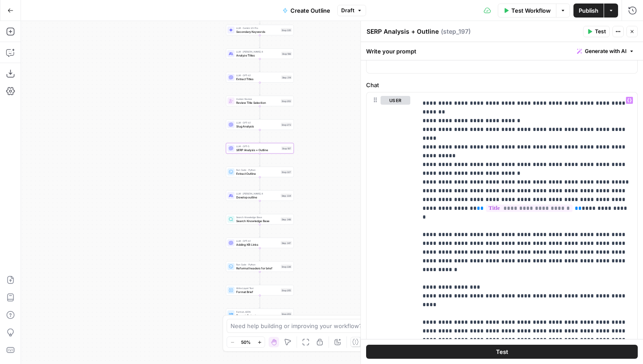
drag, startPoint x: 266, startPoint y: 224, endPoint x: 192, endPoint y: 189, distance: 82.2
click at [192, 189] on div "Workflow Set Inputs Inputs Run Code · JavaScript Structure Competitor Keywords …" at bounding box center [332, 192] width 622 height 343
click at [242, 198] on div "LLM · Claude Sonnet 4 Develop outline Step 334 Copy step Delete step Edit Note …" at bounding box center [258, 194] width 68 height 11
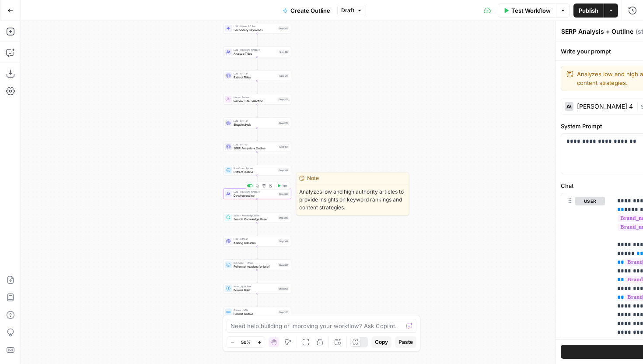
type textarea "Develop outline"
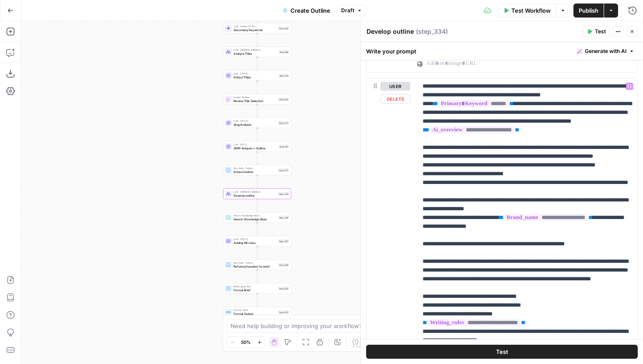
scroll to position [578, 0]
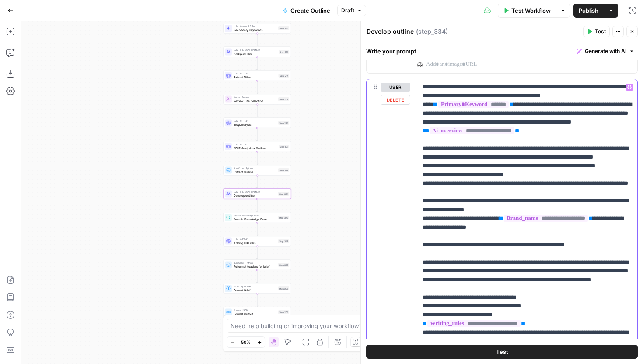
click at [545, 139] on p "**********" at bounding box center [528, 262] width 210 height 359
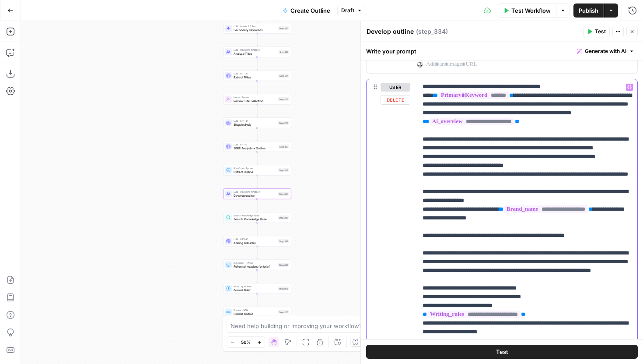
scroll to position [722, 0]
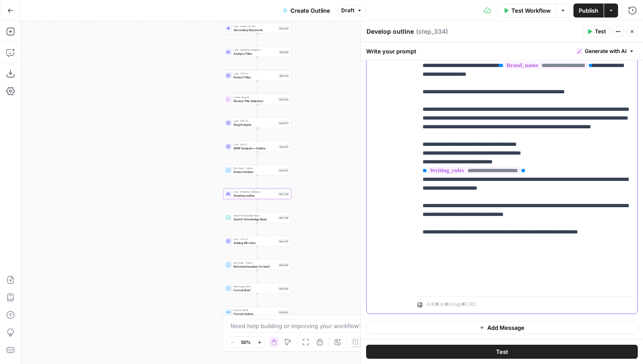
click at [599, 263] on p "**********" at bounding box center [528, 109] width 210 height 359
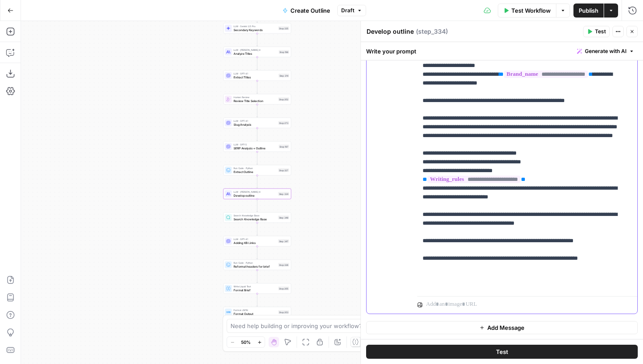
scroll to position [16, 0]
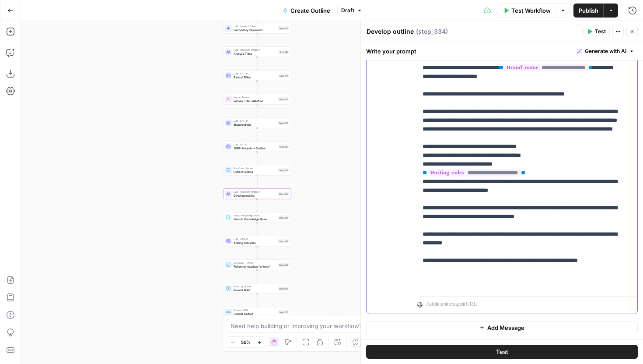
click at [525, 292] on div "“/” to reference Variables Menu" at bounding box center [527, 302] width 220 height 21
click at [517, 285] on p "**********" at bounding box center [521, 115] width 196 height 385
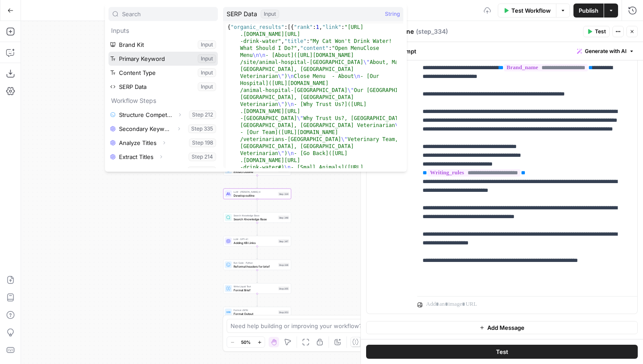
click at [151, 60] on button "Select variable Primary Keyword" at bounding box center [163, 59] width 109 height 14
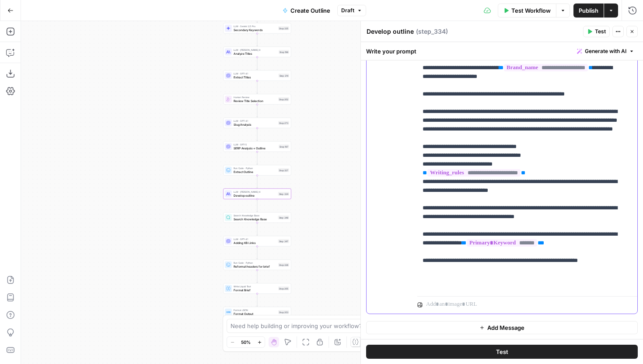
click at [535, 286] on p "**********" at bounding box center [521, 120] width 196 height 394
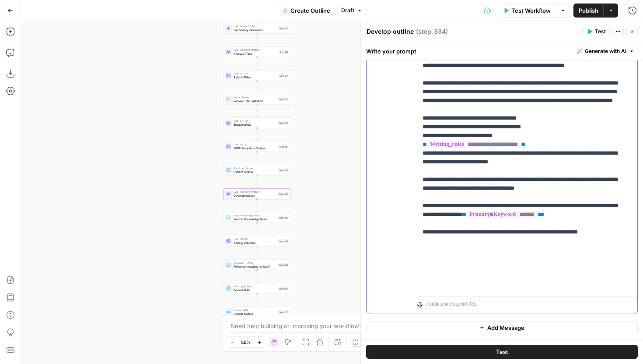
click at [526, 273] on p "**********" at bounding box center [521, 92] width 196 height 394
click at [526, 270] on p "**********" at bounding box center [521, 92] width 196 height 394
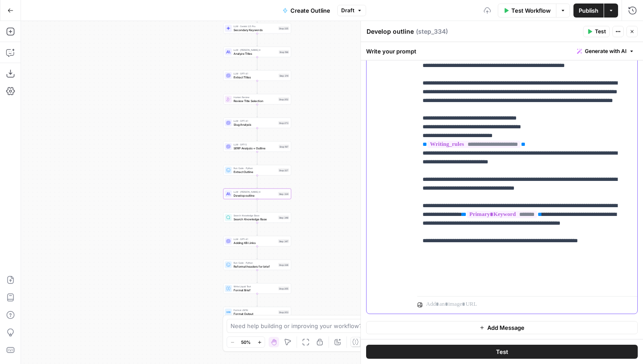
click at [555, 276] on p "**********" at bounding box center [521, 96] width 196 height 403
click at [590, 277] on p "**********" at bounding box center [521, 96] width 196 height 403
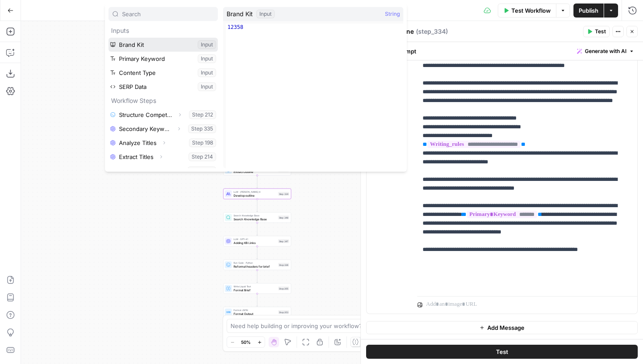
click at [154, 45] on button "Select variable Brand Kit" at bounding box center [163, 45] width 109 height 14
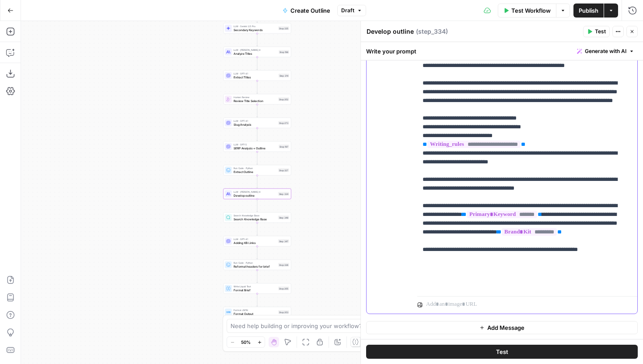
scroll to position [70, 0]
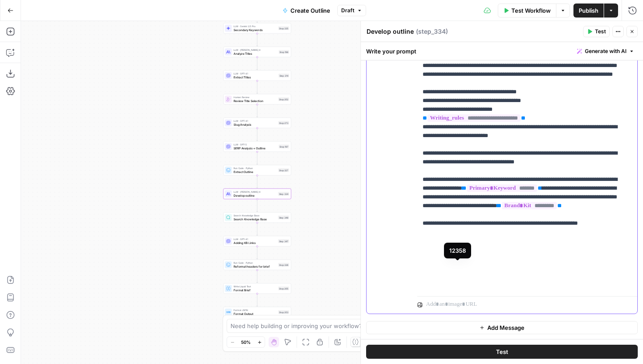
click at [502, 209] on span "*********" at bounding box center [529, 205] width 55 height 7
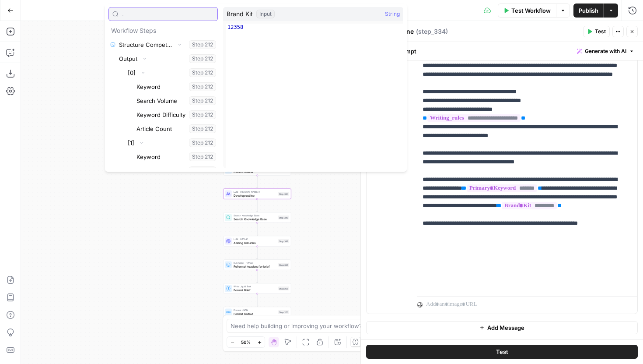
type input "."
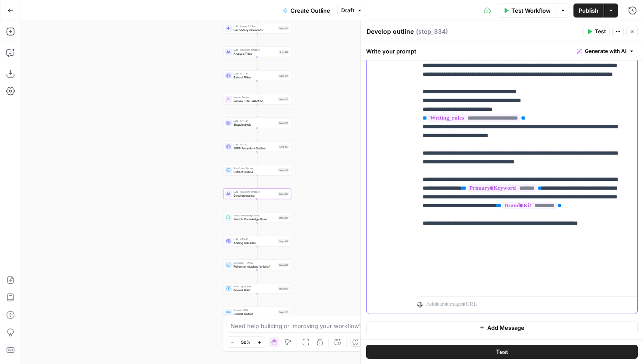
click at [506, 265] on p "**********" at bounding box center [521, 79] width 196 height 420
click at [502, 209] on span "*********" at bounding box center [529, 205] width 55 height 7
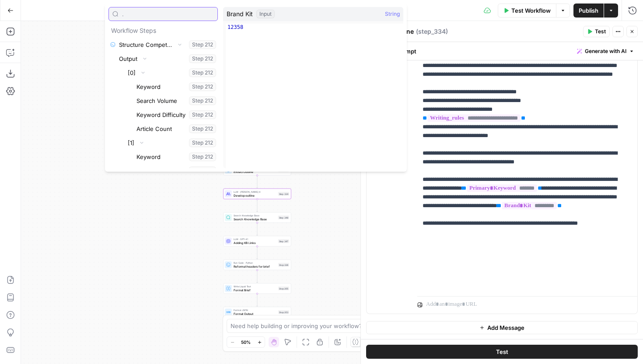
type input "."
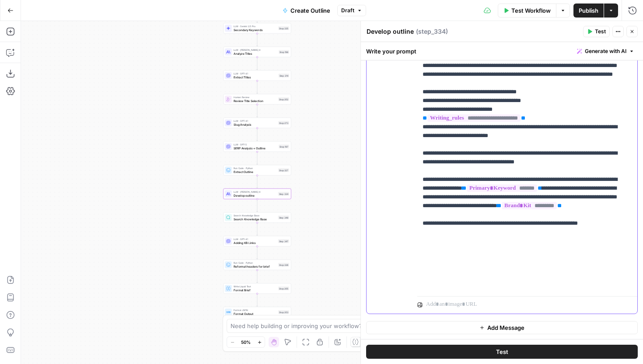
click at [457, 169] on p "**********" at bounding box center [521, 79] width 196 height 420
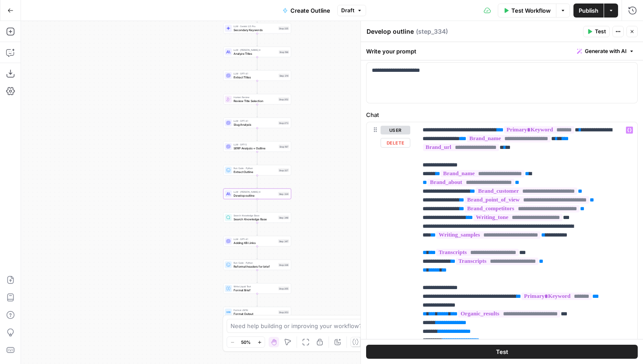
scroll to position [64, 0]
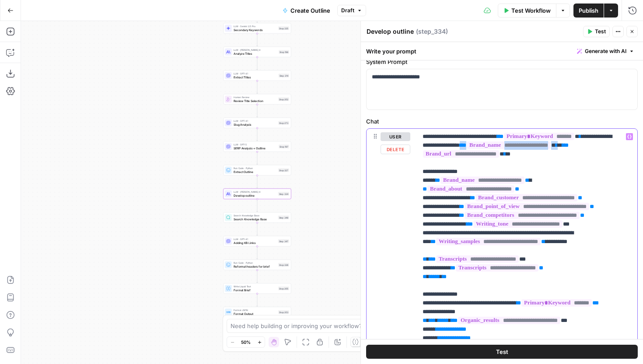
drag, startPoint x: 618, startPoint y: 148, endPoint x: 498, endPoint y: 145, distance: 120.4
copy p "**********"
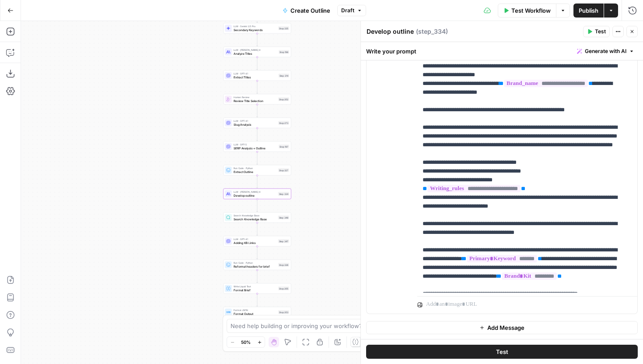
scroll to position [70, 0]
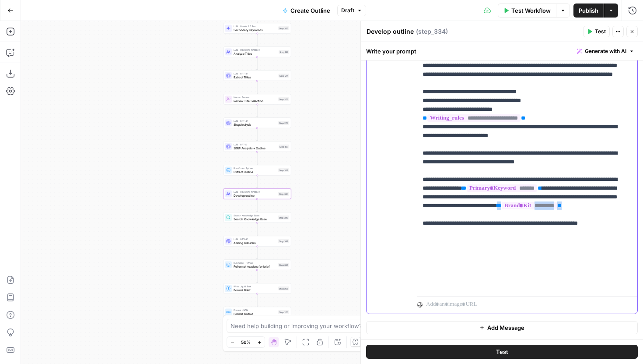
drag, startPoint x: 506, startPoint y: 270, endPoint x: 421, endPoint y: 270, distance: 84.5
click at [421, 270] on div "**********" at bounding box center [524, 114] width 214 height 357
click at [496, 277] on p "**********" at bounding box center [521, 79] width 196 height 420
click at [544, 263] on p "**********" at bounding box center [521, 79] width 196 height 420
click at [557, 263] on p "**********" at bounding box center [521, 79] width 196 height 420
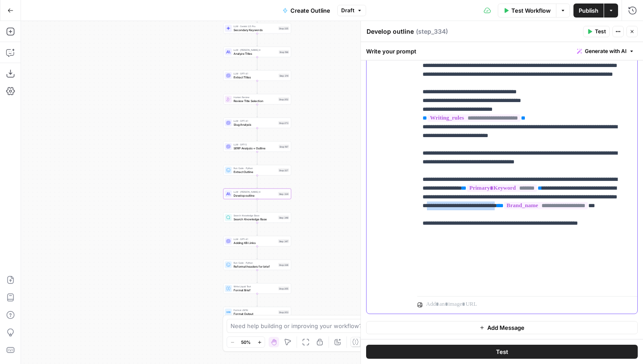
drag, startPoint x: 488, startPoint y: 259, endPoint x: 577, endPoint y: 261, distance: 89.3
click at [577, 261] on p "**********" at bounding box center [521, 79] width 196 height 420
click at [568, 262] on p "**********" at bounding box center [521, 79] width 196 height 420
click at [557, 265] on p "**********" at bounding box center [521, 79] width 196 height 420
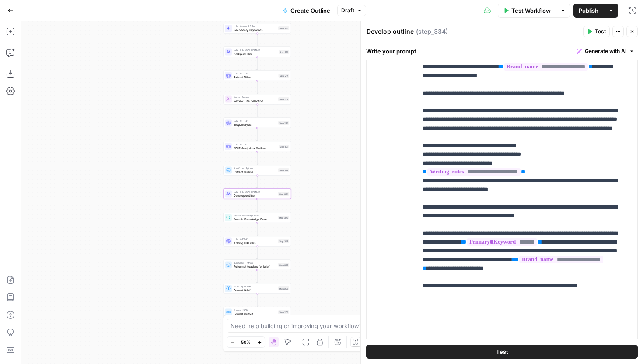
scroll to position [606, 0]
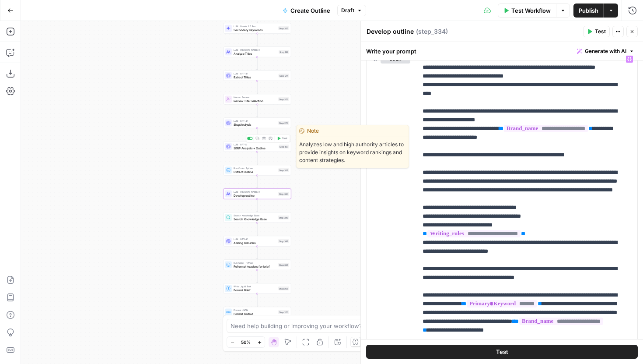
click at [272, 148] on span "SERP Analysis + Outline" at bounding box center [255, 148] width 43 height 4
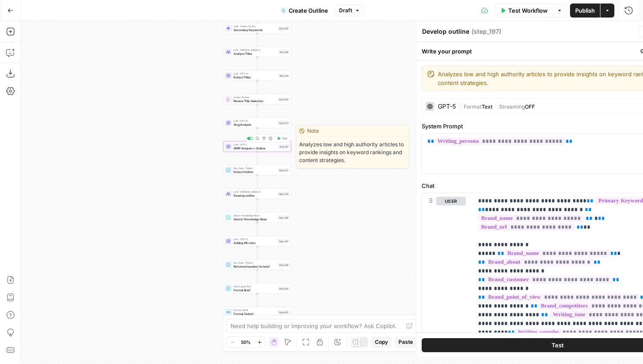
type textarea "SERP Analysis + Outline"
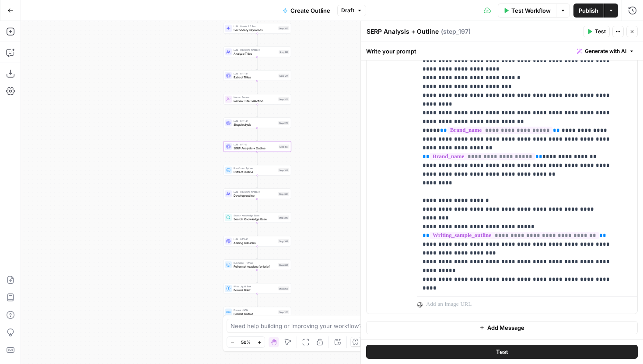
scroll to position [1362, 0]
drag, startPoint x: 582, startPoint y: 236, endPoint x: 433, endPoint y: 237, distance: 148.3
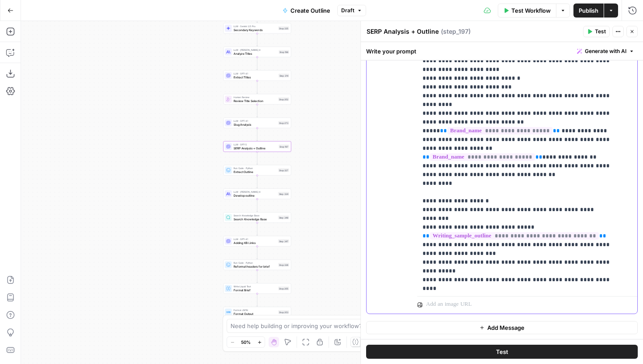
drag, startPoint x: 531, startPoint y: 236, endPoint x: 510, endPoint y: 235, distance: 21.0
drag, startPoint x: 584, startPoint y: 236, endPoint x: 449, endPoint y: 243, distance: 135.8
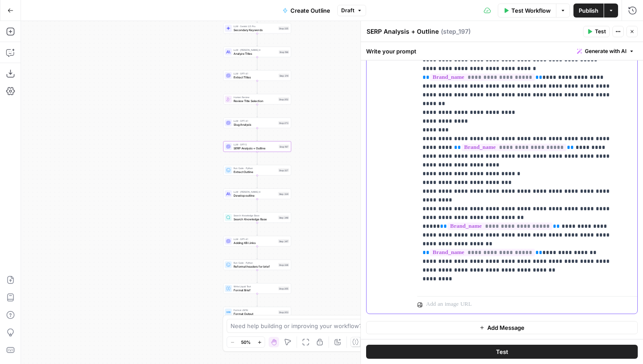
scroll to position [1254, 0]
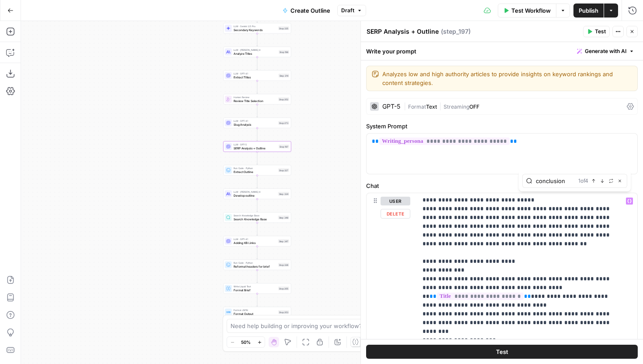
scroll to position [1188, 0]
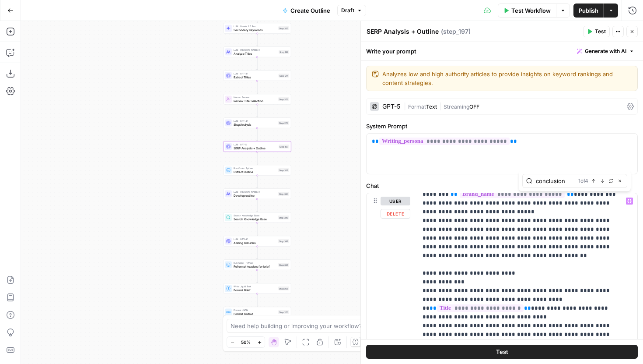
type input "conclusion"
drag, startPoint x: 493, startPoint y: 252, endPoint x: 465, endPoint y: 245, distance: 28.7
click at [603, 182] on icon "button" at bounding box center [602, 181] width 3 height 4
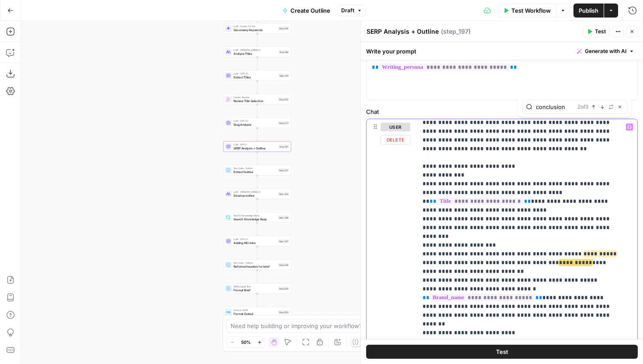
scroll to position [151, 0]
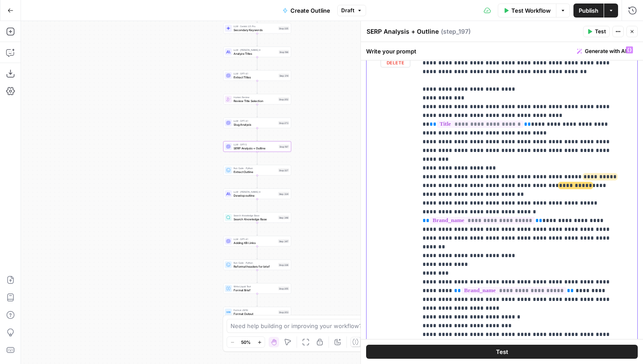
scroll to position [1184, 0]
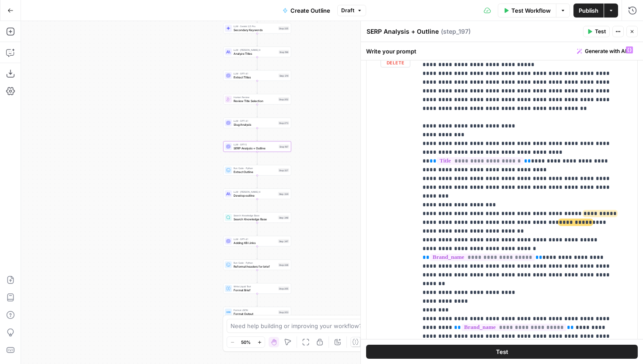
click at [457, 350] on button "Test" at bounding box center [502, 351] width 272 height 14
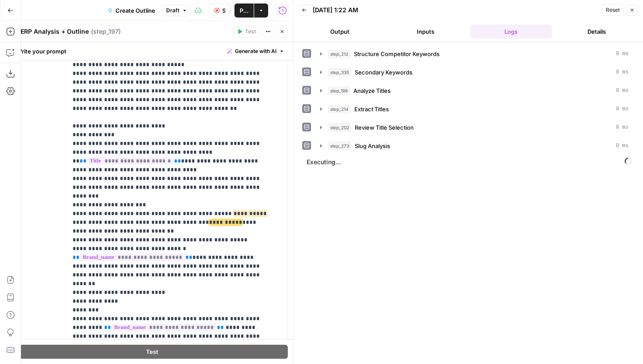
click at [280, 33] on icon "button" at bounding box center [282, 31] width 5 height 5
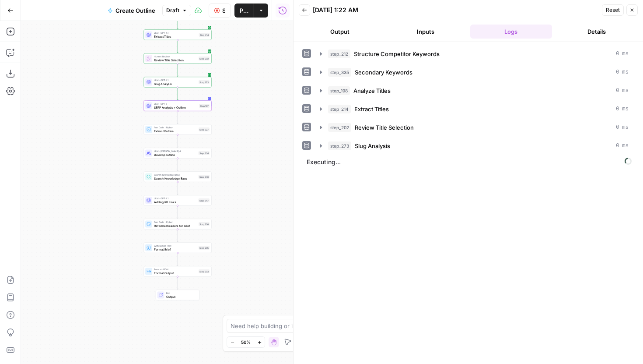
drag, startPoint x: 175, startPoint y: 189, endPoint x: 90, endPoint y: 150, distance: 94.0
click at [90, 150] on div "Workflow Set Inputs Inputs Run Code · JavaScript Structure Competitor Keywords …" at bounding box center [157, 192] width 272 height 343
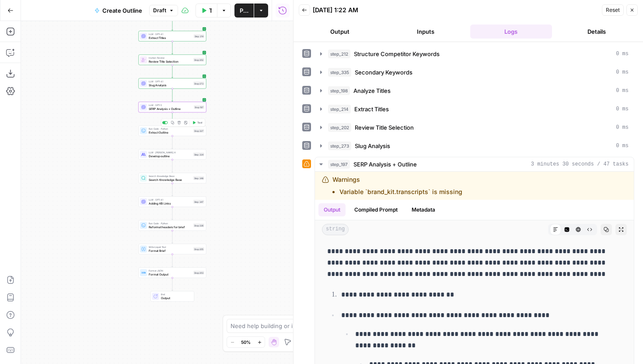
click at [197, 124] on span "Test" at bounding box center [199, 123] width 5 height 4
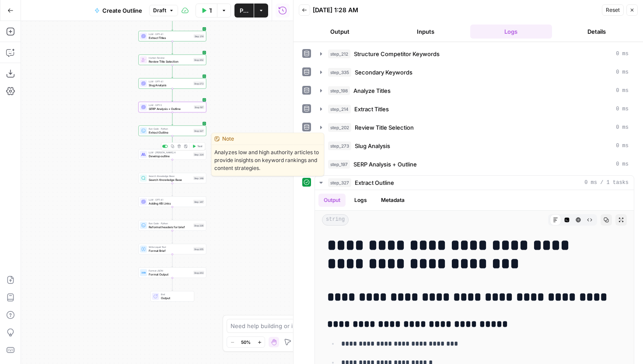
click at [195, 148] on button "Test" at bounding box center [198, 147] width 14 height 6
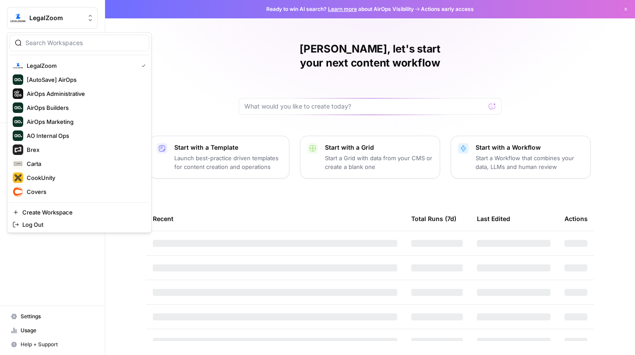
click at [73, 22] on button "LegalZoom" at bounding box center [52, 18] width 91 height 22
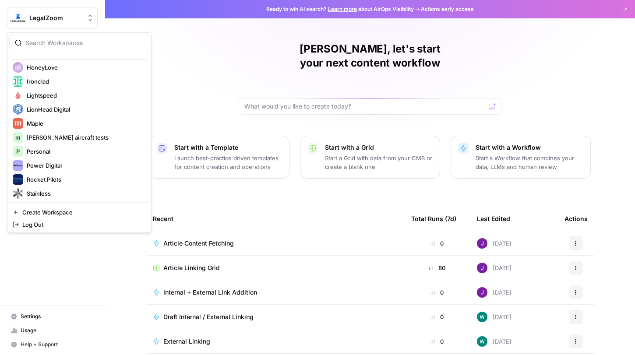
scroll to position [195, 0]
click at [54, 163] on span "Power Digital" at bounding box center [85, 165] width 116 height 9
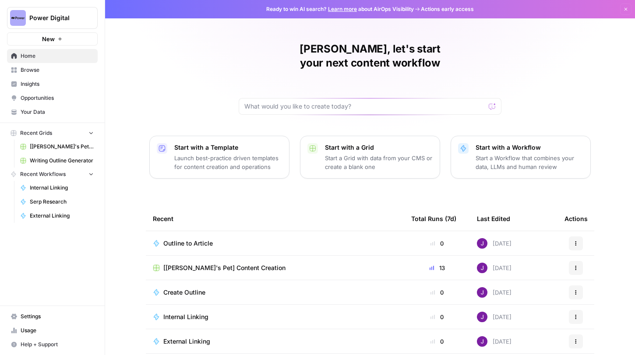
click at [70, 143] on span "[[PERSON_NAME]'s Pet] Content Creation" at bounding box center [62, 147] width 64 height 8
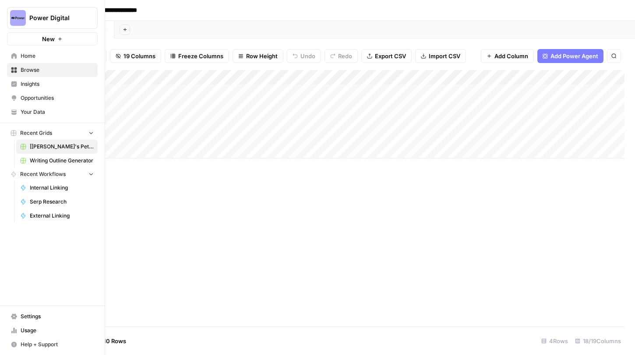
click at [57, 23] on button "Power Digital" at bounding box center [52, 18] width 91 height 22
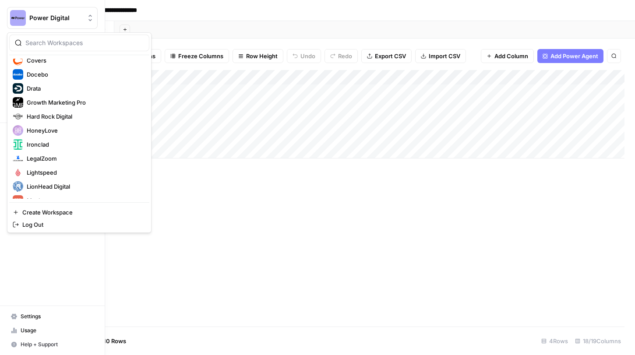
scroll to position [131, 0]
click at [52, 116] on span "Hard Rock Digital" at bounding box center [85, 116] width 116 height 9
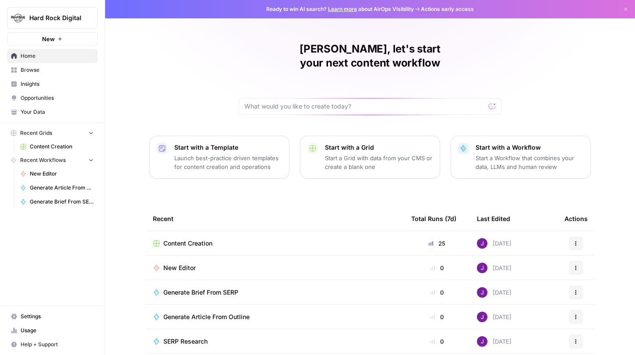
click at [48, 142] on link "Content Creation" at bounding box center [56, 147] width 81 height 14
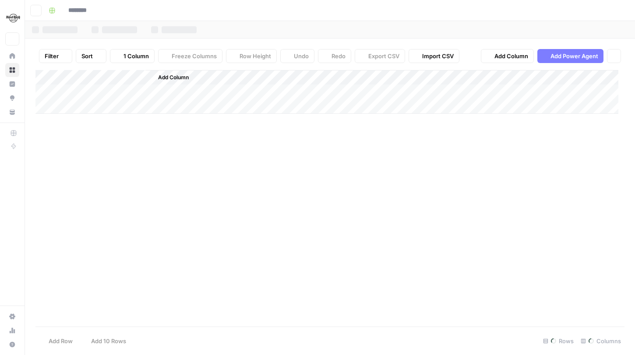
type input "**********"
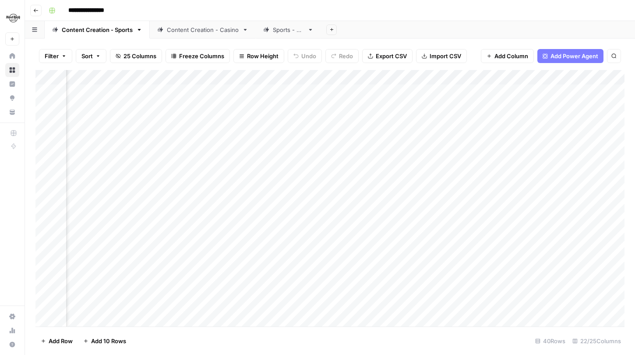
scroll to position [0, 351]
click at [312, 80] on div "Add Column" at bounding box center [329, 198] width 589 height 256
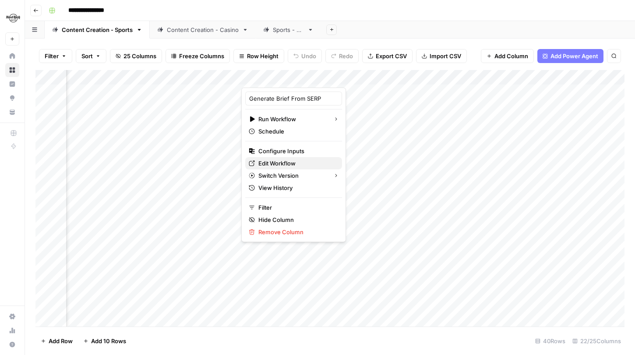
click at [286, 159] on span "Edit Workflow" at bounding box center [296, 163] width 77 height 9
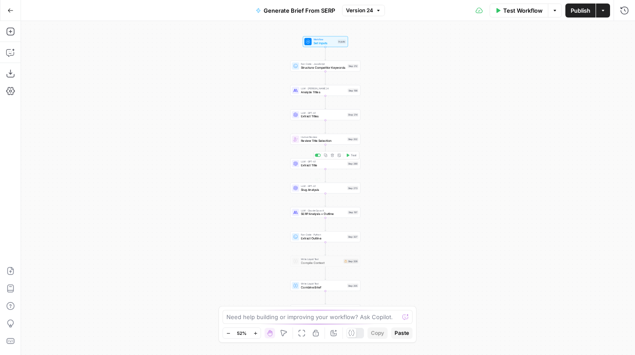
drag, startPoint x: 271, startPoint y: 210, endPoint x: 209, endPoint y: 210, distance: 61.7
click at [209, 210] on div "Workflow Set Inputs Inputs Run Code · JavaScript Structure Competitor Keywords …" at bounding box center [327, 188] width 613 height 334
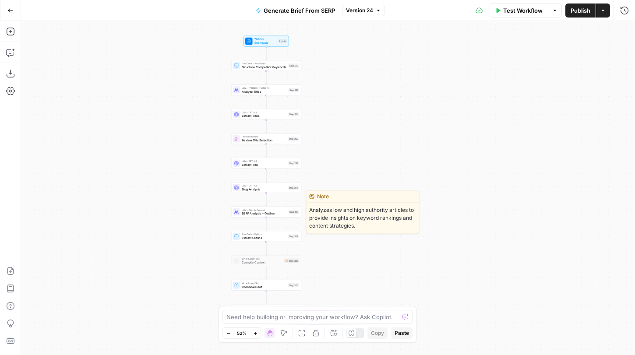
click at [242, 213] on span "SERP Analysis + Outline" at bounding box center [264, 213] width 45 height 4
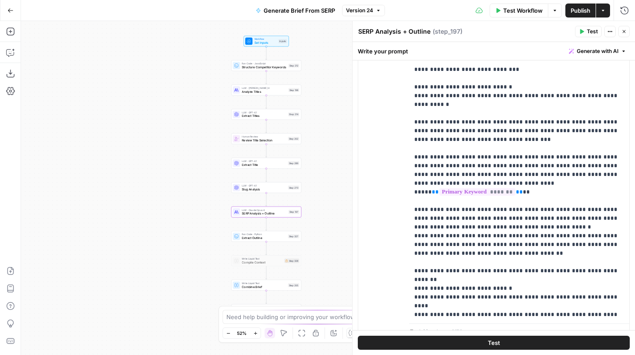
scroll to position [890, 0]
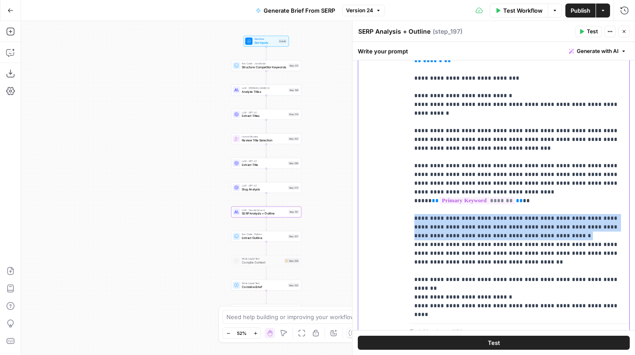
drag, startPoint x: 515, startPoint y: 149, endPoint x: 414, endPoint y: 132, distance: 102.0
click at [414, 132] on p "**********" at bounding box center [519, 336] width 210 height 2521
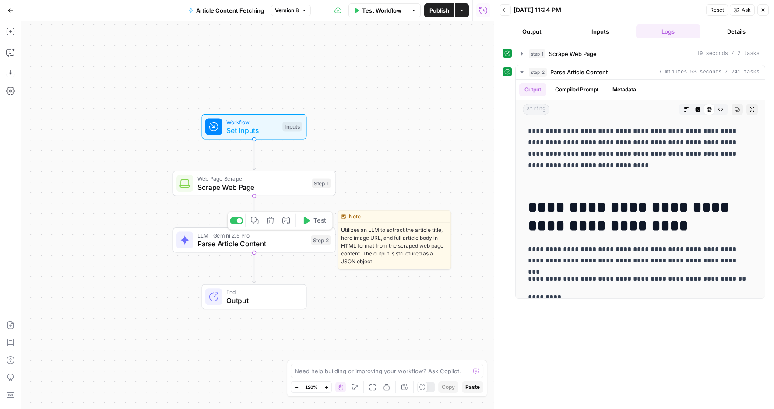
click at [313, 222] on span "Test" at bounding box center [319, 221] width 13 height 10
